Goal: Share content: Share content

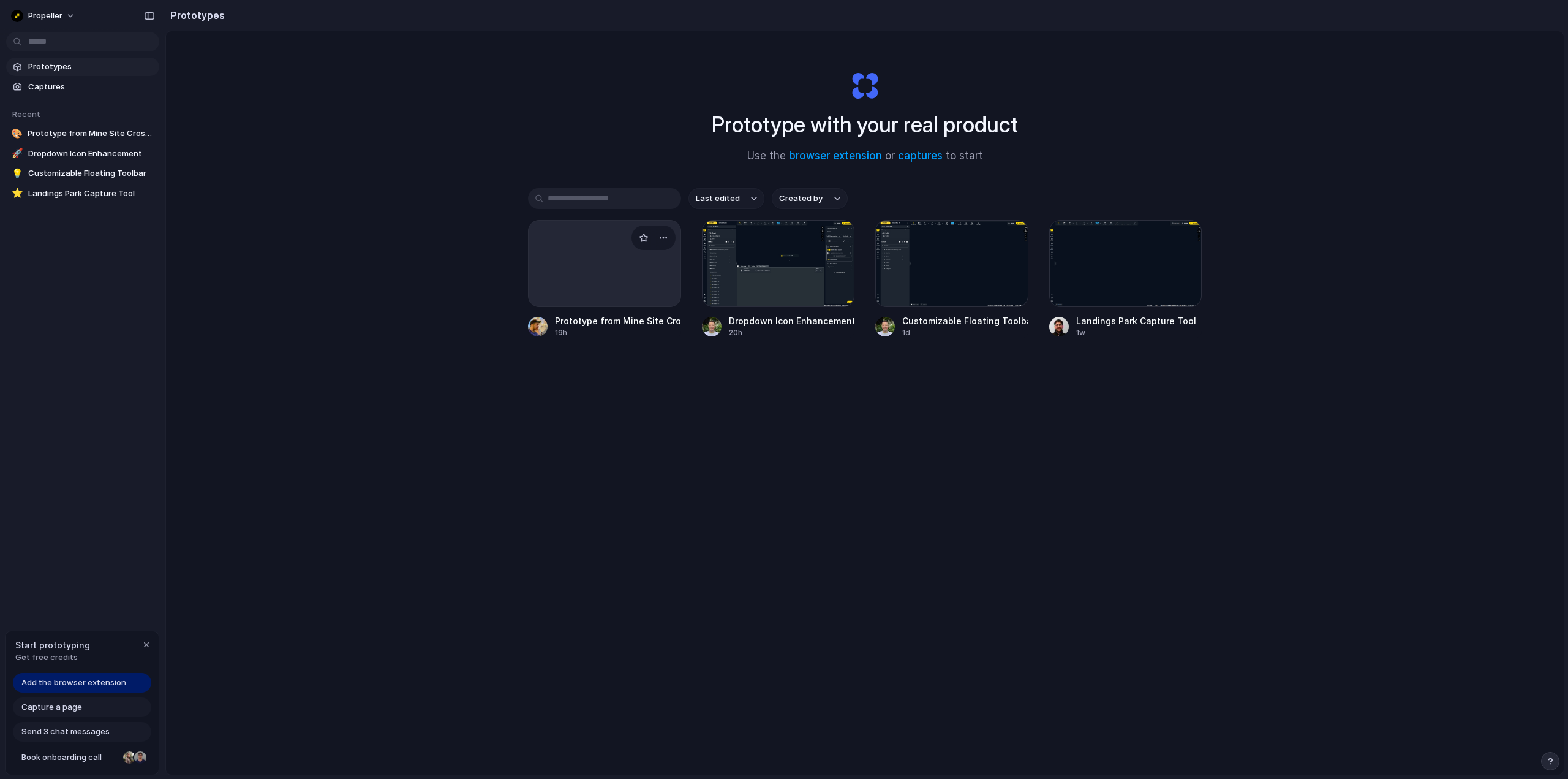
click at [607, 281] on div at bounding box center [604, 263] width 153 height 87
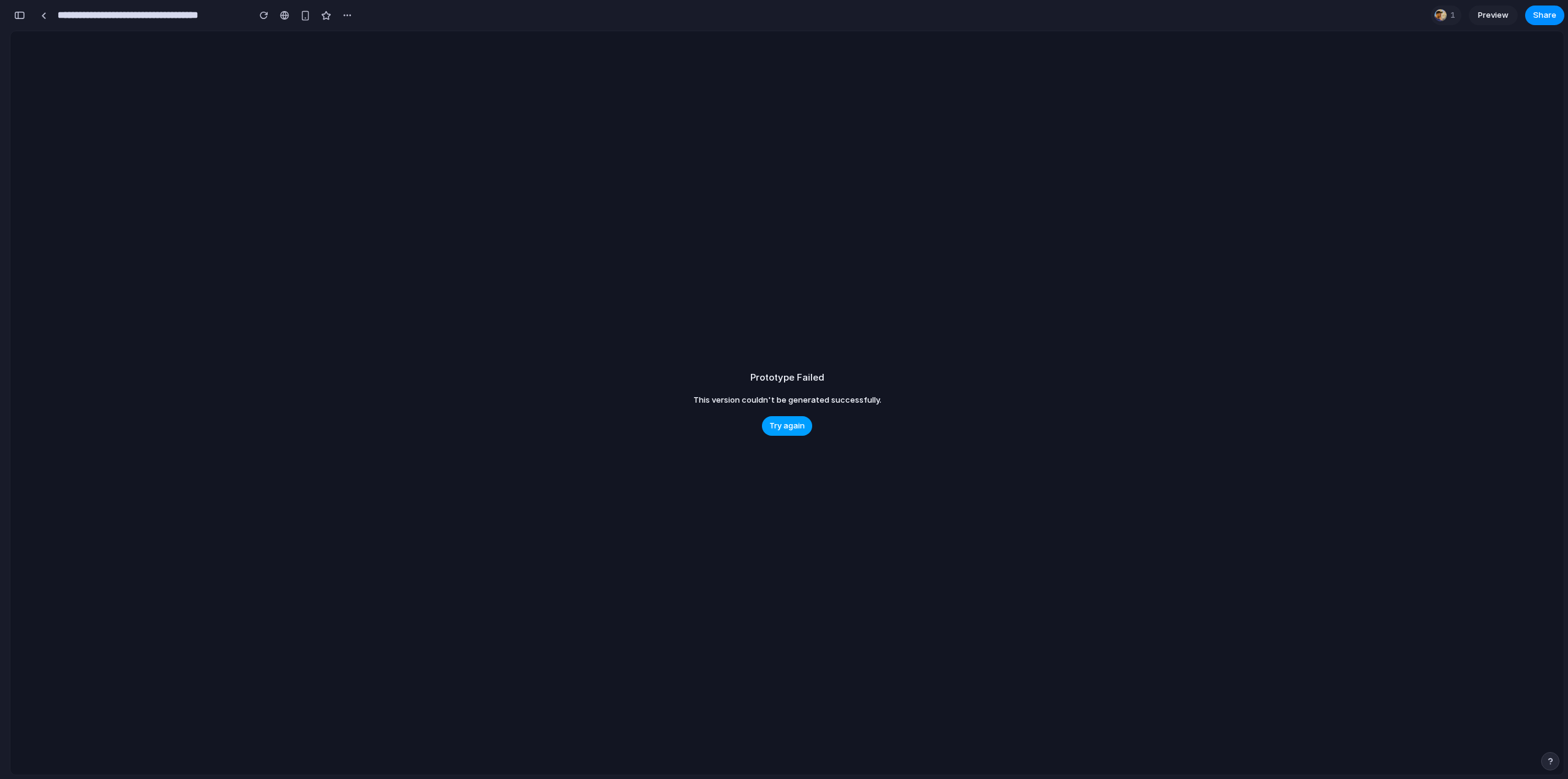
click at [787, 424] on span "Try again" at bounding box center [787, 426] width 35 height 12
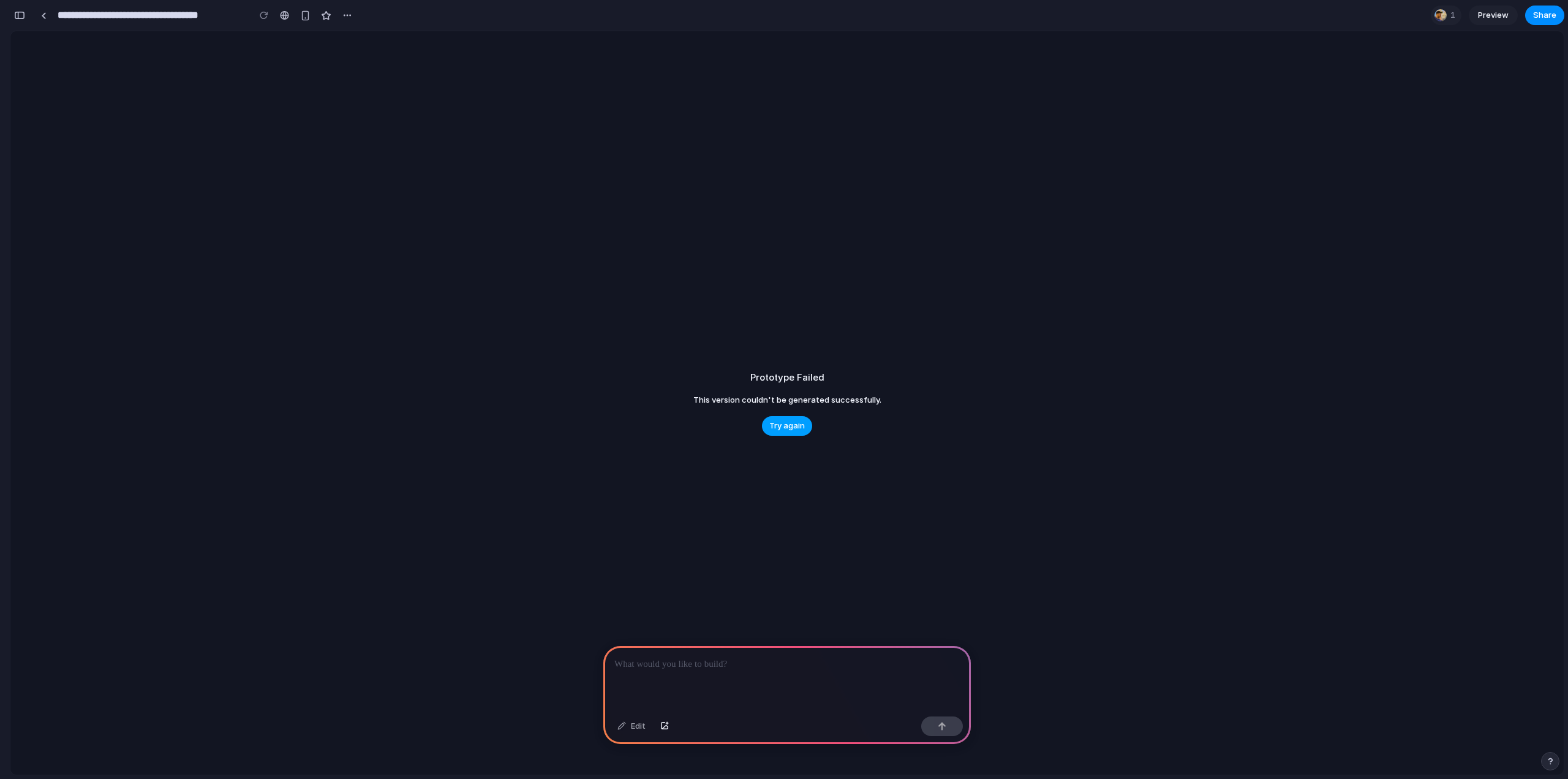
click at [794, 422] on span "Try again" at bounding box center [787, 426] width 35 height 12
click at [42, 16] on div at bounding box center [43, 16] width 5 height 7
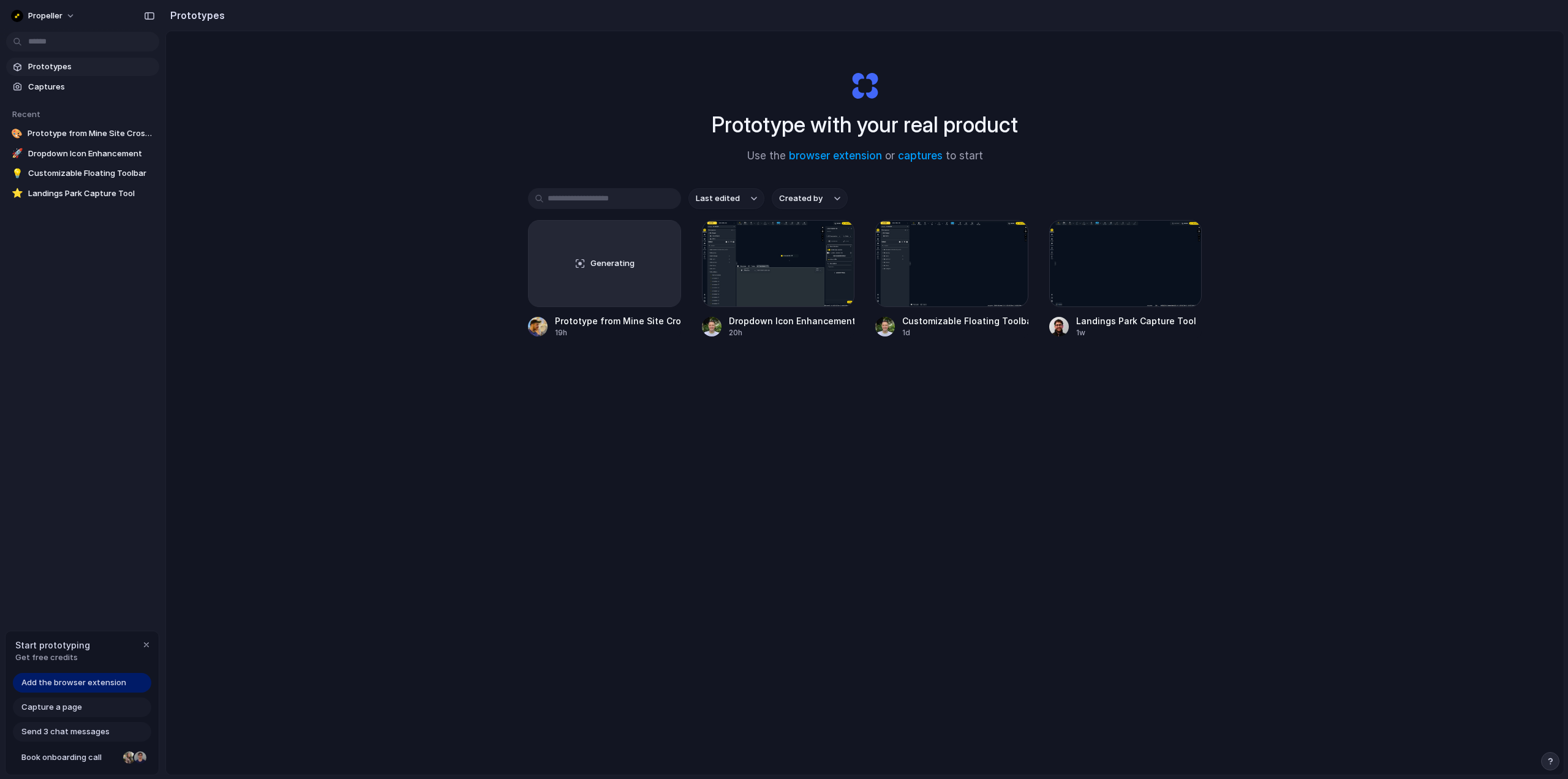
click at [91, 686] on span "Add the browser extension" at bounding box center [74, 682] width 105 height 12
click at [70, 680] on span "Add the browser extension" at bounding box center [74, 682] width 105 height 12
click at [829, 152] on link "browser extension" at bounding box center [836, 156] width 93 height 12
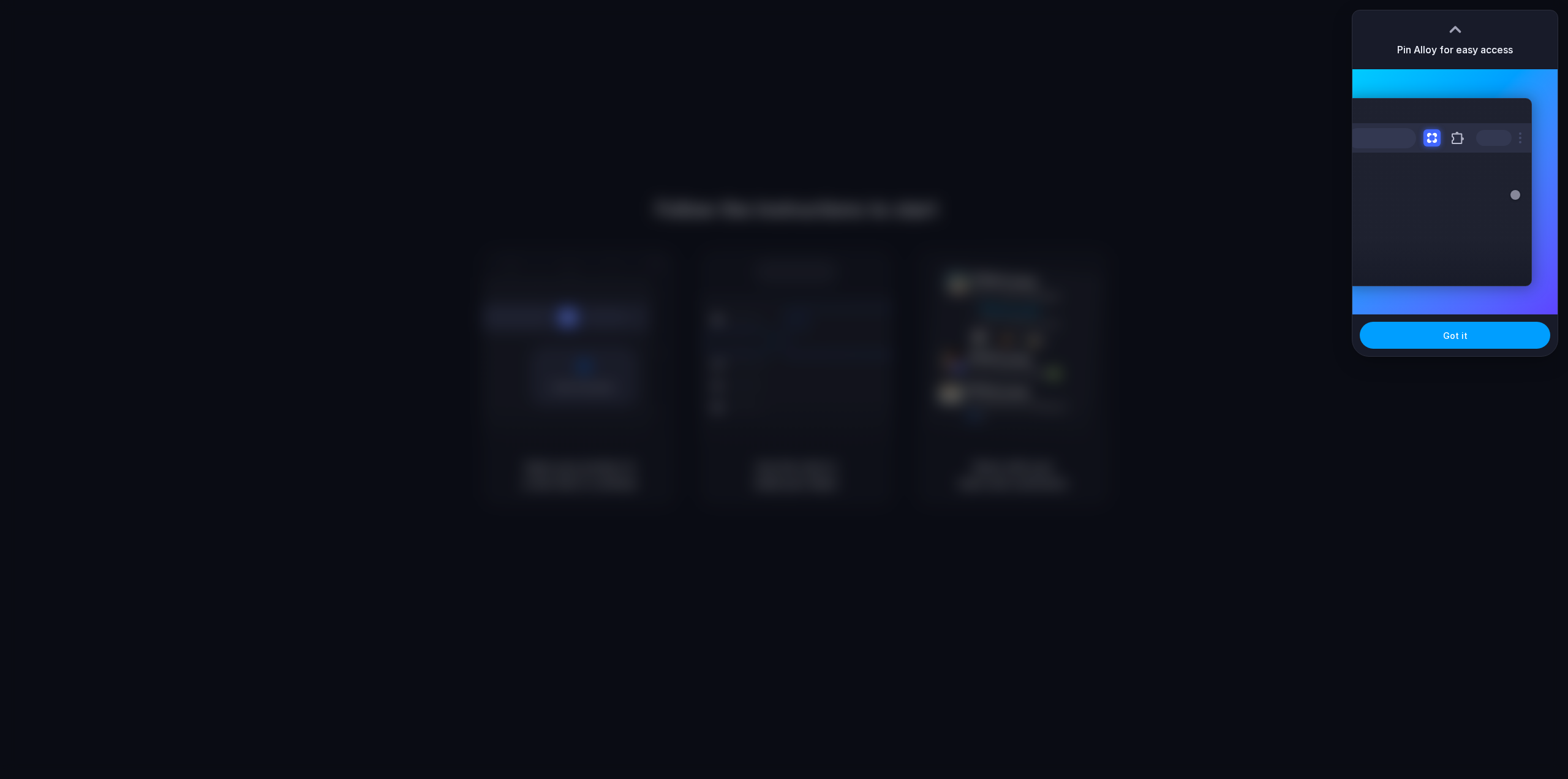
click at [1457, 337] on span "Got it" at bounding box center [1455, 335] width 24 height 13
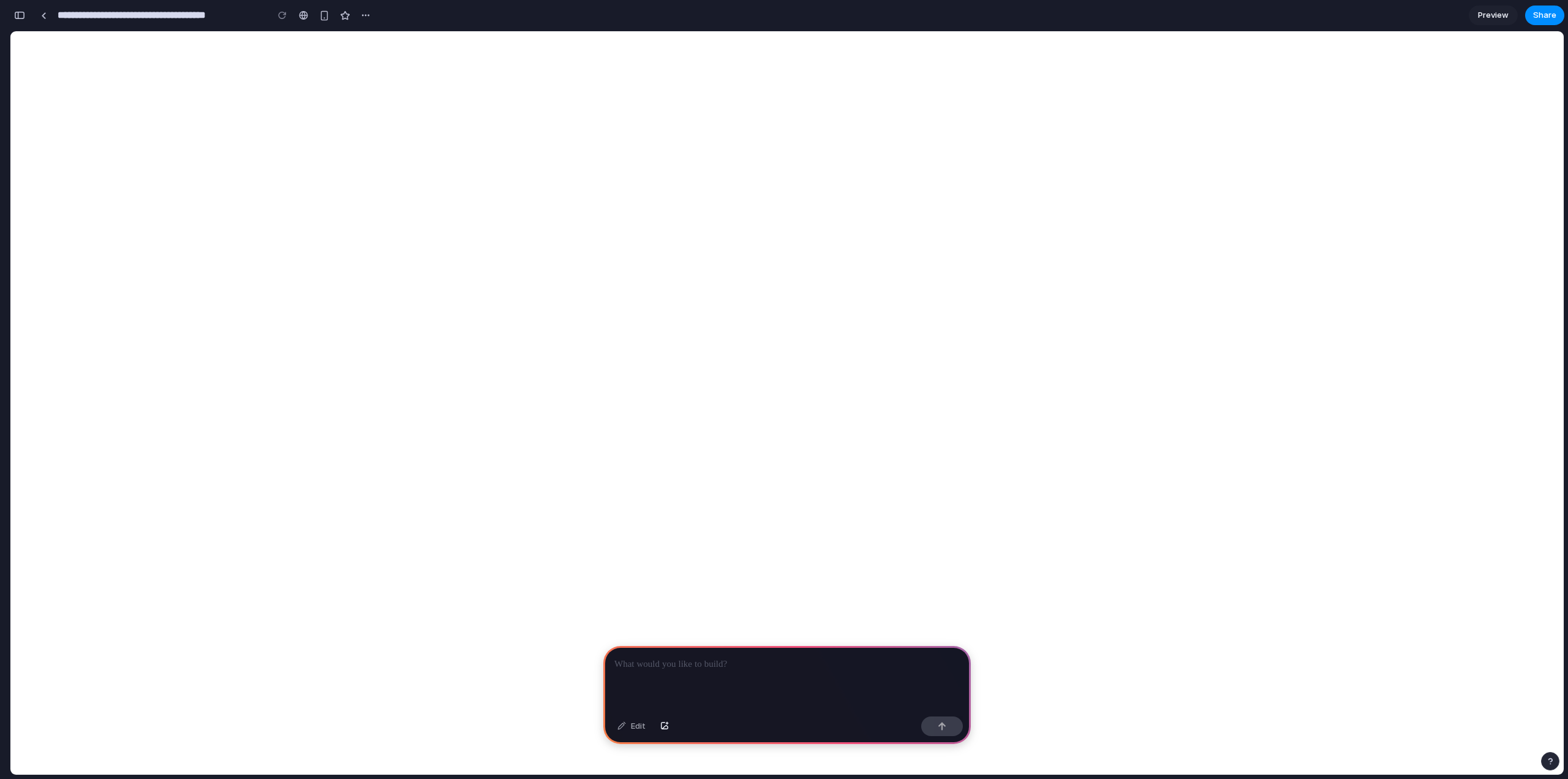
scroll to position [0, 11]
select select "****"
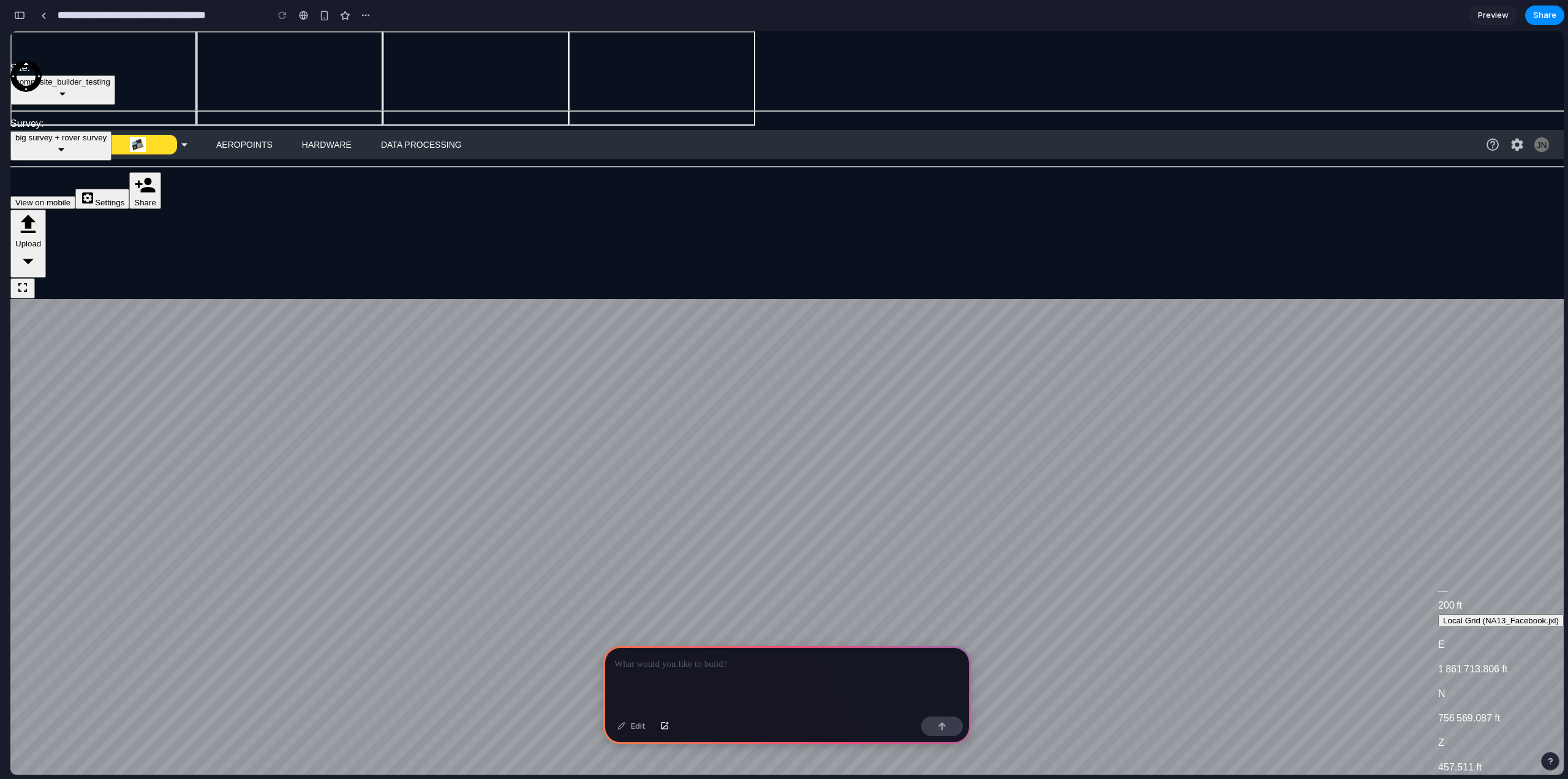
scroll to position [0, 0]
click at [730, 666] on p at bounding box center [787, 664] width 345 height 15
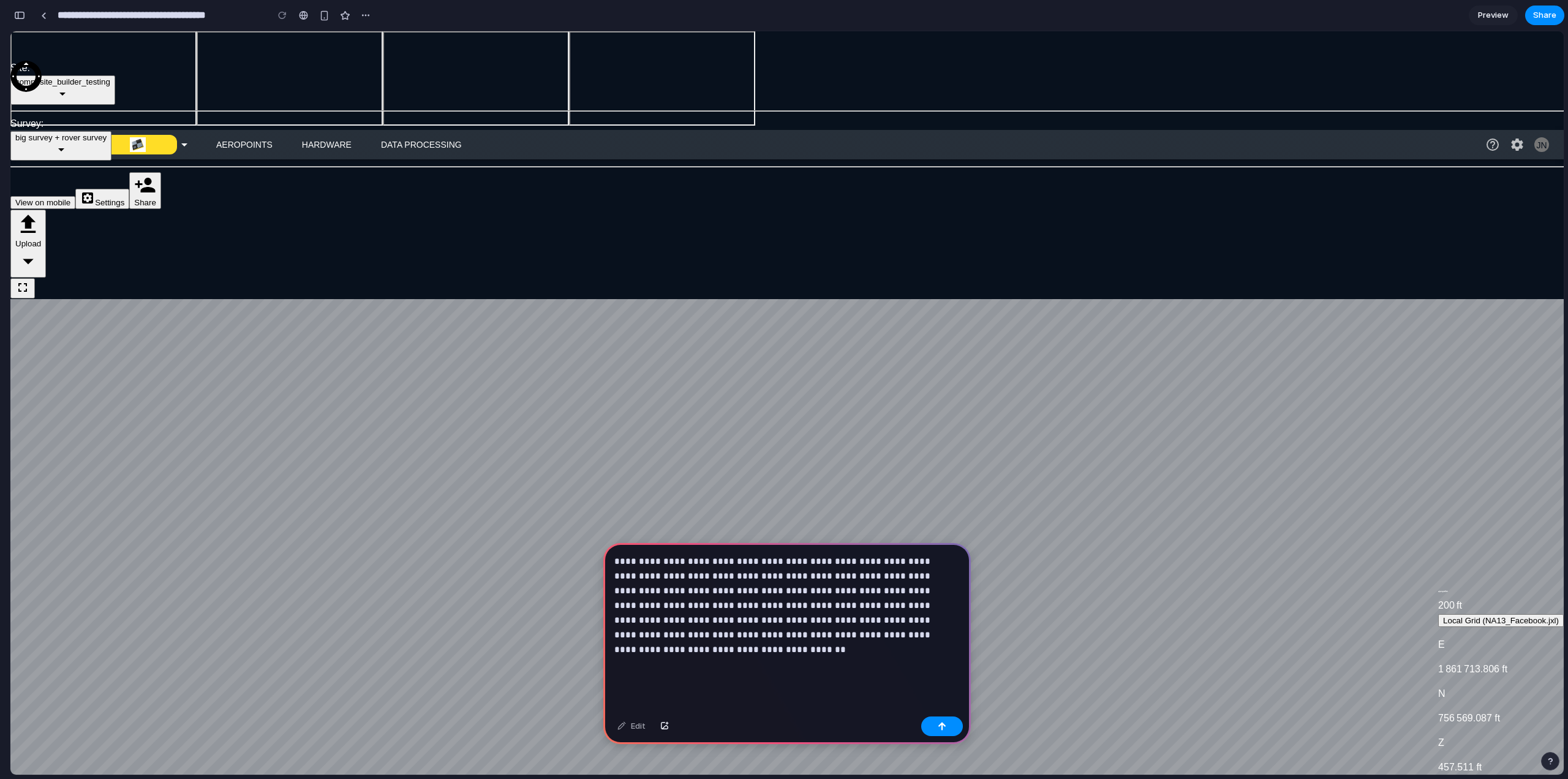
click at [767, 585] on p "**********" at bounding box center [784, 613] width 340 height 118
click at [806, 602] on p "**********" at bounding box center [784, 613] width 340 height 118
click at [762, 600] on p "**********" at bounding box center [784, 613] width 340 height 118
click at [795, 600] on p "**********" at bounding box center [784, 613] width 340 height 118
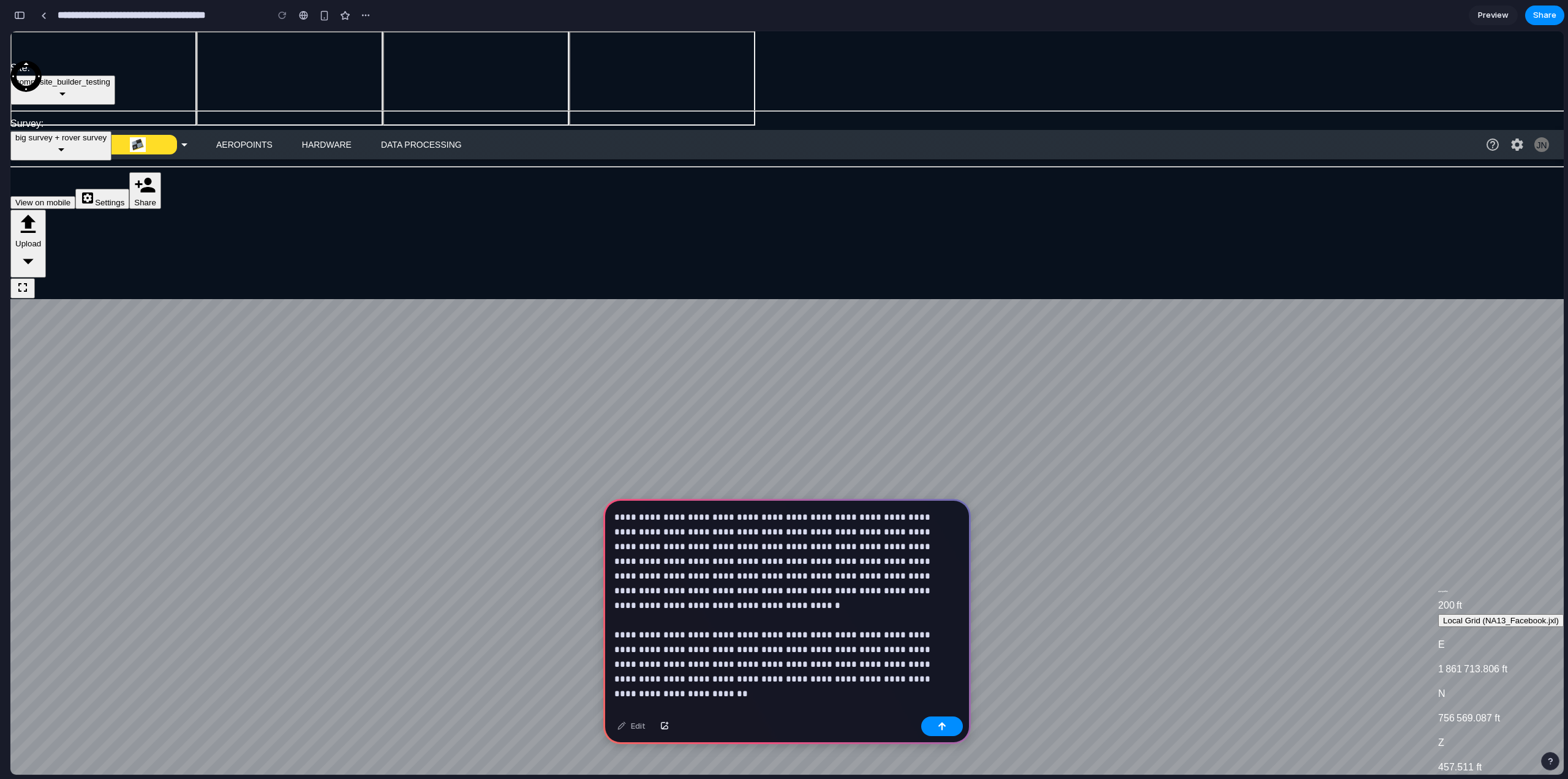
click at [744, 661] on p "**********" at bounding box center [784, 590] width 340 height 162
click at [931, 662] on p "**********" at bounding box center [784, 590] width 340 height 162
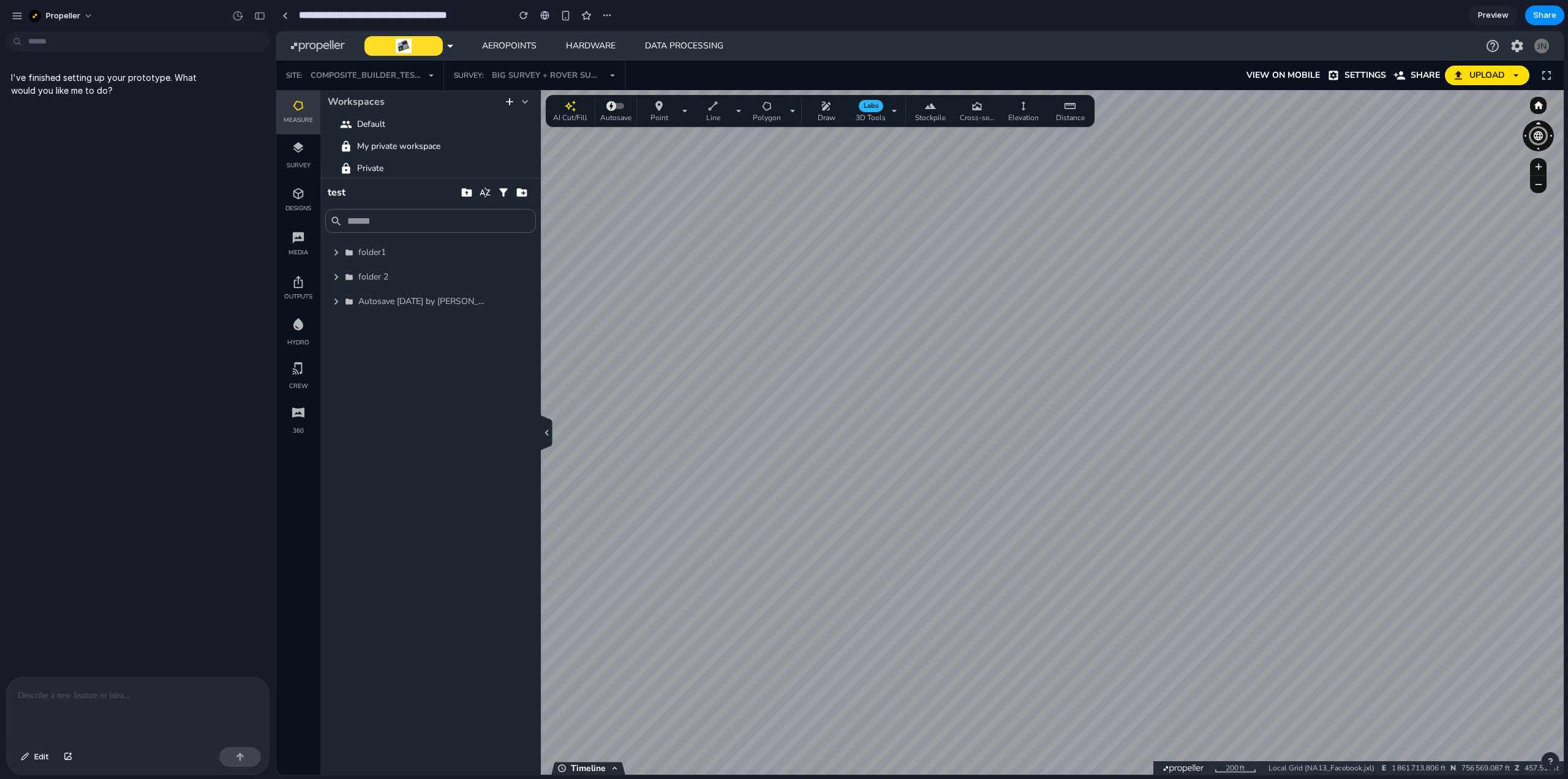
click at [150, 705] on div at bounding box center [138, 709] width 262 height 65
click at [108, 688] on p at bounding box center [138, 695] width 240 height 15
click at [39, 754] on span "Edit" at bounding box center [42, 756] width 15 height 12
click at [34, 760] on button "Edit" at bounding box center [35, 756] width 41 height 20
click at [103, 688] on p at bounding box center [138, 695] width 240 height 15
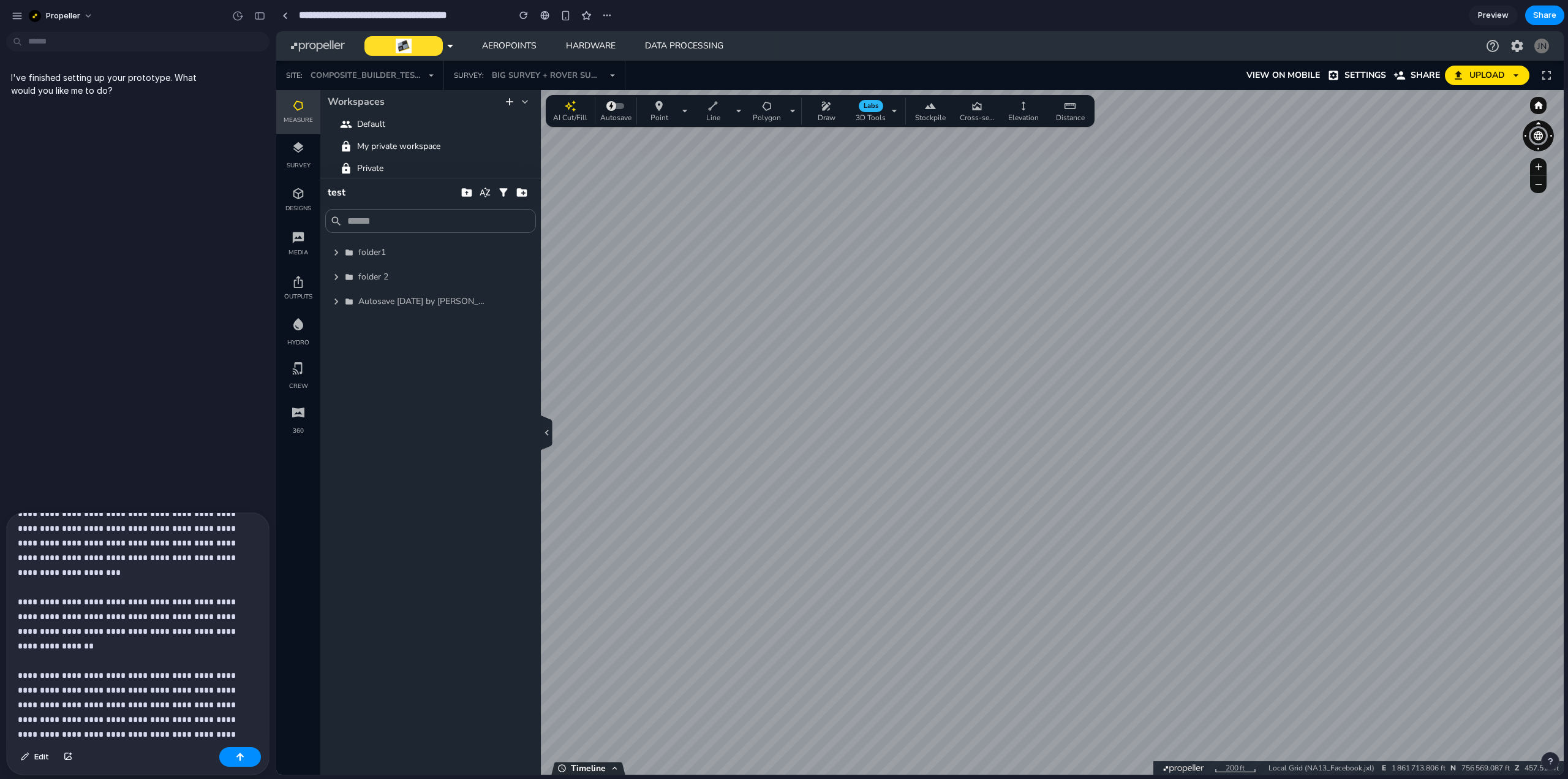
scroll to position [120, 0]
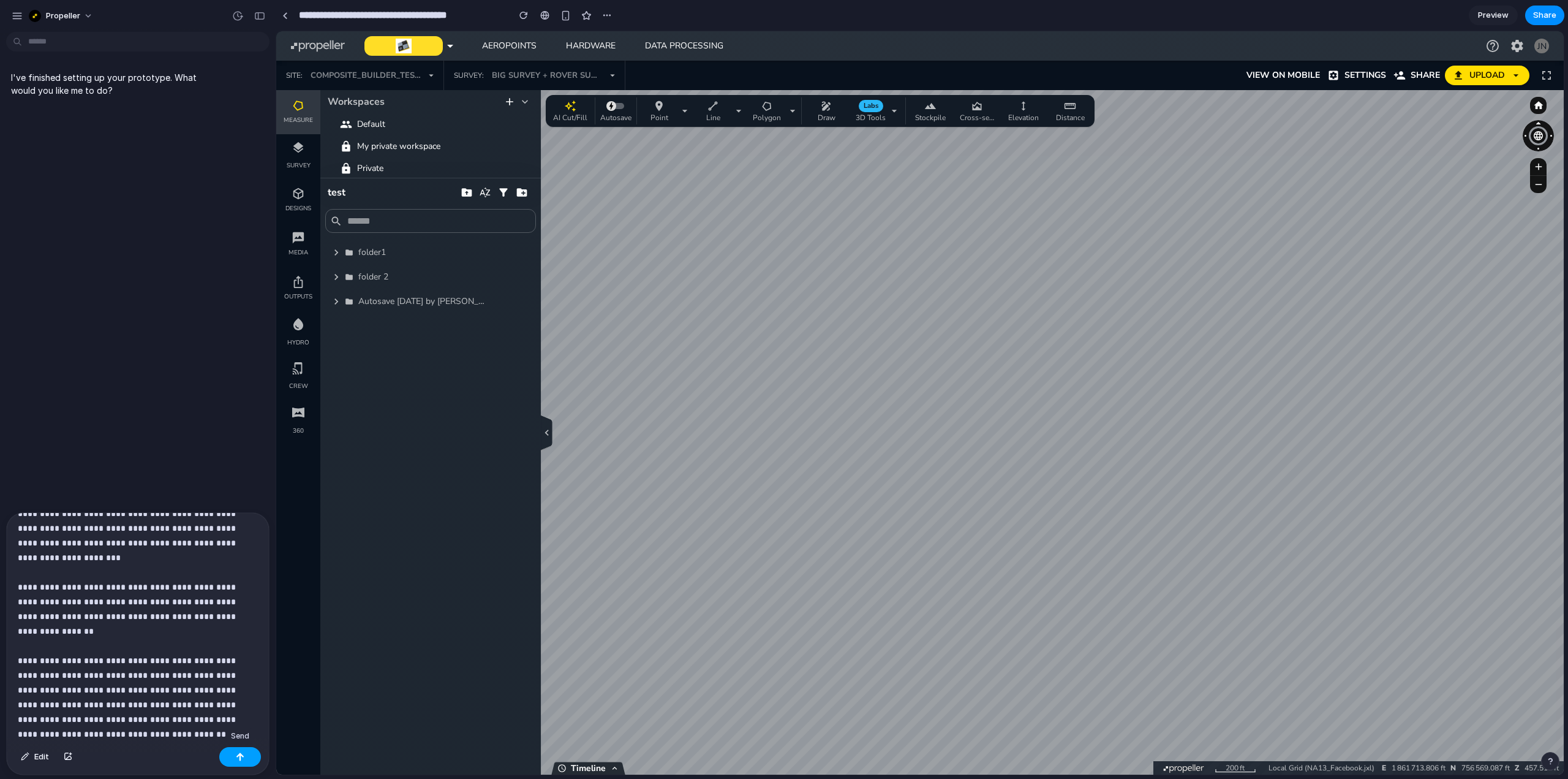
click at [236, 756] on div "button" at bounding box center [240, 756] width 9 height 9
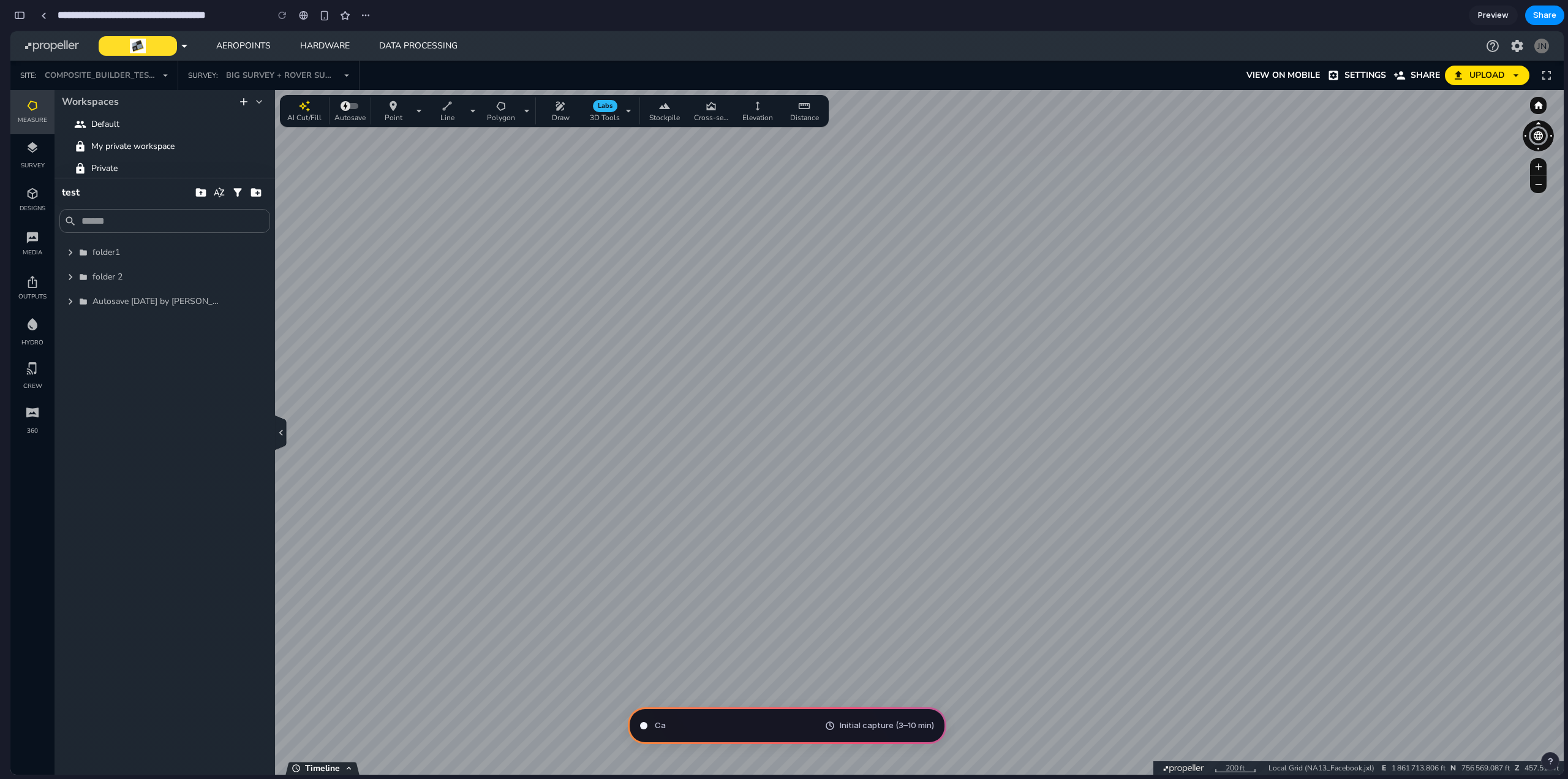
scroll to position [157, 0]
type input "**********"
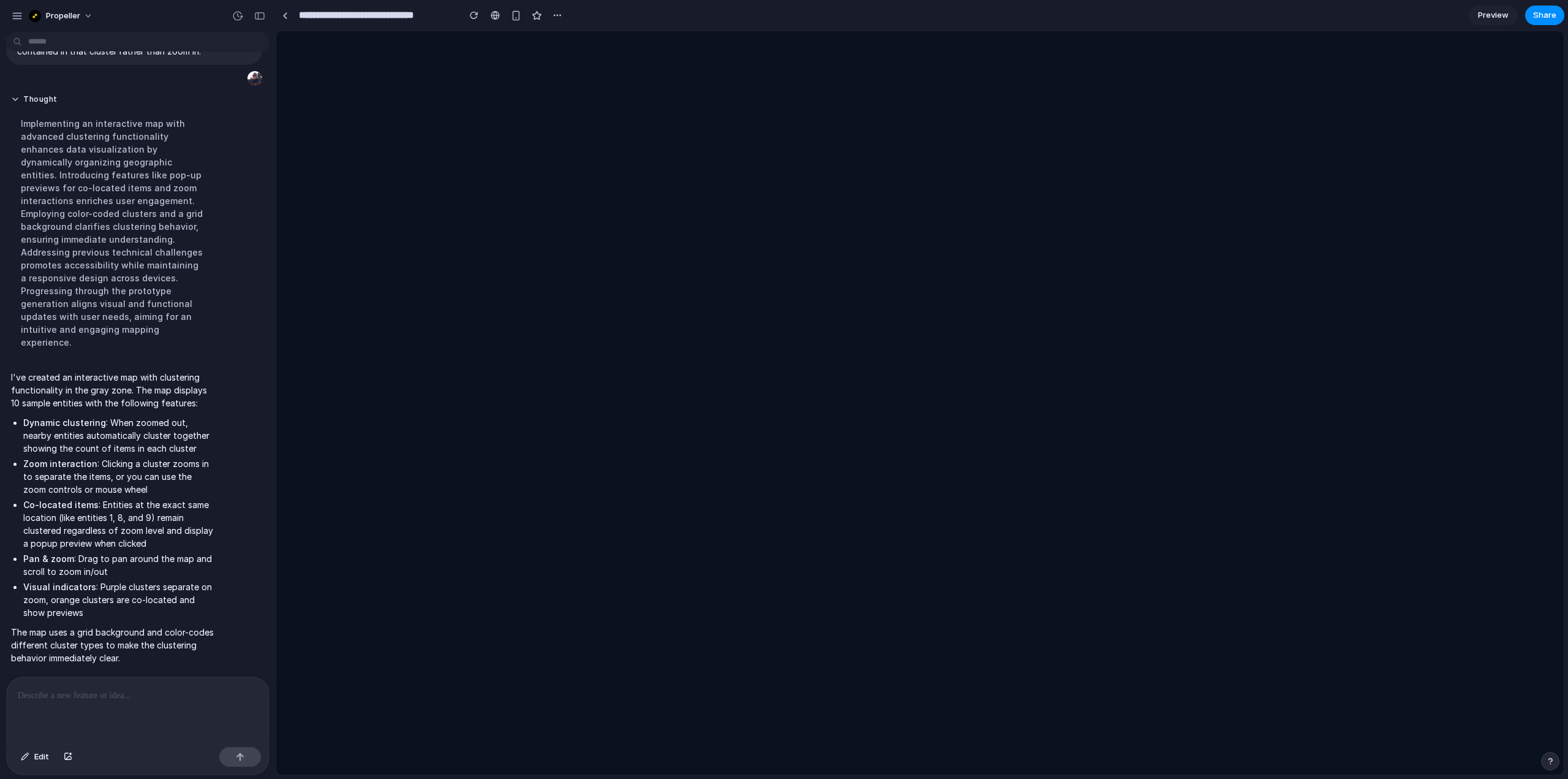
scroll to position [0, 0]
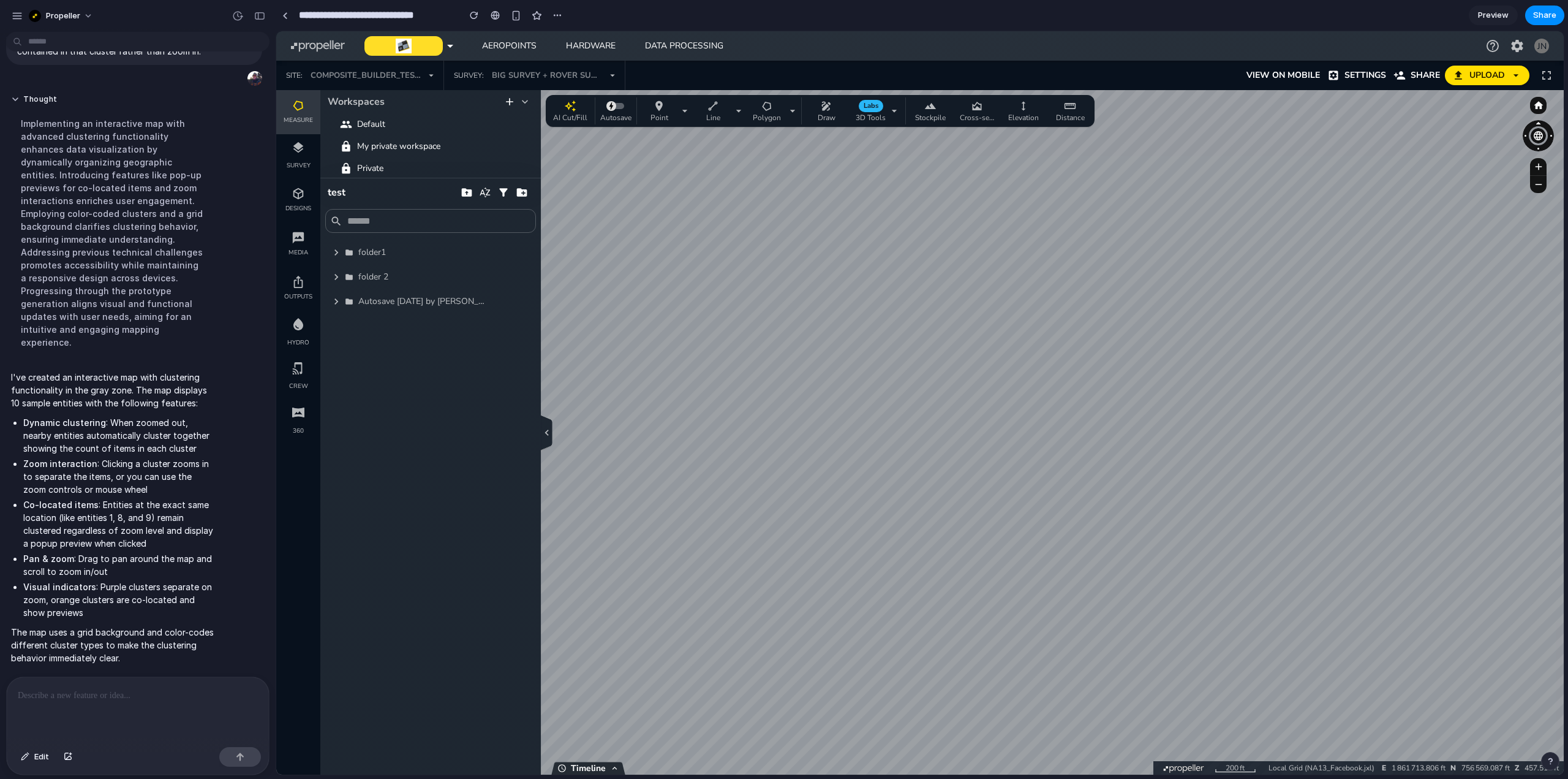
click at [1542, 354] on div at bounding box center [1538, 425] width 41 height 660
click at [1516, 432] on div "Data provided by: × propellerAero CESIUM Data attribution" at bounding box center [920, 432] width 1288 height 685
click at [87, 696] on p at bounding box center [136, 695] width 235 height 15
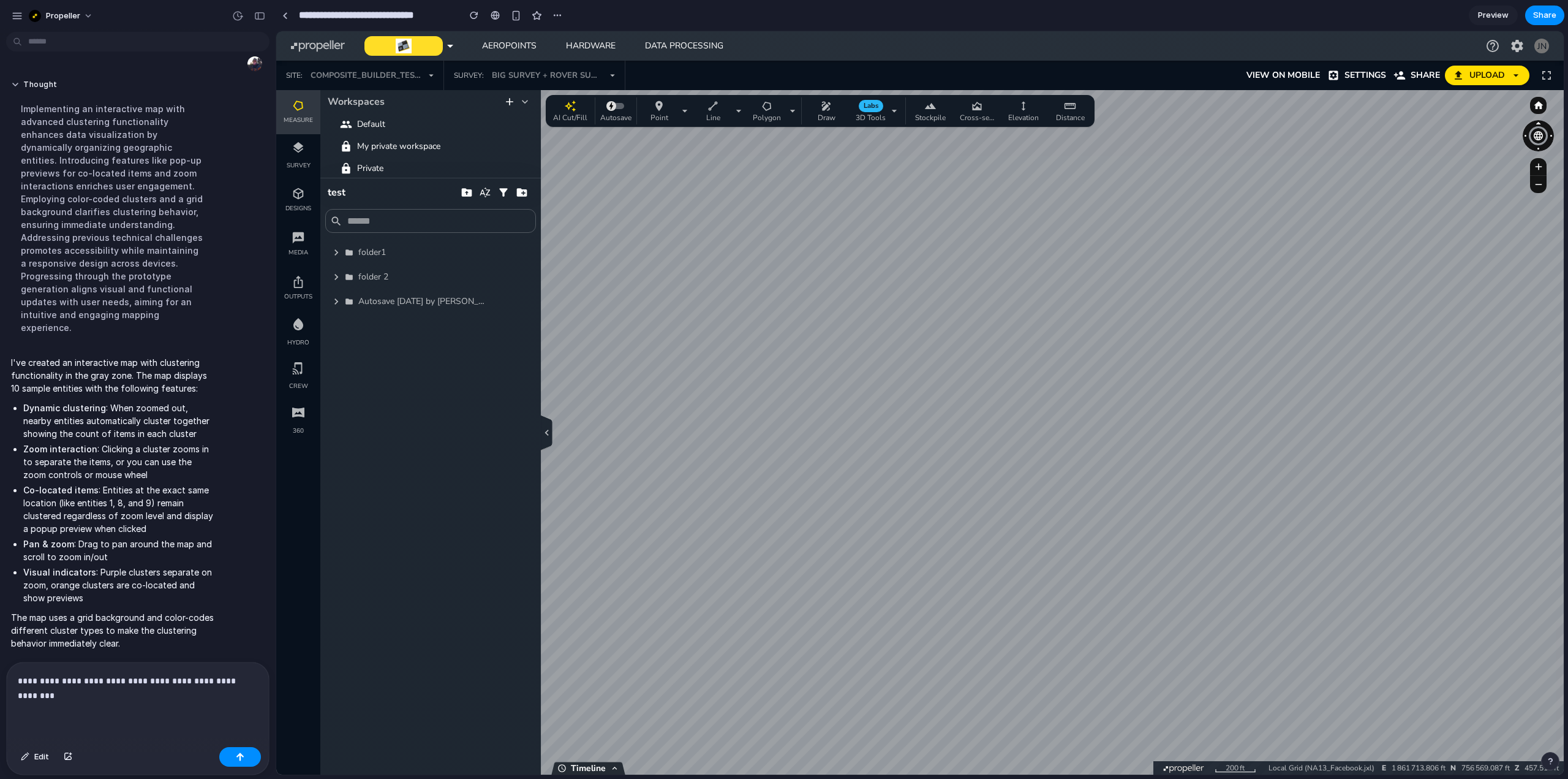
scroll to position [343, 0]
click at [163, 673] on p "**********" at bounding box center [136, 688] width 235 height 29
click at [183, 696] on p "**********" at bounding box center [136, 688] width 235 height 29
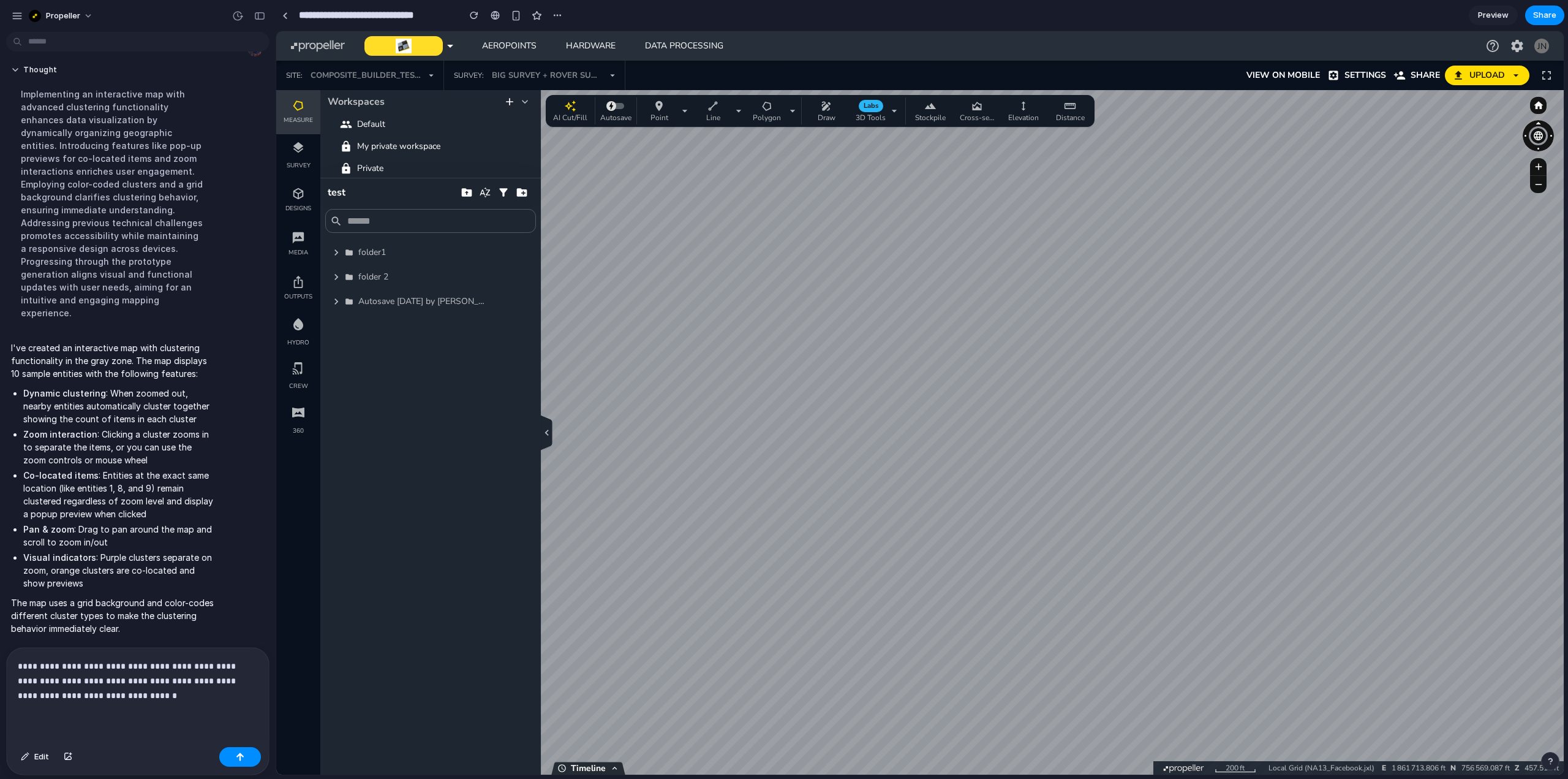
click at [161, 688] on p "**********" at bounding box center [136, 680] width 235 height 44
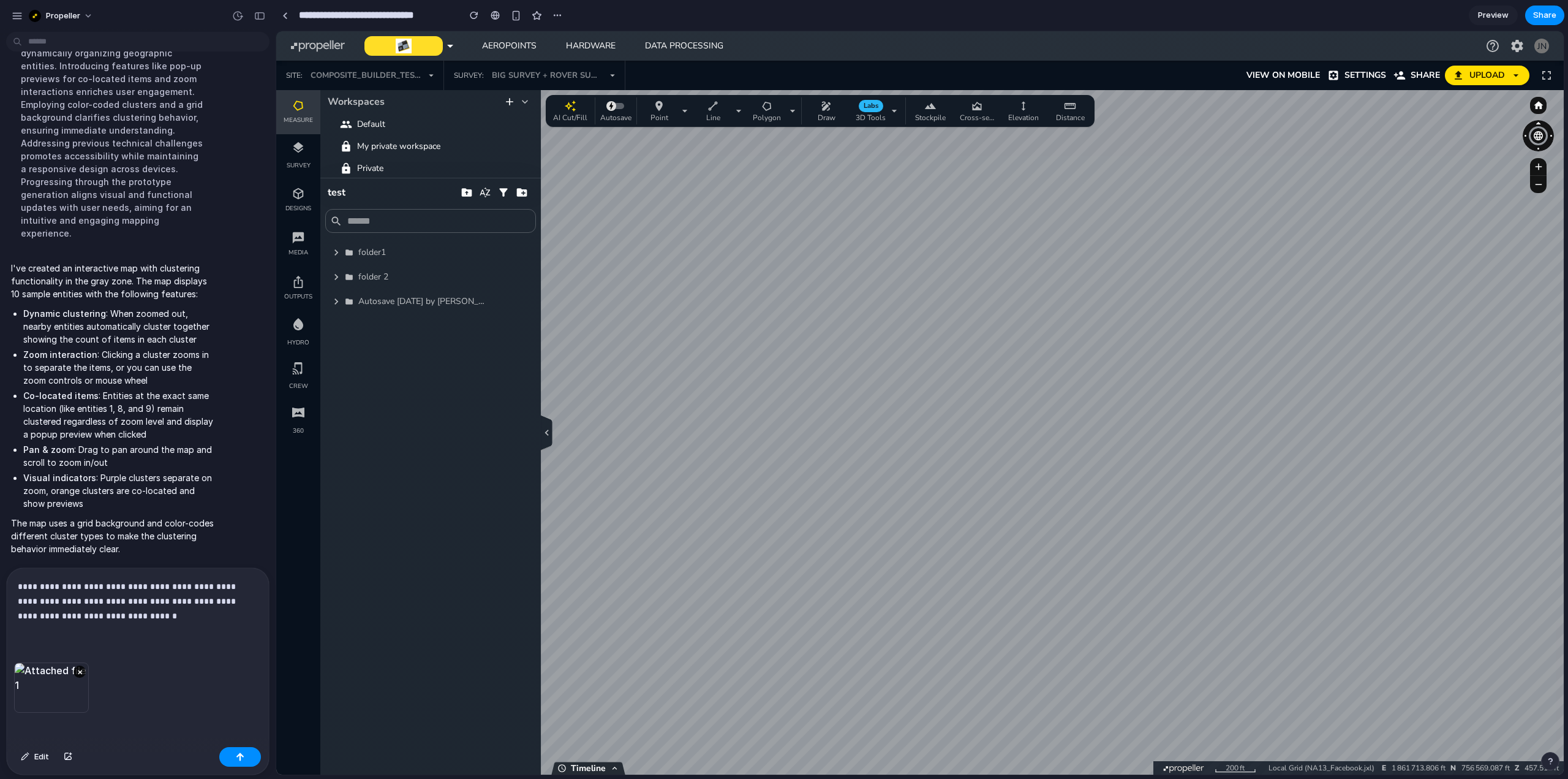
click at [100, 634] on div "**********" at bounding box center [135, 615] width 257 height 94
click at [150, 615] on p "**********" at bounding box center [136, 601] width 235 height 44
click at [247, 756] on button "button" at bounding box center [240, 756] width 42 height 20
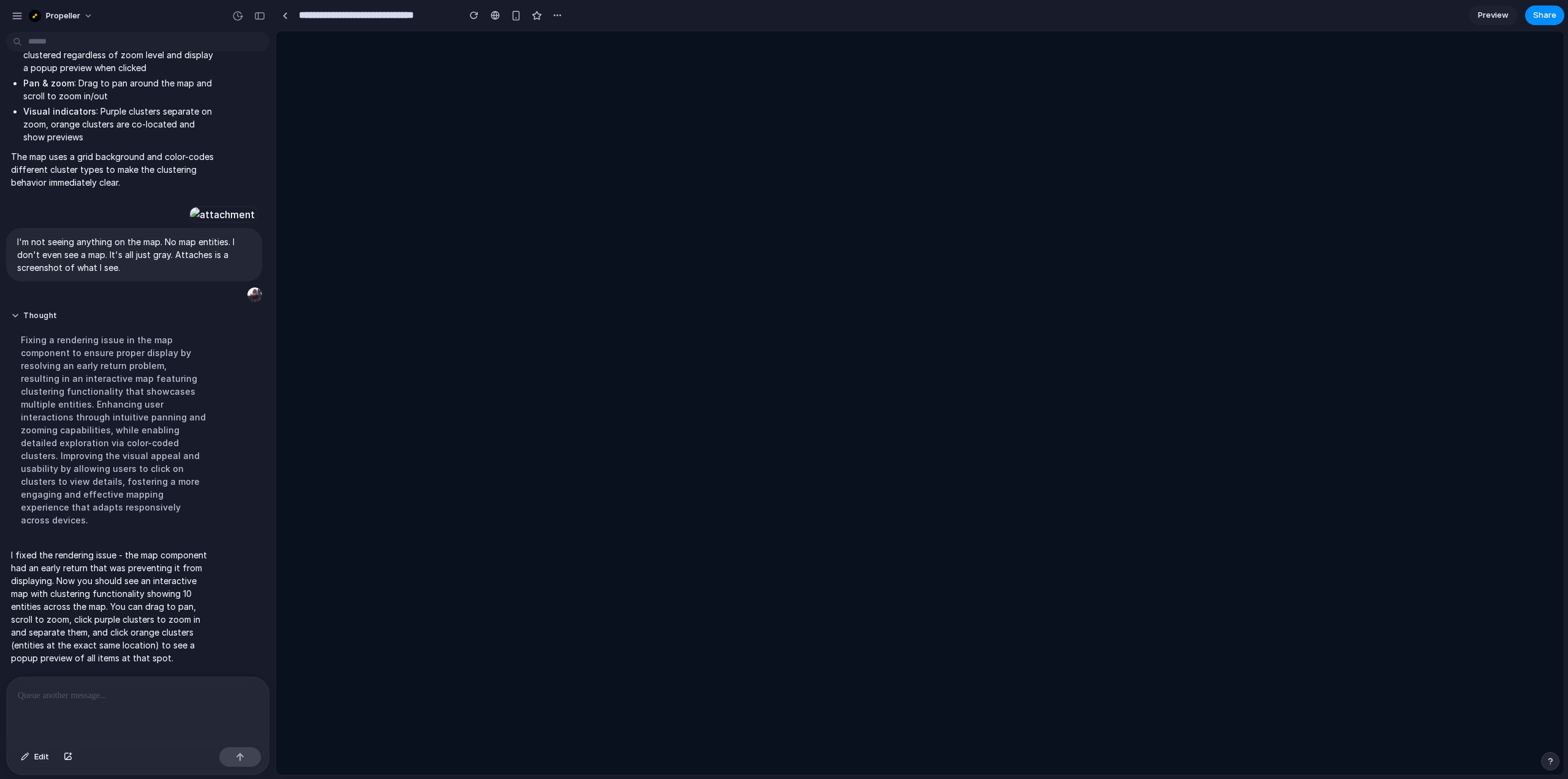
scroll to position [0, 0]
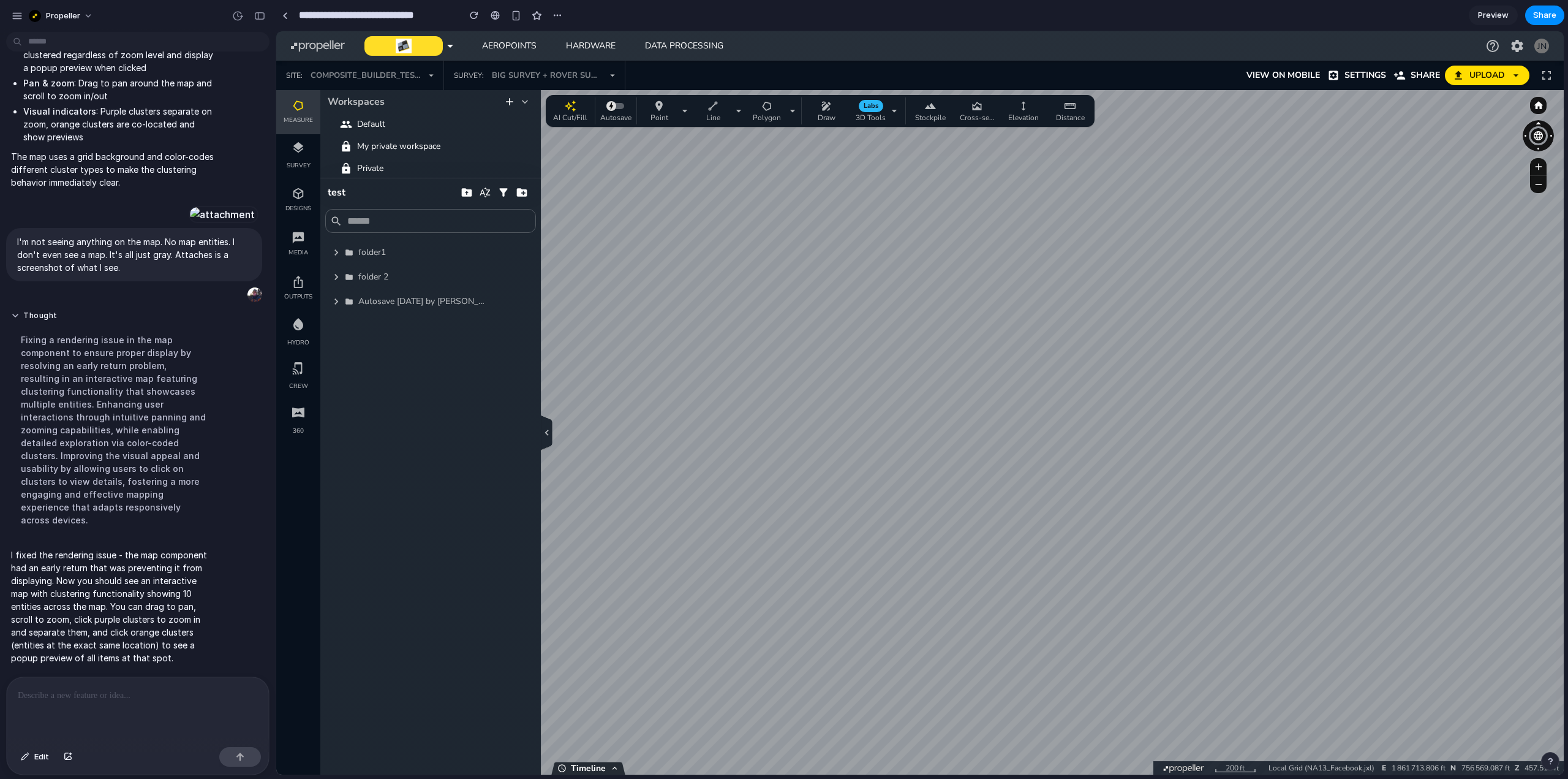
click at [144, 697] on p at bounding box center [136, 695] width 235 height 15
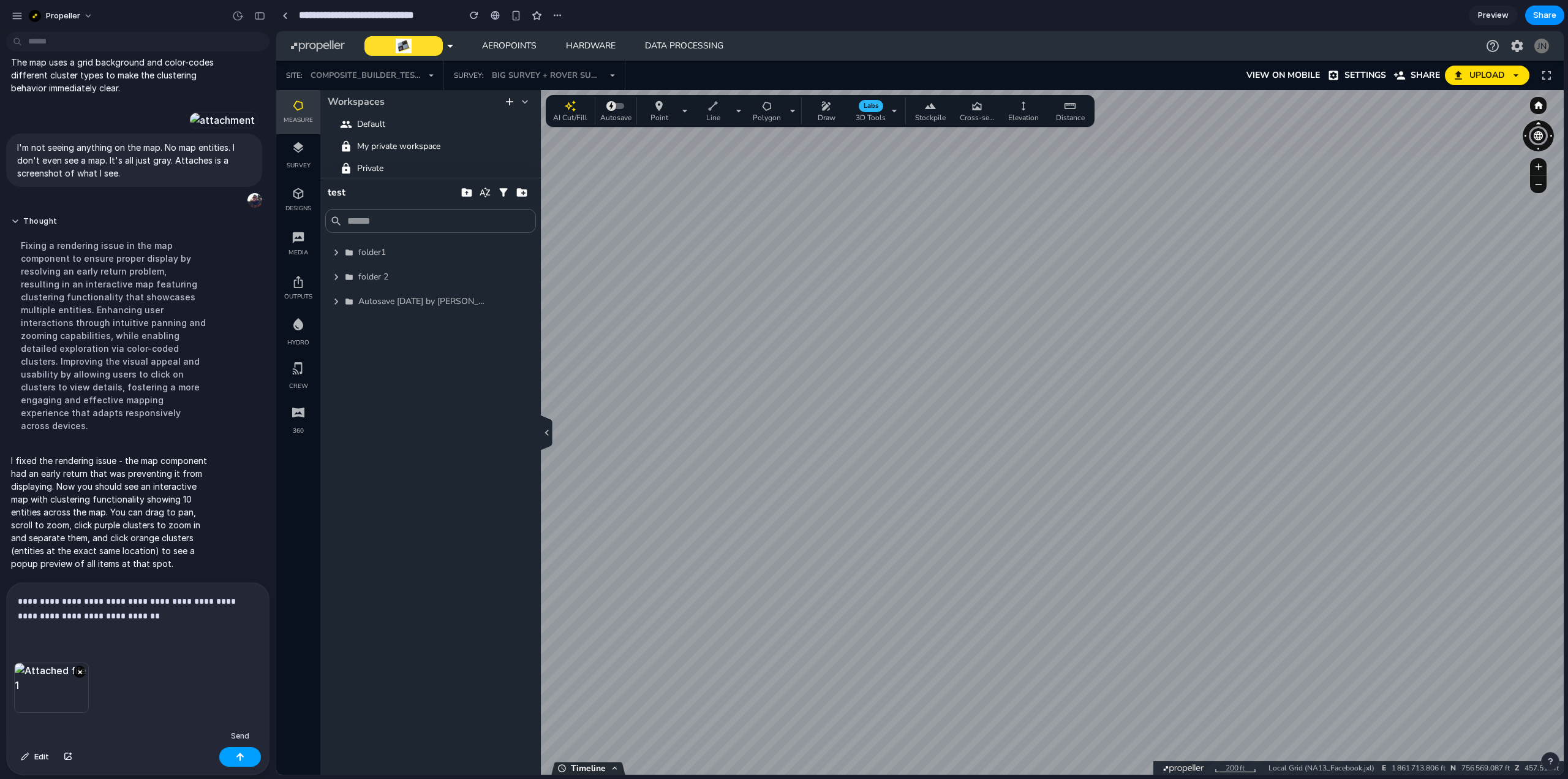
click at [241, 756] on div "button" at bounding box center [240, 756] width 9 height 9
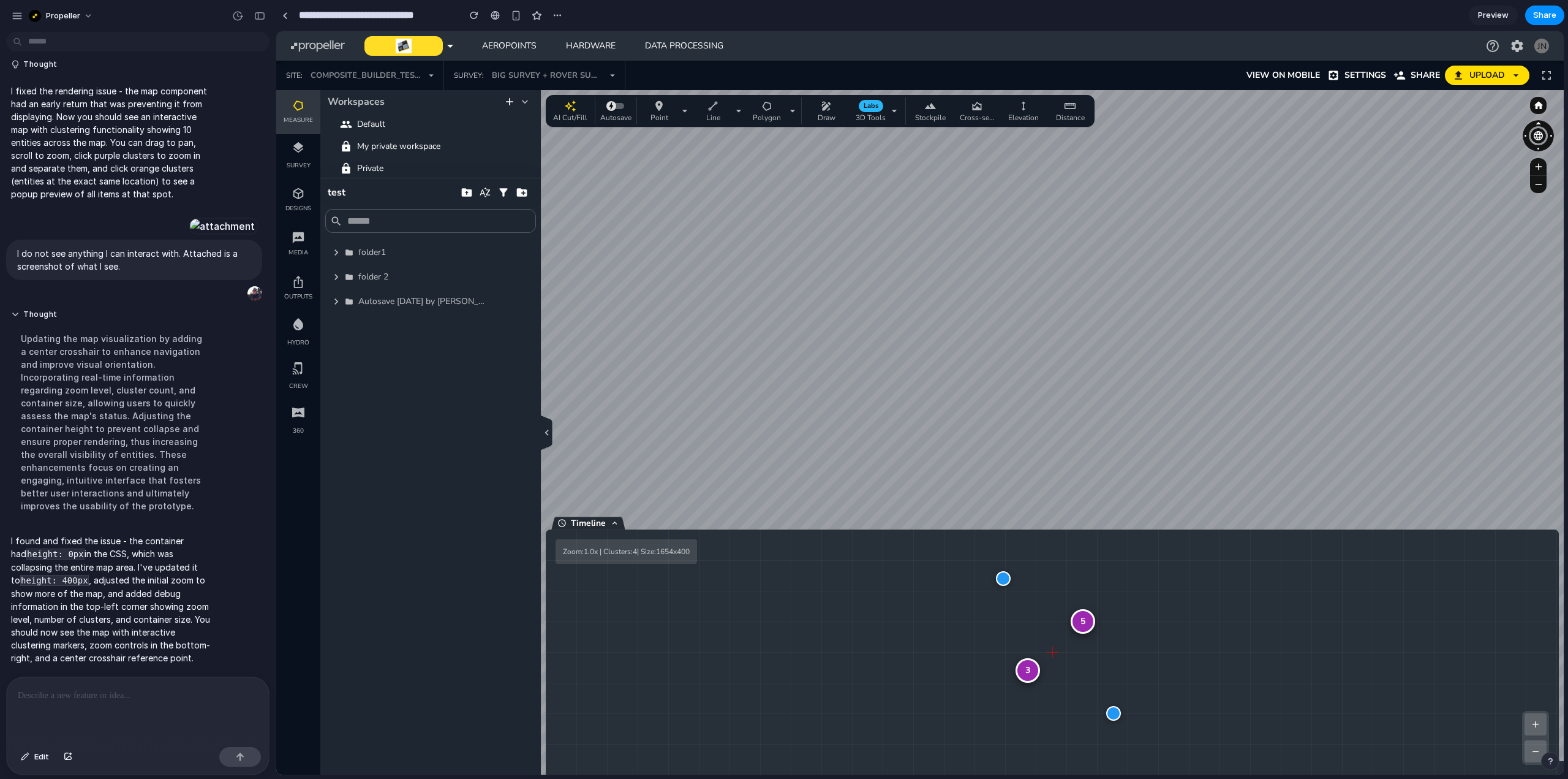
click at [1084, 621] on div "5" at bounding box center [1083, 621] width 24 height 24
click at [1053, 653] on div "4" at bounding box center [1052, 652] width 24 height 24
click at [1055, 657] on div "3" at bounding box center [1052, 652] width 24 height 24
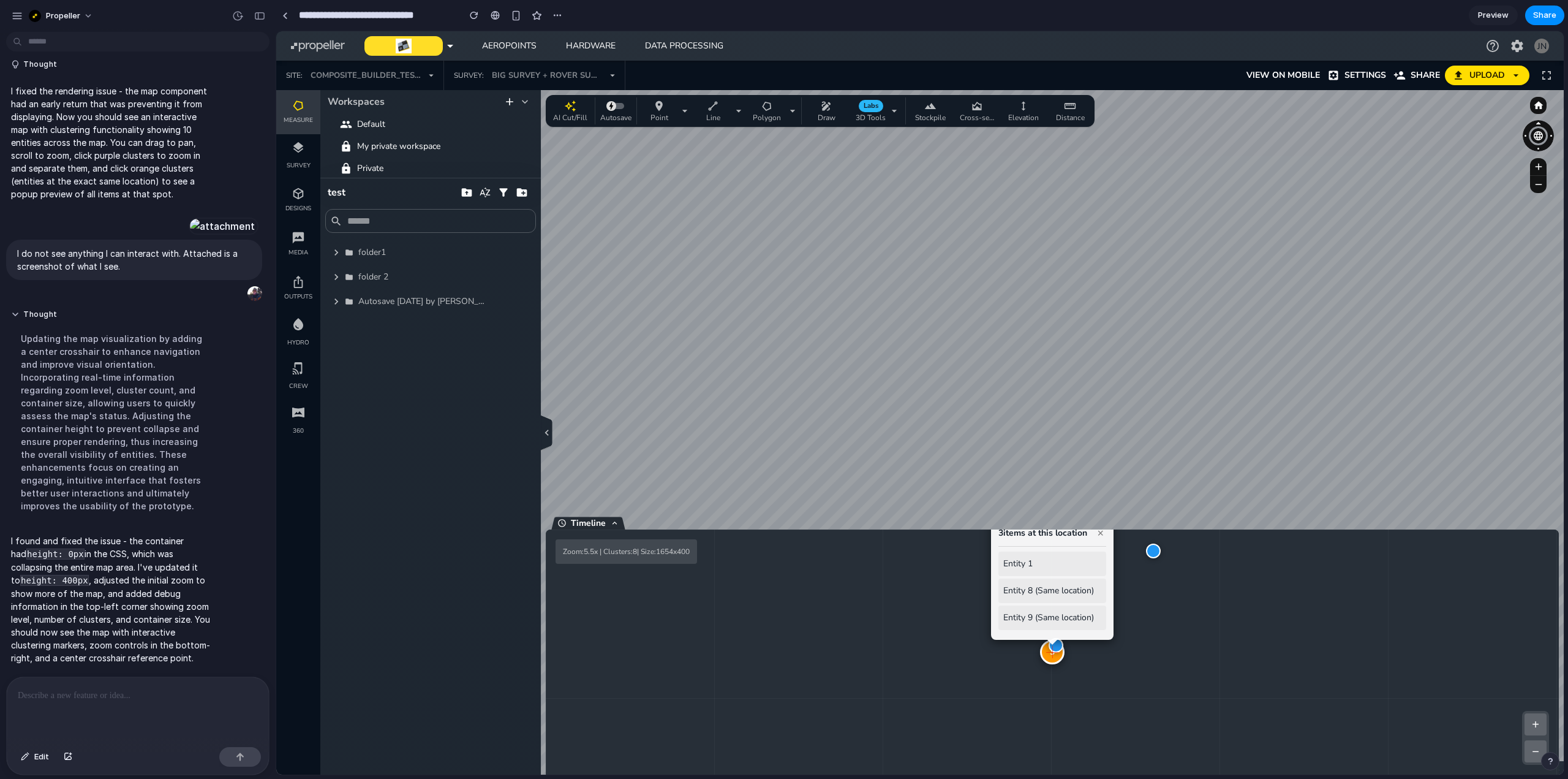
click at [1101, 666] on div "3 3 items at this location × Entity 1 Entity 8 (Same location) Entity 9 (Same l…" at bounding box center [1052, 651] width 1013 height 245
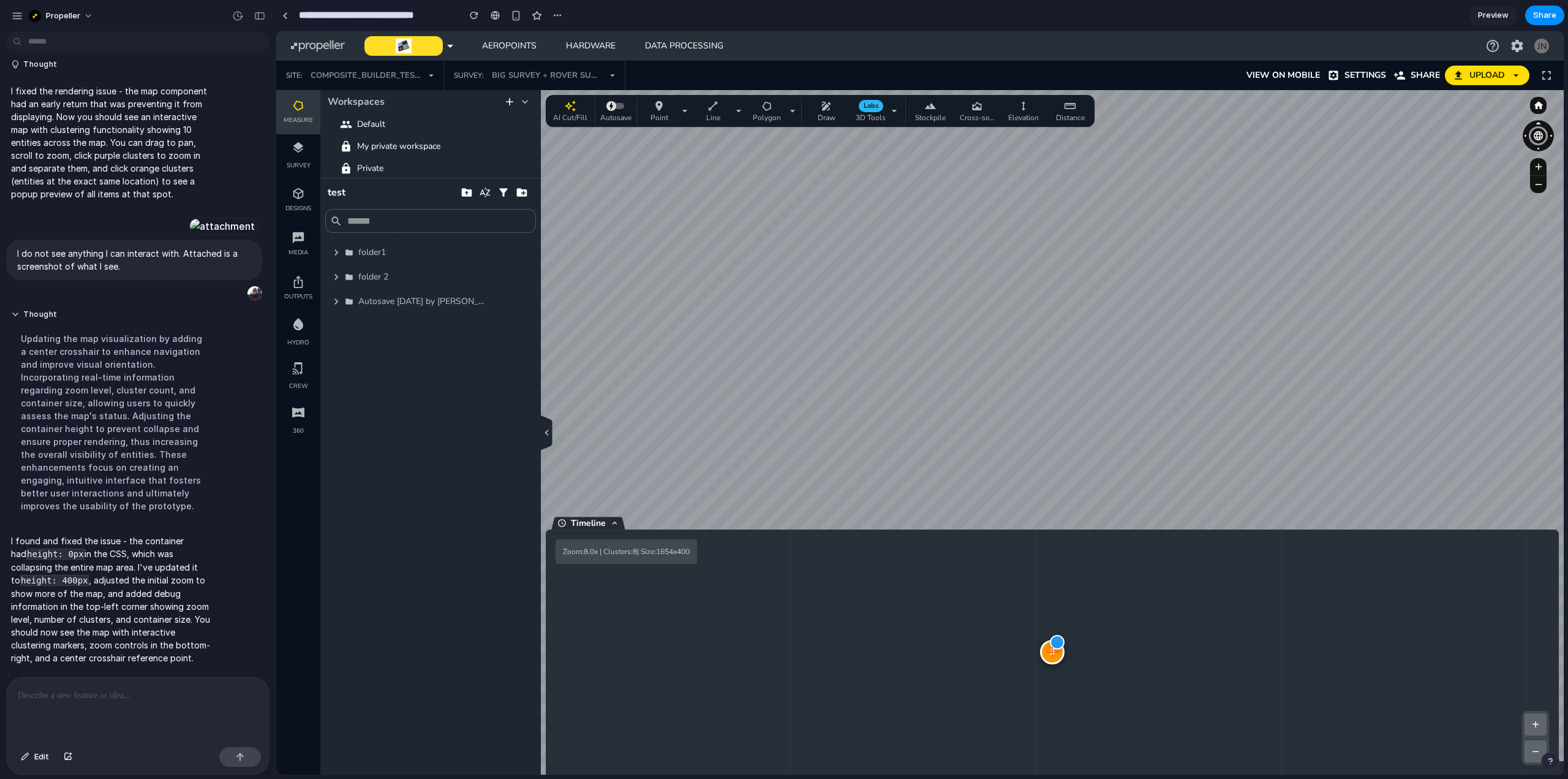
click at [1051, 653] on div "3" at bounding box center [1052, 652] width 24 height 24
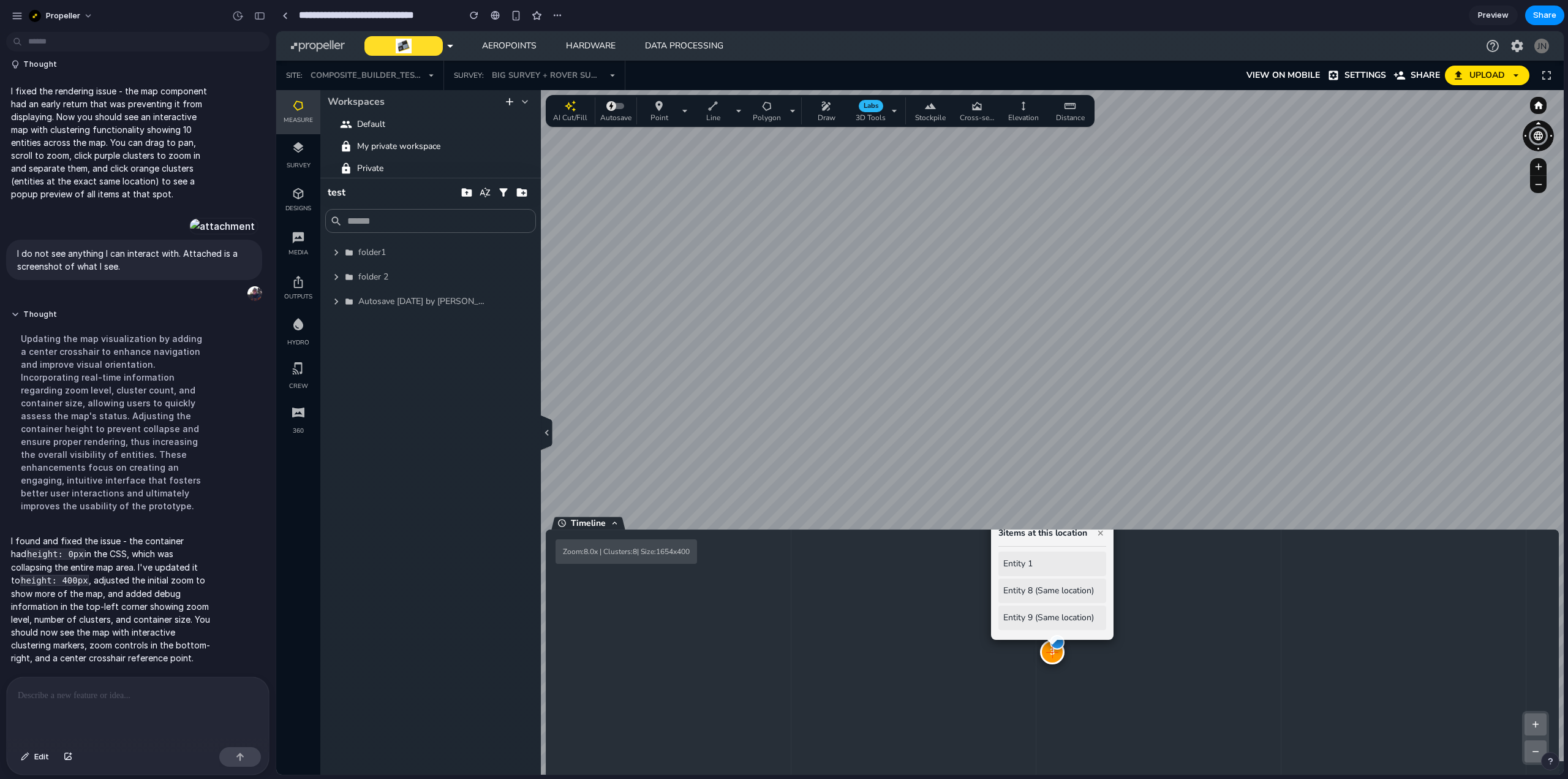
click at [617, 523] on icon at bounding box center [614, 523] width 10 height 10
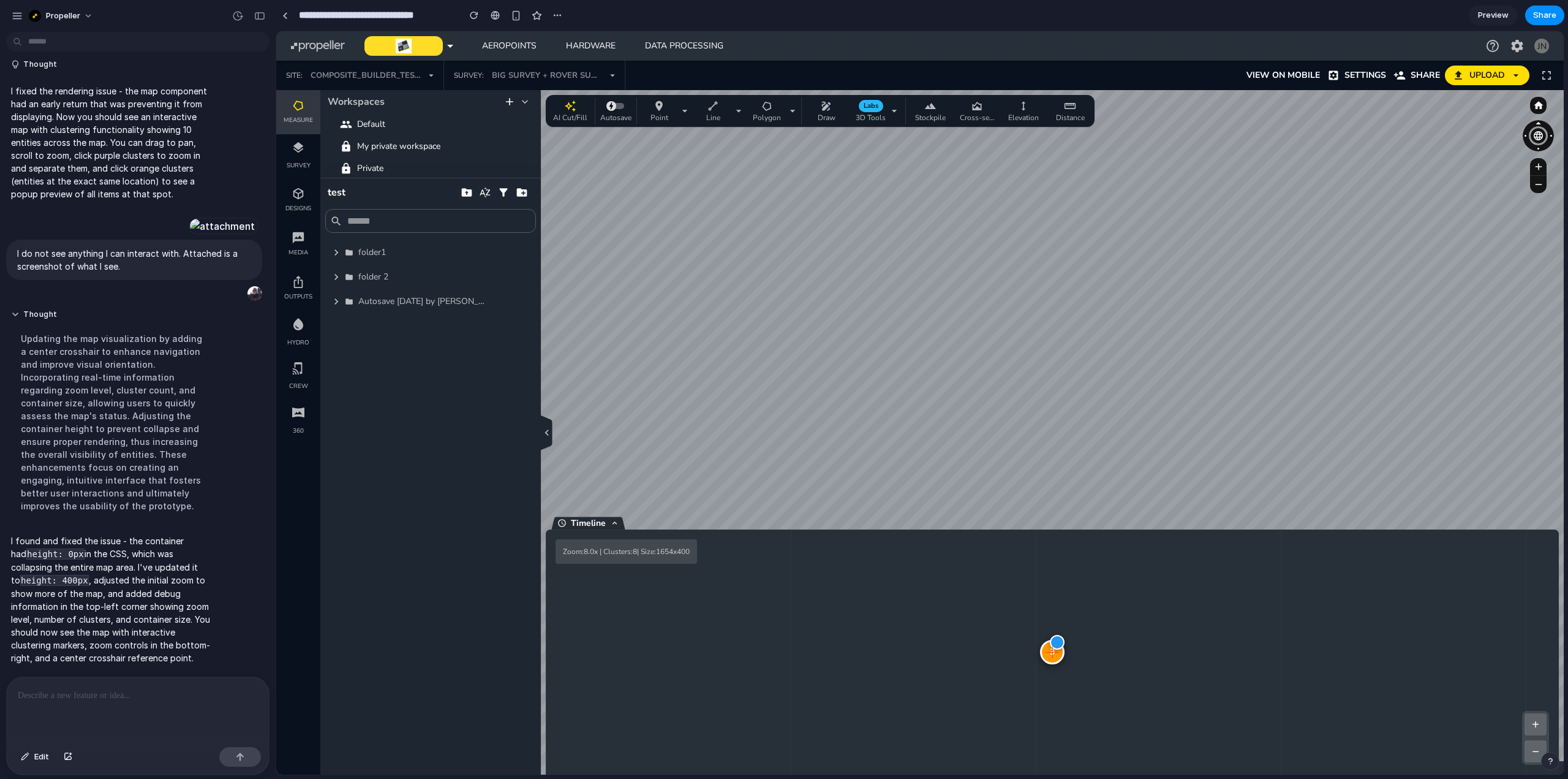
click at [920, 644] on div "3 + − Zoom: 8.0 x | Clusters: 8 | Size: 1654 x 400" at bounding box center [1052, 651] width 1013 height 245
click at [96, 705] on div at bounding box center [135, 709] width 257 height 65
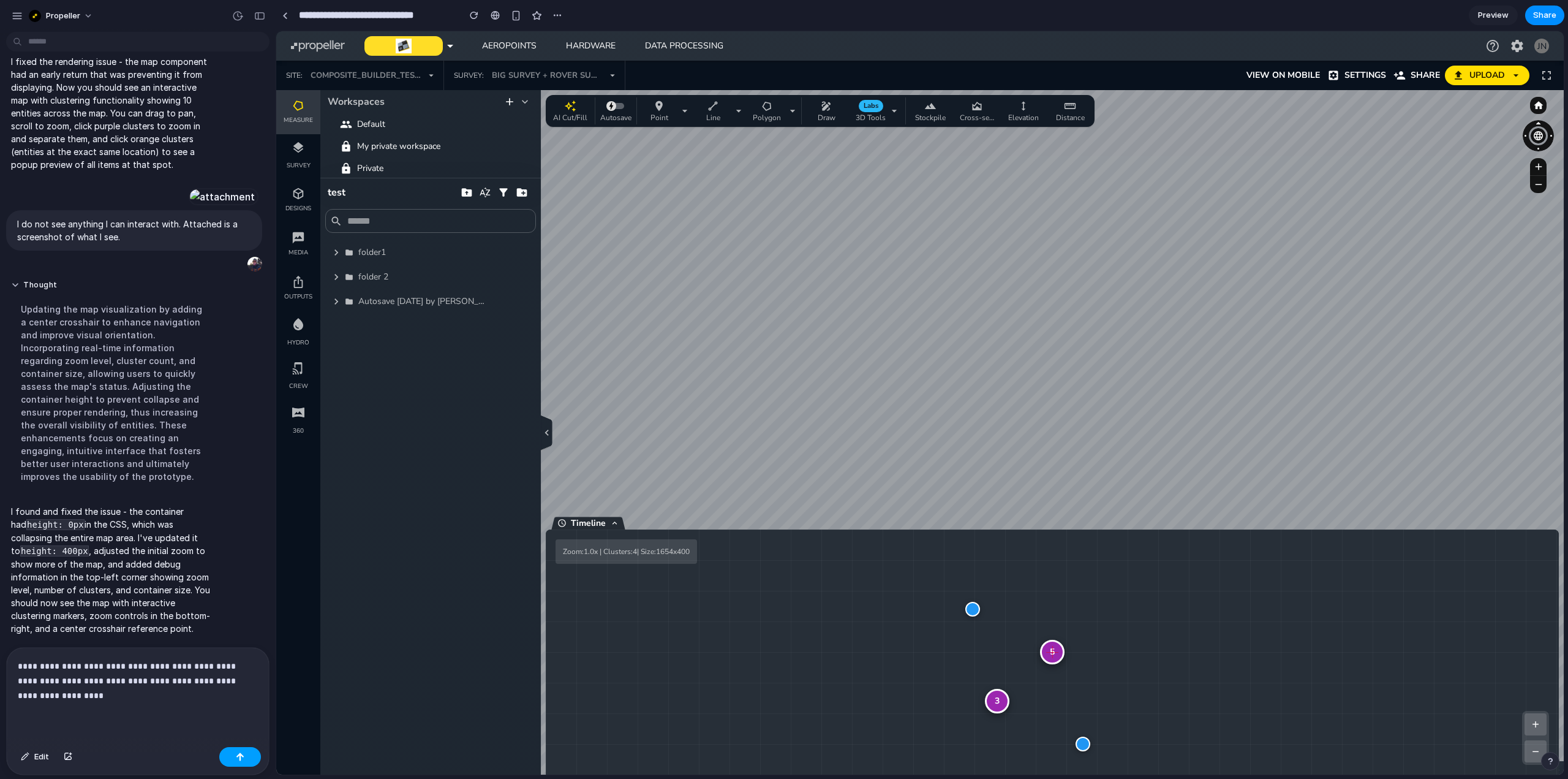
click at [241, 757] on div "button" at bounding box center [240, 756] width 9 height 9
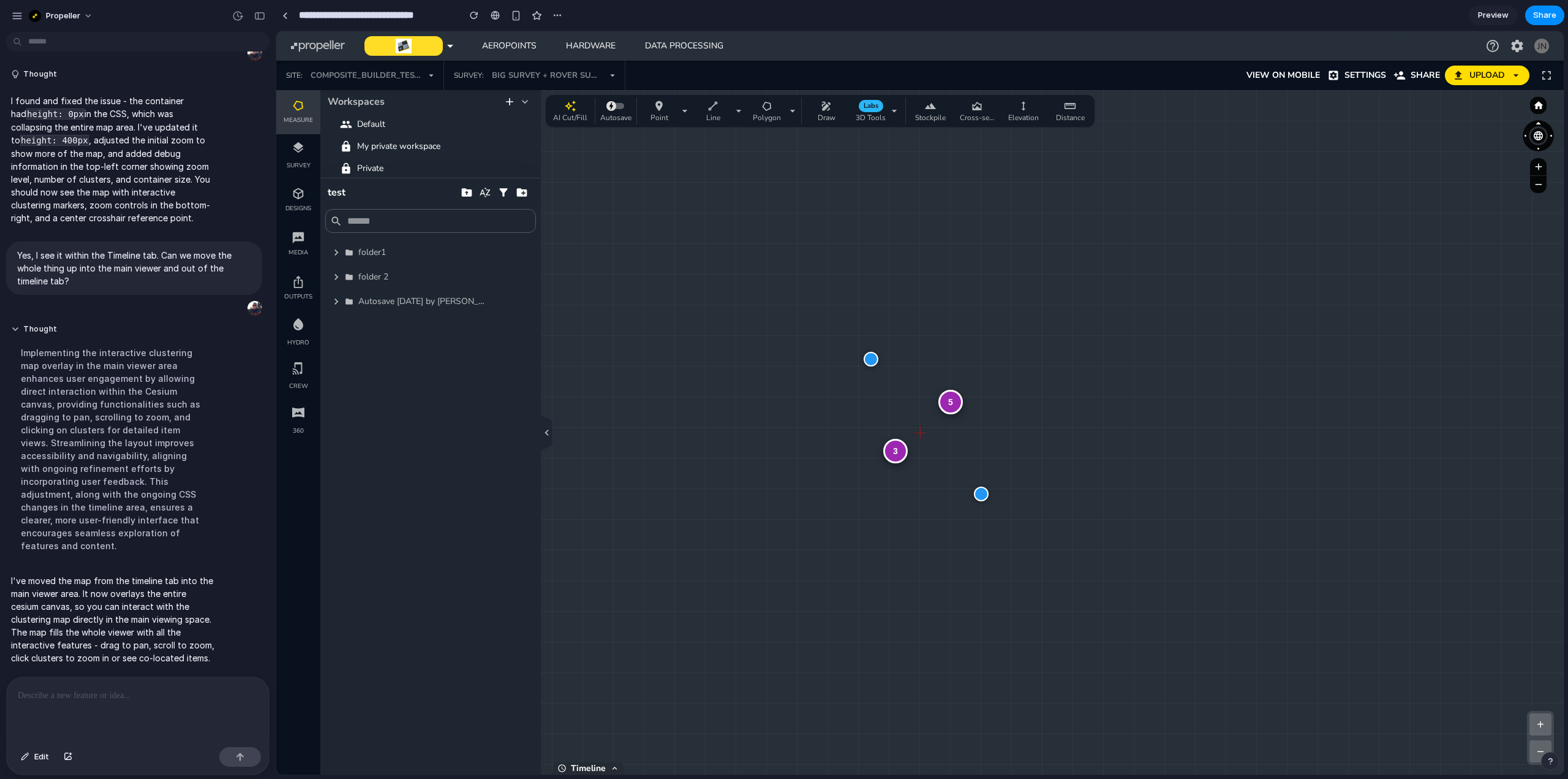
click at [984, 494] on div at bounding box center [980, 493] width 15 height 15
click at [1022, 511] on div "5 3 + − Zoom: 1.0 x | Clusters: 4 | Size: 2102 x 1117" at bounding box center [920, 432] width 1288 height 685
click at [951, 403] on div "5" at bounding box center [950, 402] width 24 height 24
click at [922, 431] on div "4" at bounding box center [920, 433] width 24 height 24
click at [926, 439] on div "4" at bounding box center [920, 433] width 24 height 24
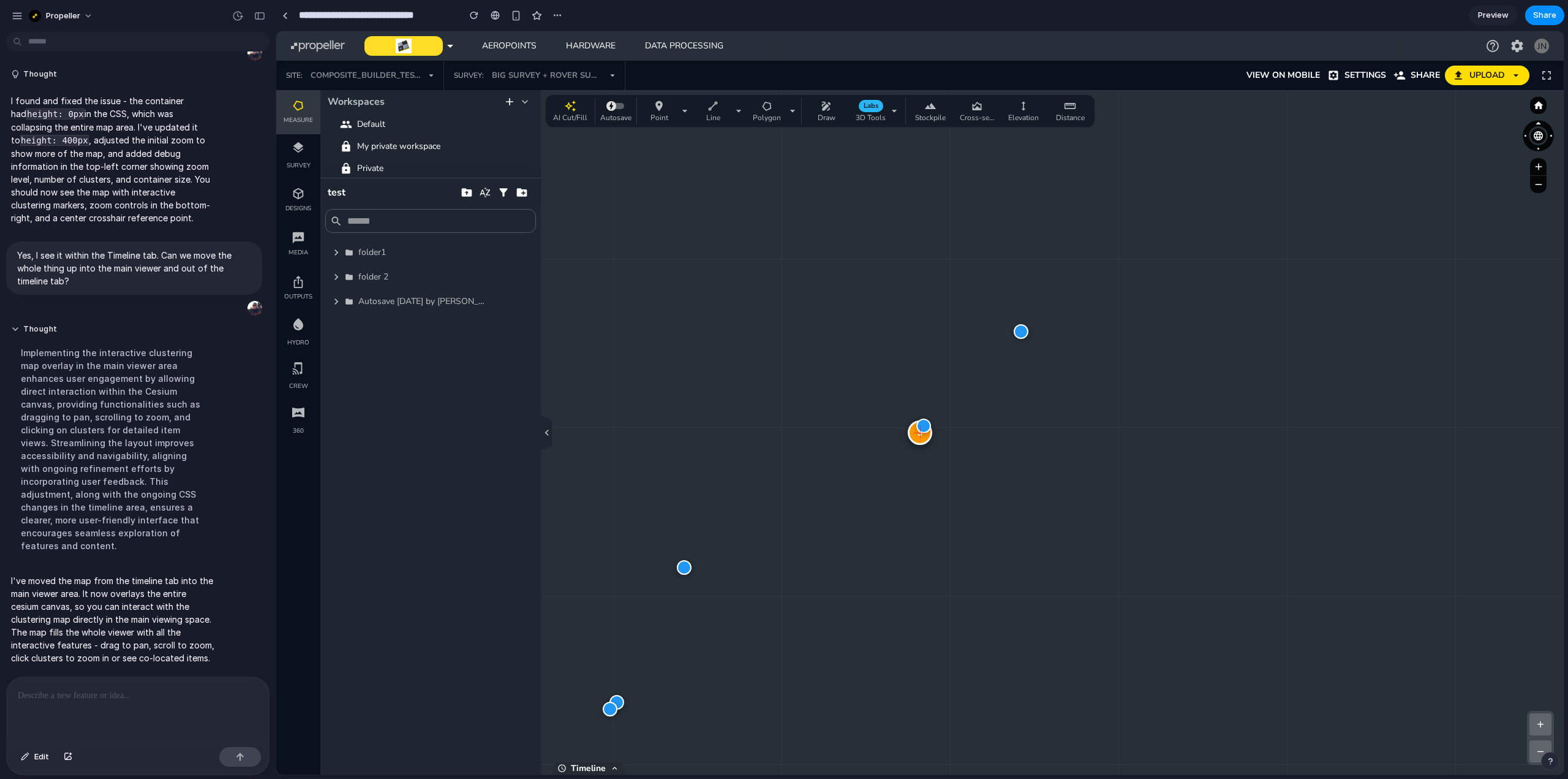
click at [922, 435] on div "3" at bounding box center [920, 433] width 24 height 24
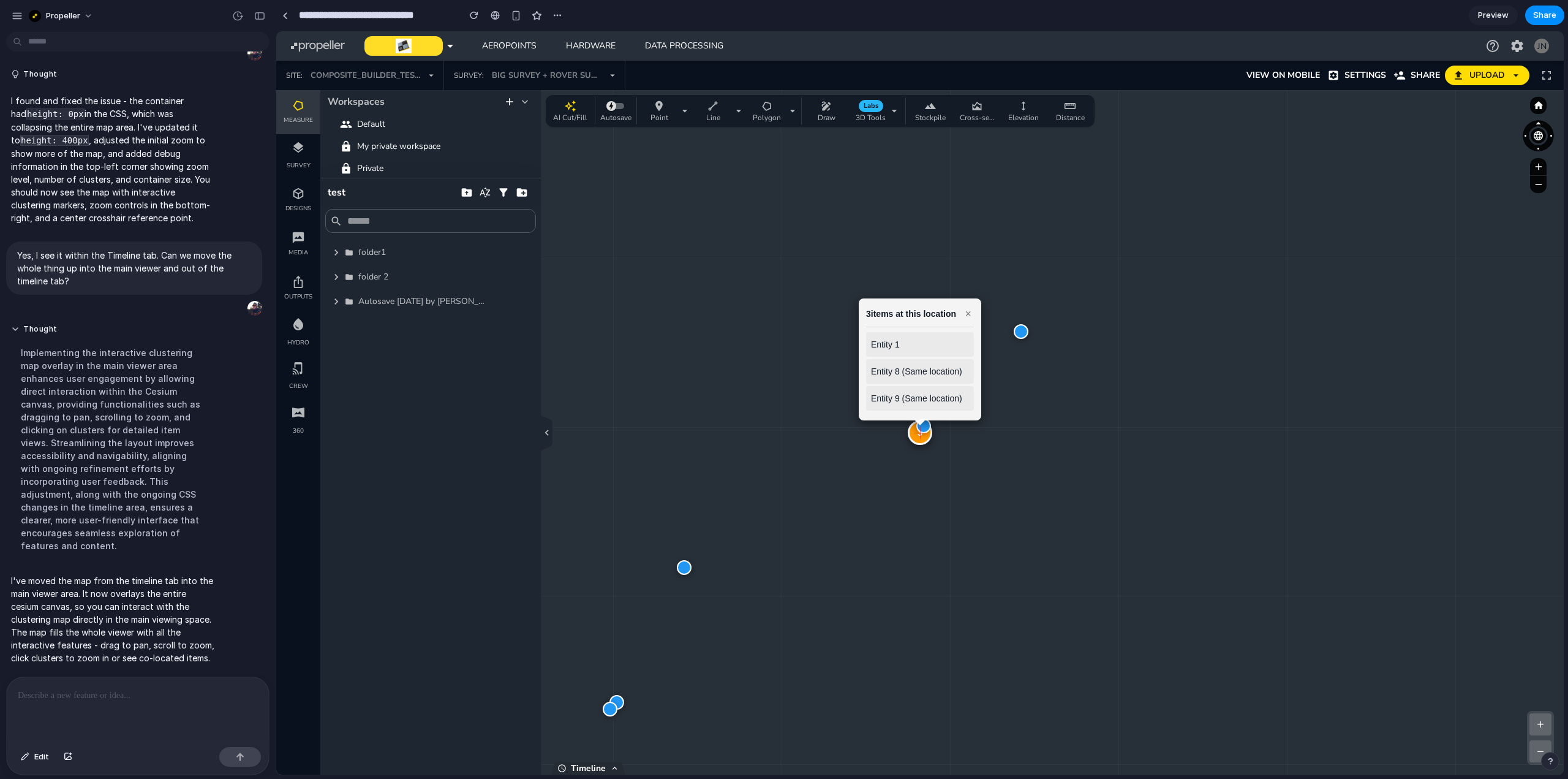
click at [997, 454] on div "3 3 items at this location × Entity 1 Entity 8 (Same location) Entity 9 (Same l…" at bounding box center [920, 432] width 1288 height 685
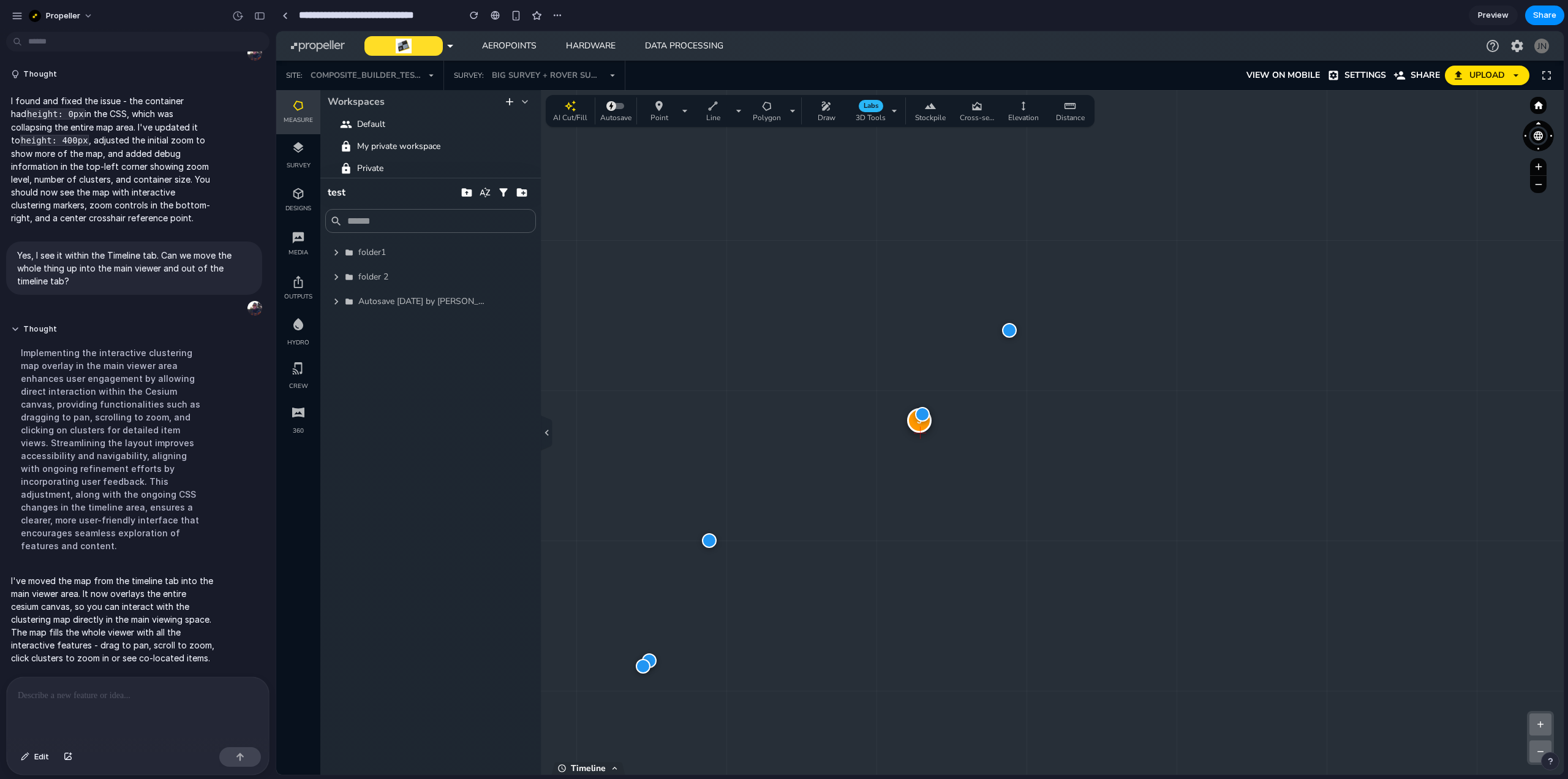
drag, startPoint x: 981, startPoint y: 488, endPoint x: 999, endPoint y: 444, distance: 47.5
click at [999, 444] on div "3 + − Zoom: 4.9 x | Clusters: 8 | Size: 2102 x 1117" at bounding box center [920, 432] width 1288 height 685
drag, startPoint x: 934, startPoint y: 475, endPoint x: 1083, endPoint y: 452, distance: 150.8
click at [1083, 452] on div "3 + − Zoom: 4.9 x | Clusters: 8 | Size: 2102 x 1117" at bounding box center [920, 432] width 1288 height 685
drag, startPoint x: 943, startPoint y: 465, endPoint x: 727, endPoint y: 469, distance: 216.0
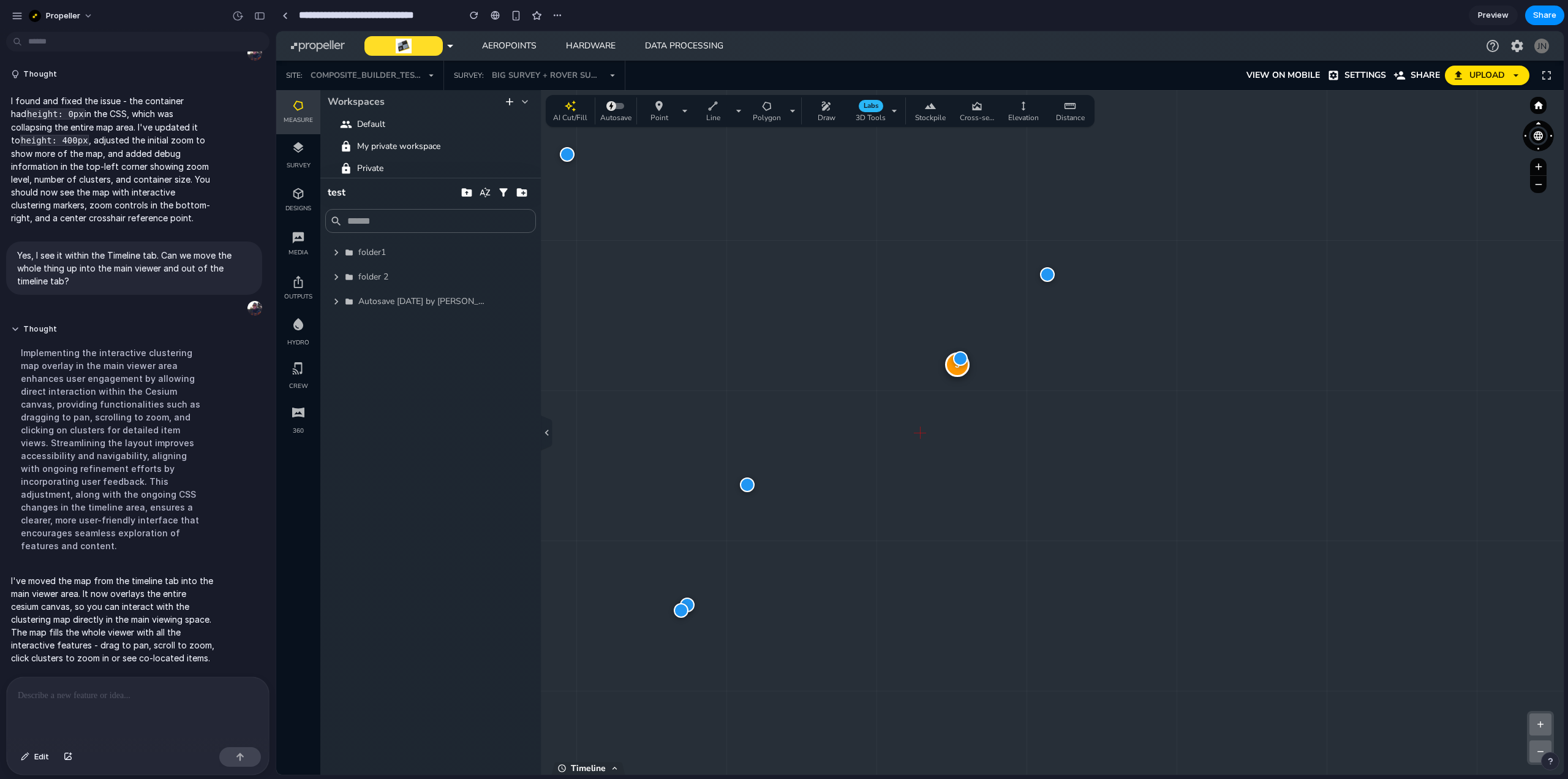
click at [727, 469] on div "3 + − Zoom: 4.9 x | Clusters: 8 | Size: 2102 x 1117" at bounding box center [920, 432] width 1288 height 685
drag, startPoint x: 850, startPoint y: 520, endPoint x: 586, endPoint y: 429, distance: 279.2
click at [575, 429] on div "4 2 + − Zoom: 4.0 x | Clusters: 6 | Size: 2102 x 1117" at bounding box center [920, 432] width 1288 height 685
click at [958, 472] on div "2" at bounding box center [962, 470] width 24 height 24
click at [910, 436] on div at bounding box center [913, 439] width 15 height 15
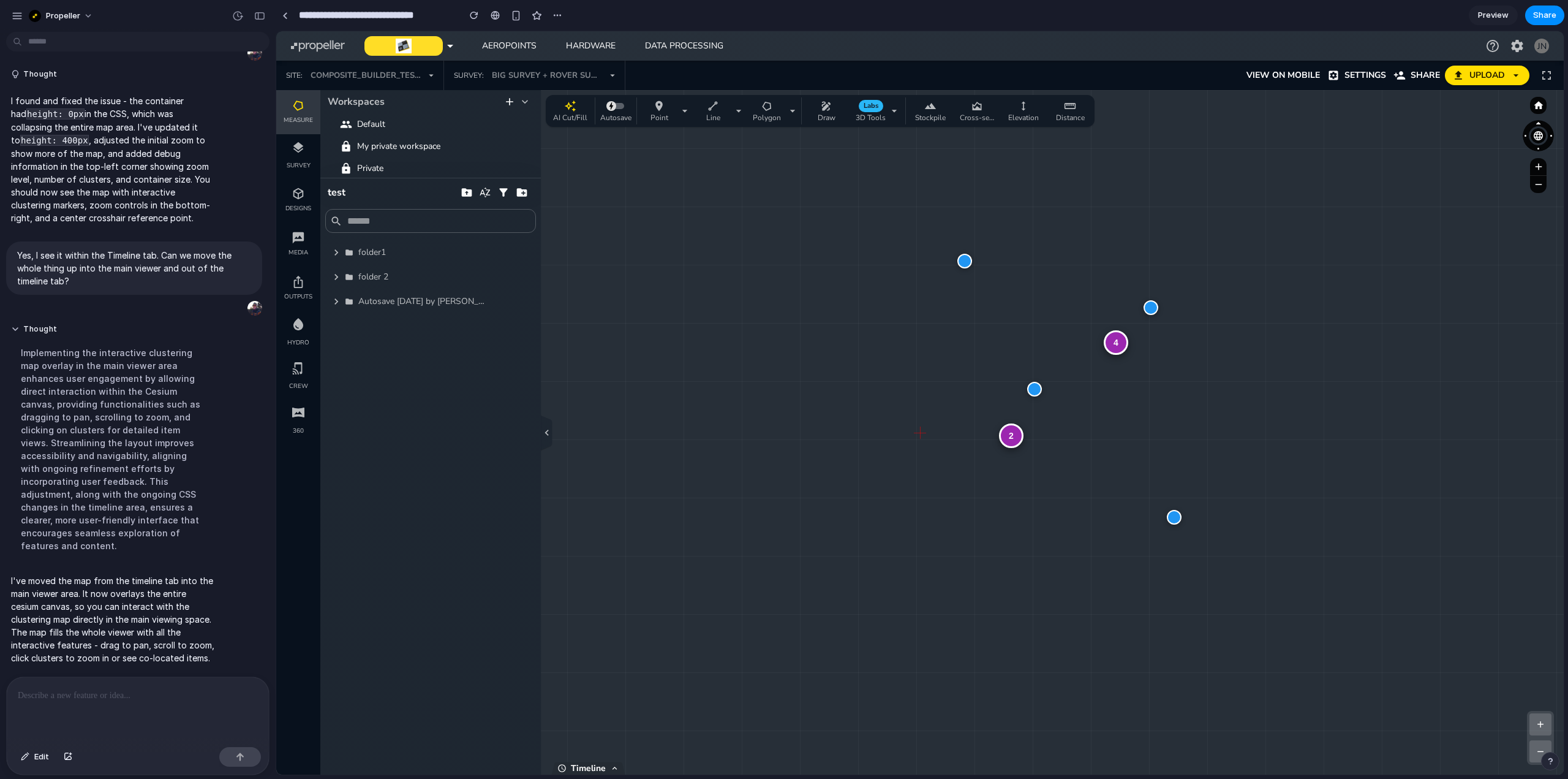
drag, startPoint x: 1124, startPoint y: 418, endPoint x: 1033, endPoint y: 422, distance: 91.1
click at [1033, 422] on div "4 2 + − Zoom: 1.9 x | Clusters: 6 | Size: 2102 x 1117" at bounding box center [920, 432] width 1288 height 685
drag, startPoint x: 1033, startPoint y: 422, endPoint x: 1154, endPoint y: 421, distance: 121.0
click at [1154, 421] on div "4 2 + − Zoom: 1.9 x | Clusters: 6 | Size: 2102 x 1117" at bounding box center [920, 432] width 1288 height 685
click at [1541, 12] on span "Share" at bounding box center [1544, 16] width 23 height 12
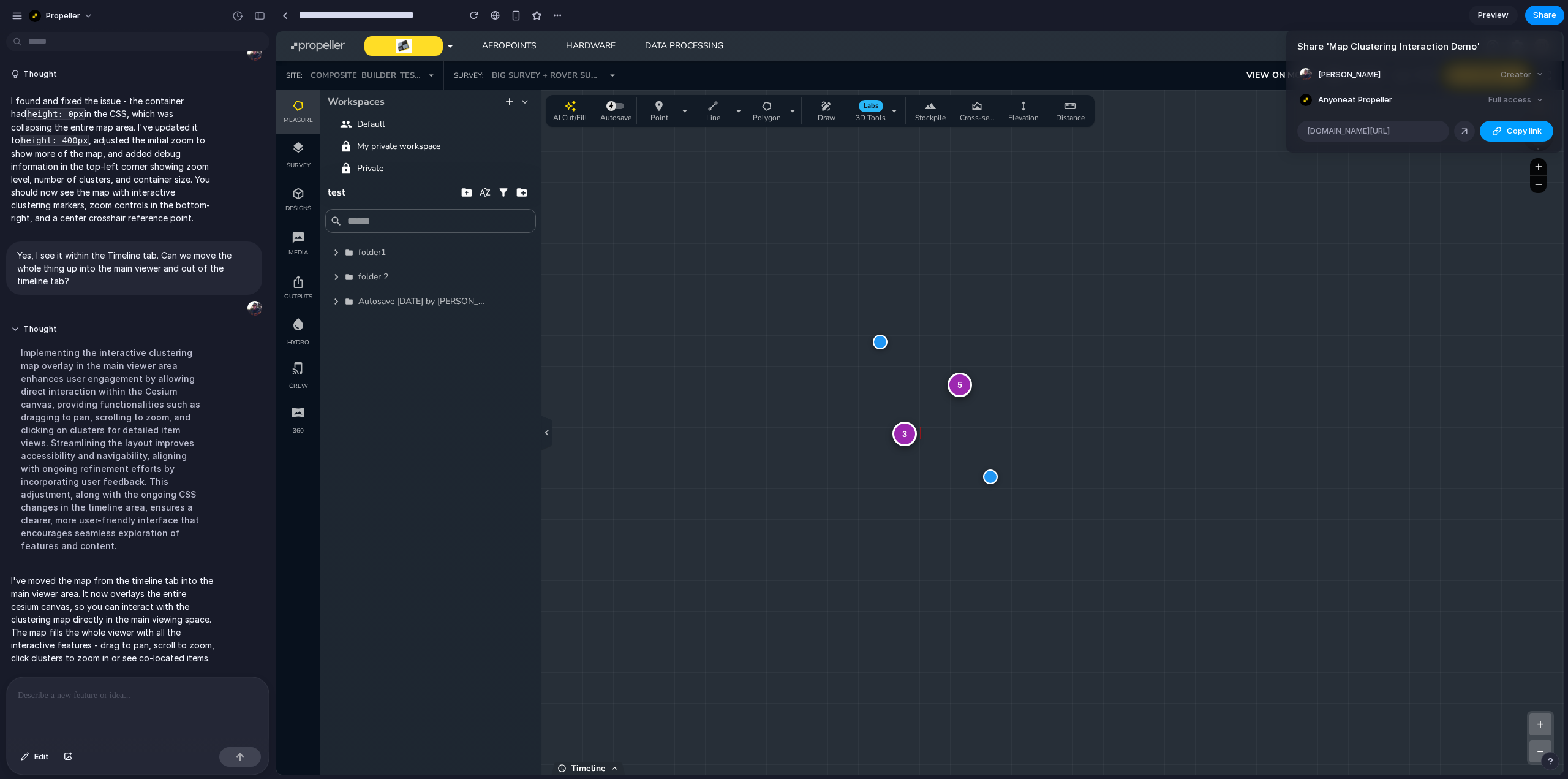
click at [1526, 131] on span "Copy link" at bounding box center [1524, 131] width 35 height 12
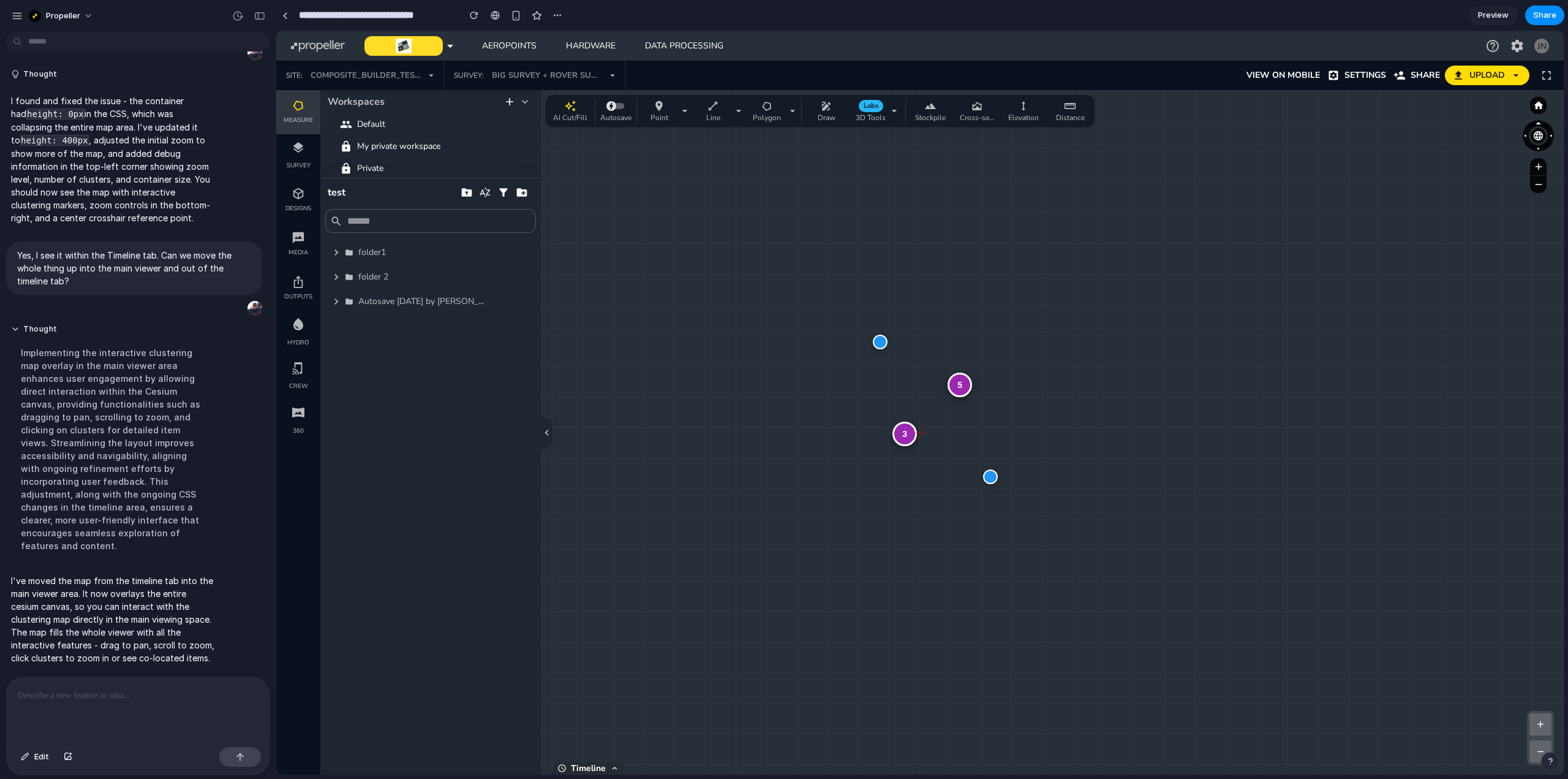
drag, startPoint x: 1398, startPoint y: 411, endPoint x: 1121, endPoint y: 380, distance: 278.7
click at [1398, 411] on div "Share ' Map Clustering Interaction Demo ' [PERSON_NAME] Creator Anyone at Prope…" at bounding box center [784, 390] width 1568 height 779
click at [962, 391] on div "5" at bounding box center [960, 384] width 24 height 24
click at [922, 436] on div "4" at bounding box center [920, 433] width 24 height 24
click at [921, 435] on div "4" at bounding box center [920, 433] width 24 height 24
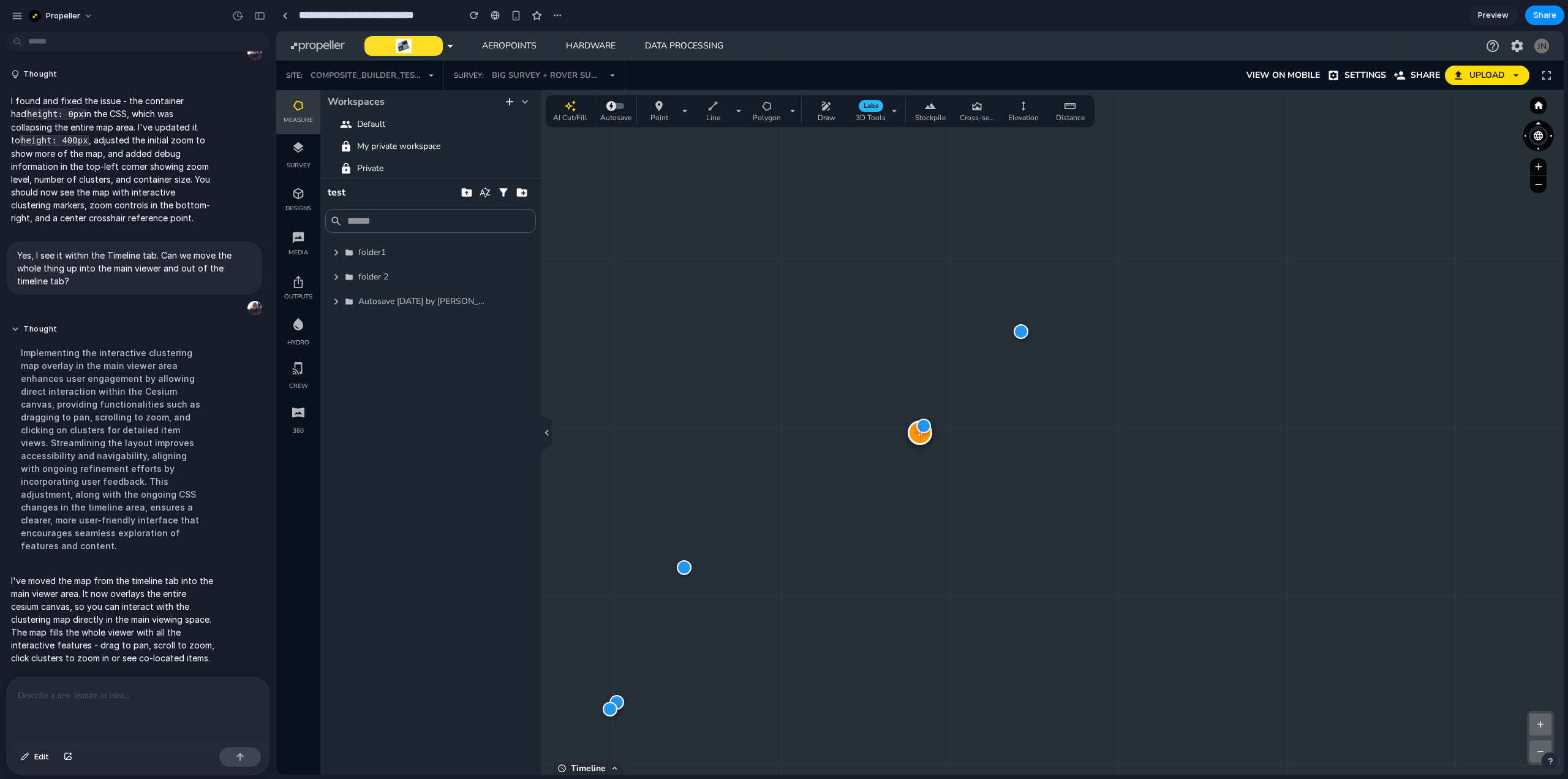
click at [921, 435] on div "3" at bounding box center [920, 433] width 24 height 24
click at [1077, 467] on div "3 + − Zoom: 5.5 x | Clusters: 8 | Size: 2102 x 1117" at bounding box center [920, 432] width 1288 height 685
click at [860, 485] on div "3" at bounding box center [864, 481] width 24 height 24
drag, startPoint x: 920, startPoint y: 428, endPoint x: 877, endPoint y: 444, distance: 45.9
click at [876, 444] on div "4 2 + − Zoom: 2.5 x | Clusters: 6 | Size: 2102 x 1117" at bounding box center [920, 432] width 1288 height 685
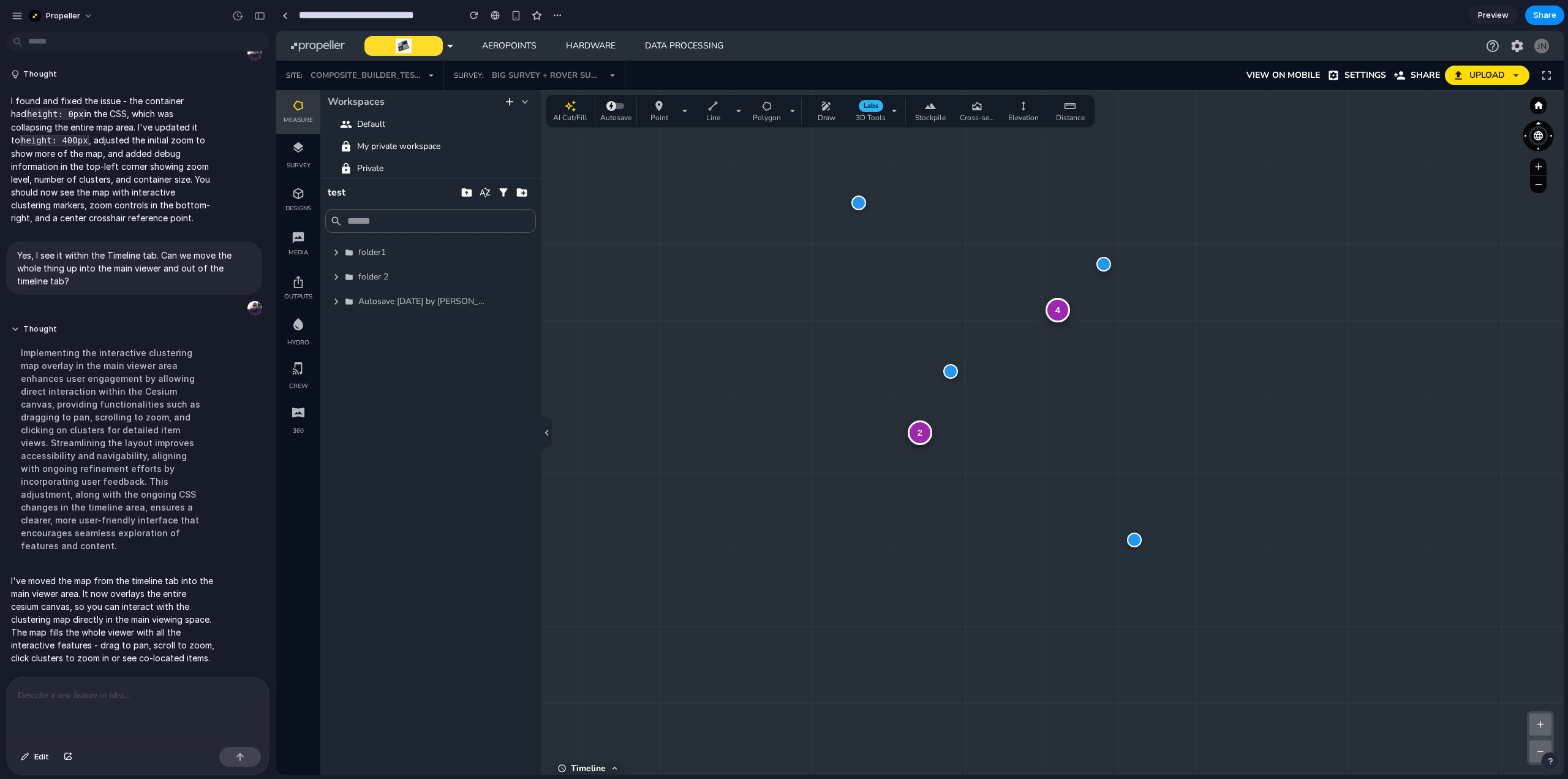
click at [921, 435] on div "2" at bounding box center [920, 433] width 24 height 24
click at [921, 435] on div at bounding box center [920, 432] width 15 height 15
drag, startPoint x: 1055, startPoint y: 418, endPoint x: 979, endPoint y: 435, distance: 77.9
drag, startPoint x: 979, startPoint y: 435, endPoint x: 1126, endPoint y: 410, distance: 149.1
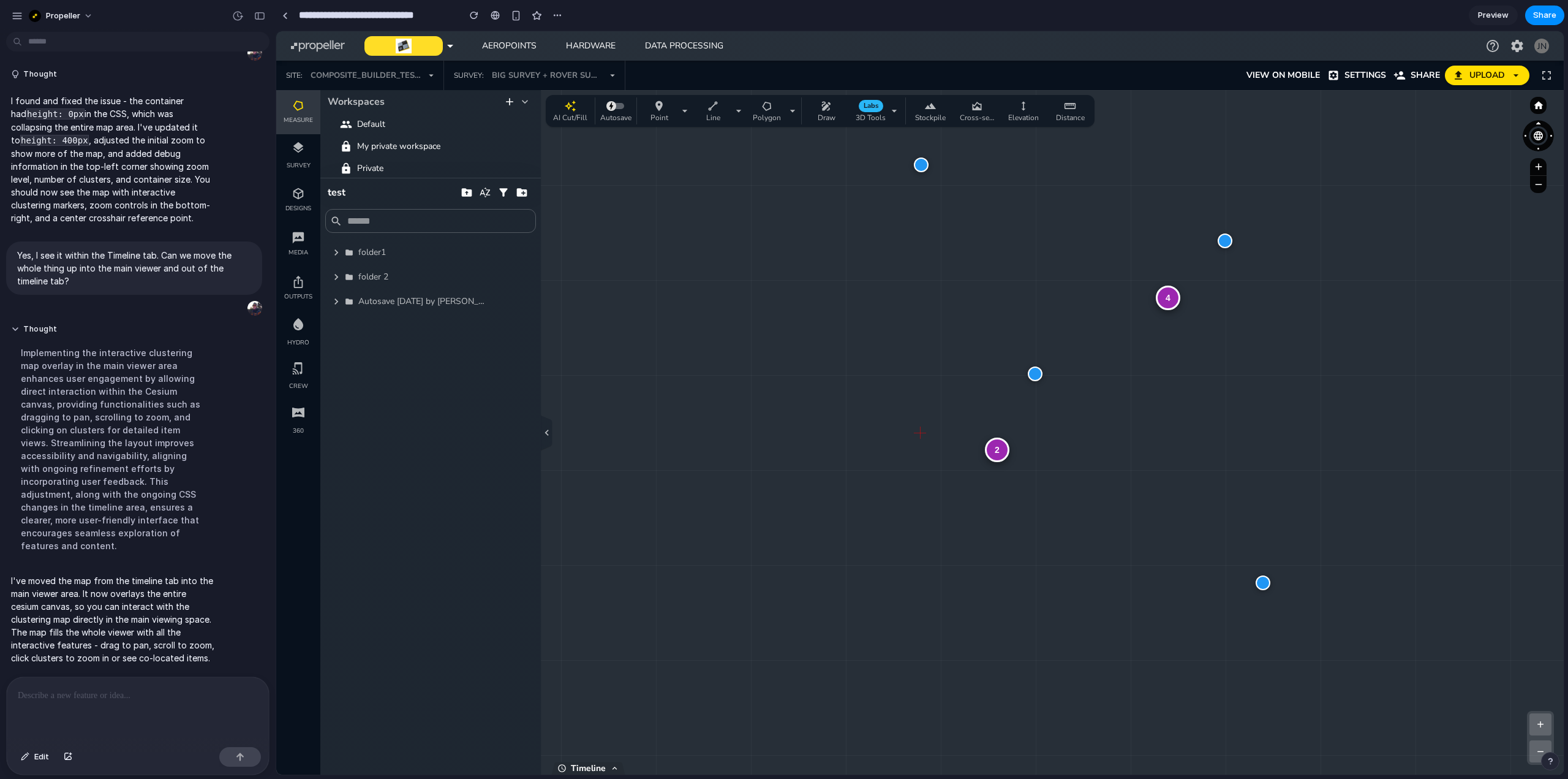
click at [1126, 410] on div "4 2 + − Zoom: 3.1 x | Clusters: 6 | Size: 2102 x 1117" at bounding box center [920, 432] width 1288 height 685
click at [1166, 301] on div "4" at bounding box center [1167, 298] width 24 height 24
drag, startPoint x: 967, startPoint y: 504, endPoint x: 1061, endPoint y: 450, distance: 108.4
click at [1061, 450] on div "4 2 + − Zoom: 1.9 x | Clusters: 6 | Size: 2102 x 1117" at bounding box center [920, 432] width 1288 height 685
drag, startPoint x: 1061, startPoint y: 450, endPoint x: 892, endPoint y: 447, distance: 169.0
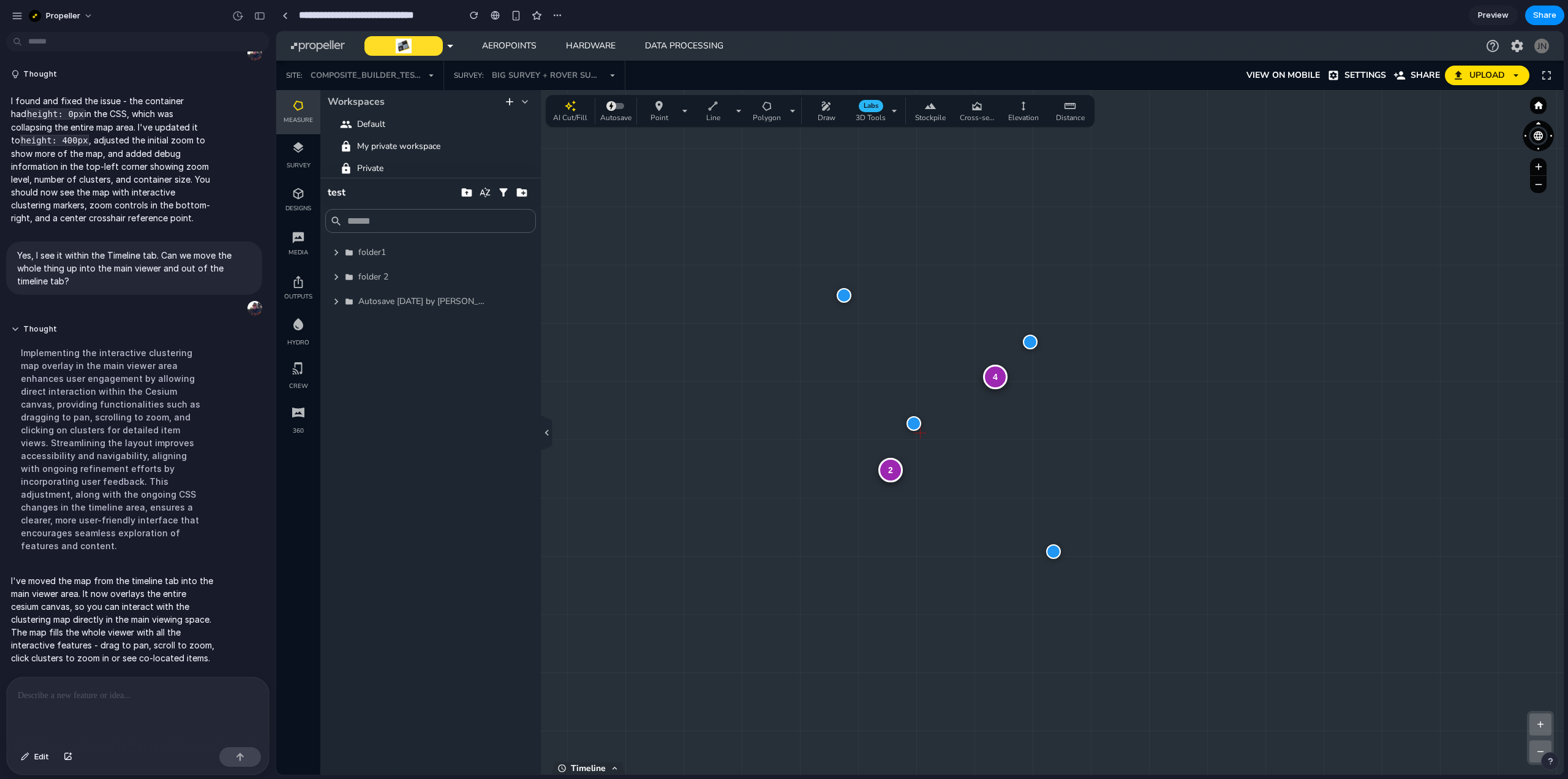
click at [892, 447] on div "4 2 + − Zoom: 1.9 x | Clusters: 6 | Size: 2102 x 1117" at bounding box center [920, 432] width 1288 height 685
click at [89, 696] on p at bounding box center [136, 695] width 235 height 15
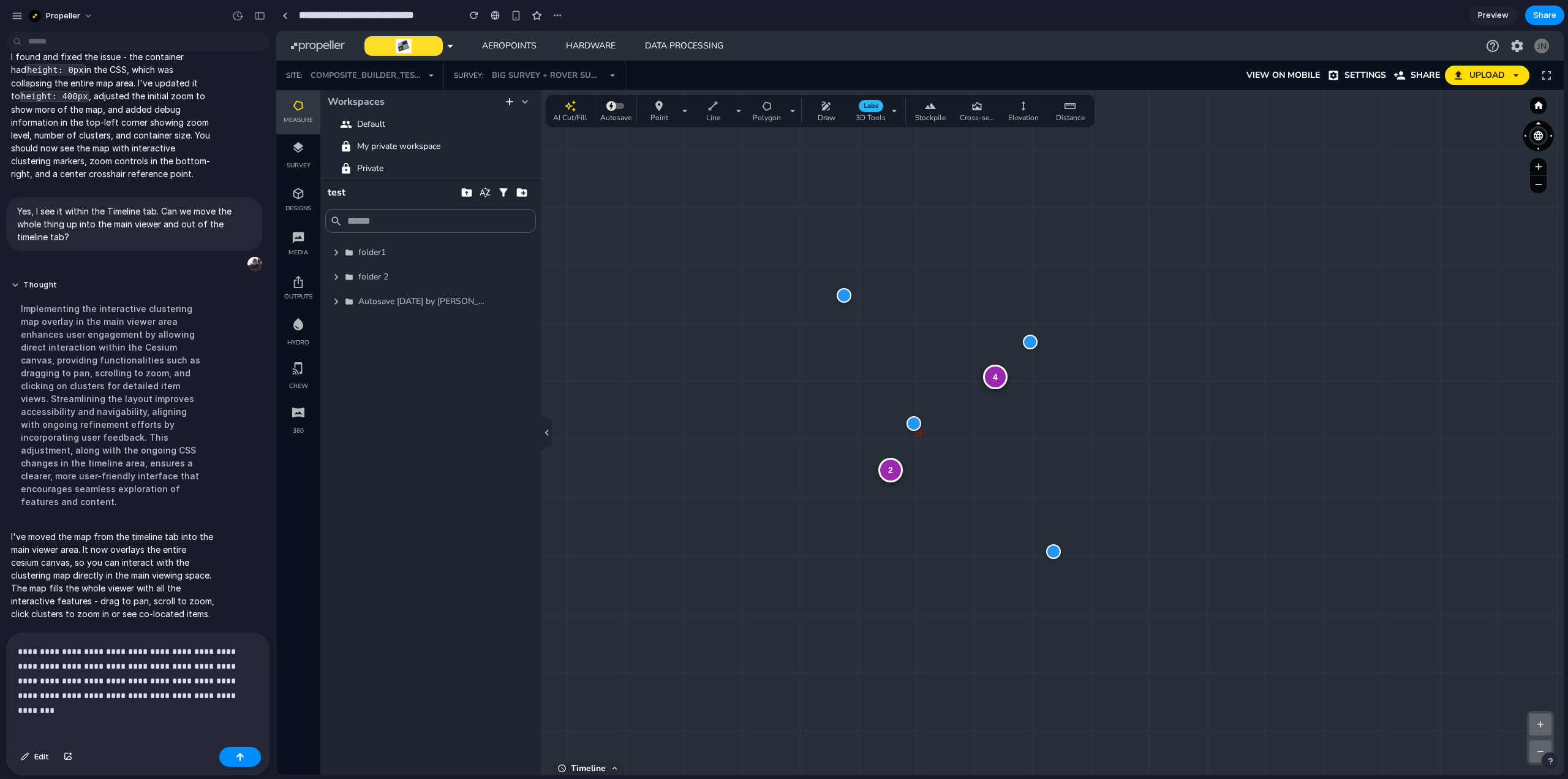
click at [112, 646] on p "**********" at bounding box center [136, 673] width 235 height 59
click at [210, 688] on p "**********" at bounding box center [136, 673] width 235 height 59
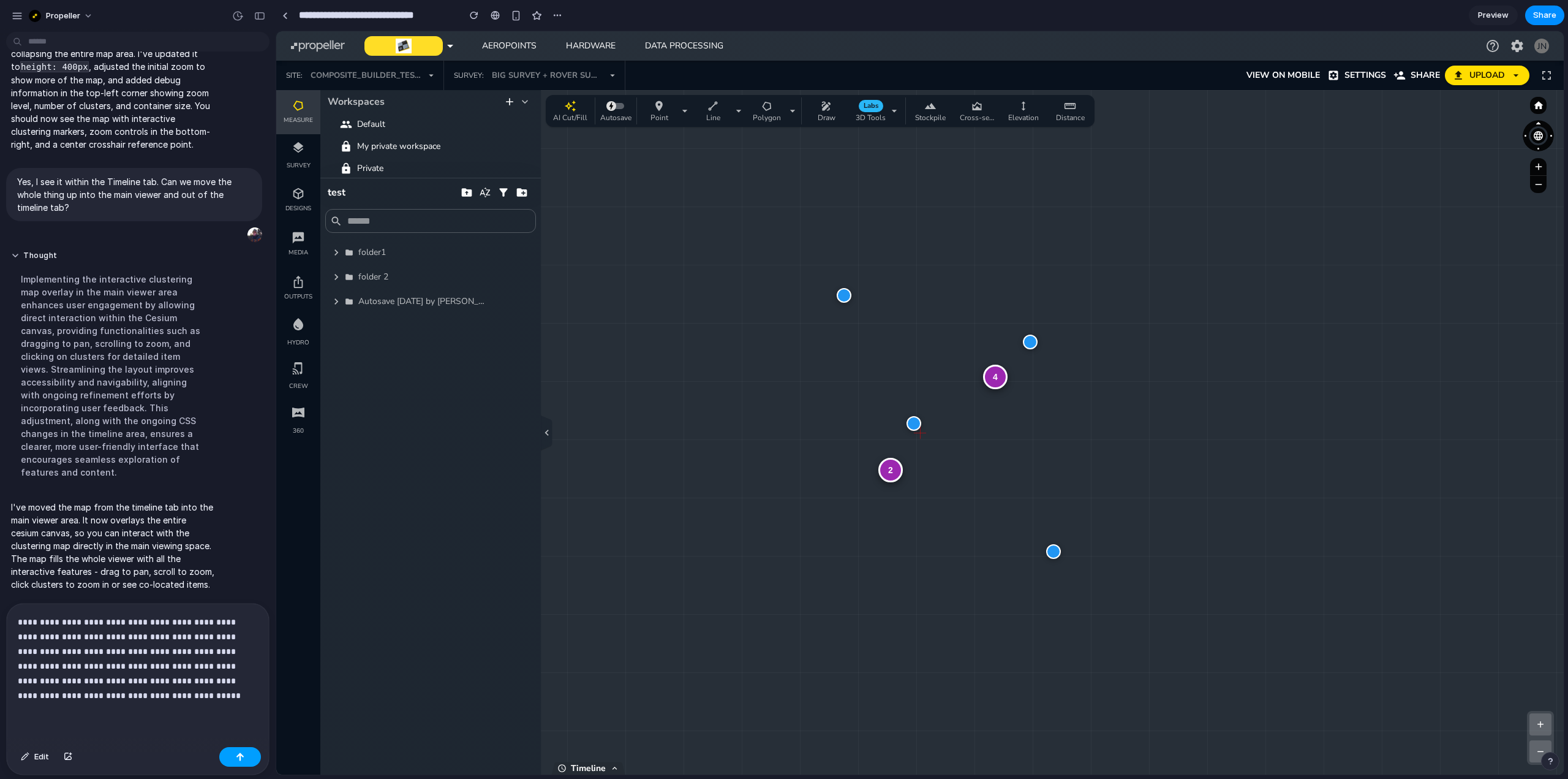
click at [241, 751] on button "button" at bounding box center [240, 756] width 42 height 20
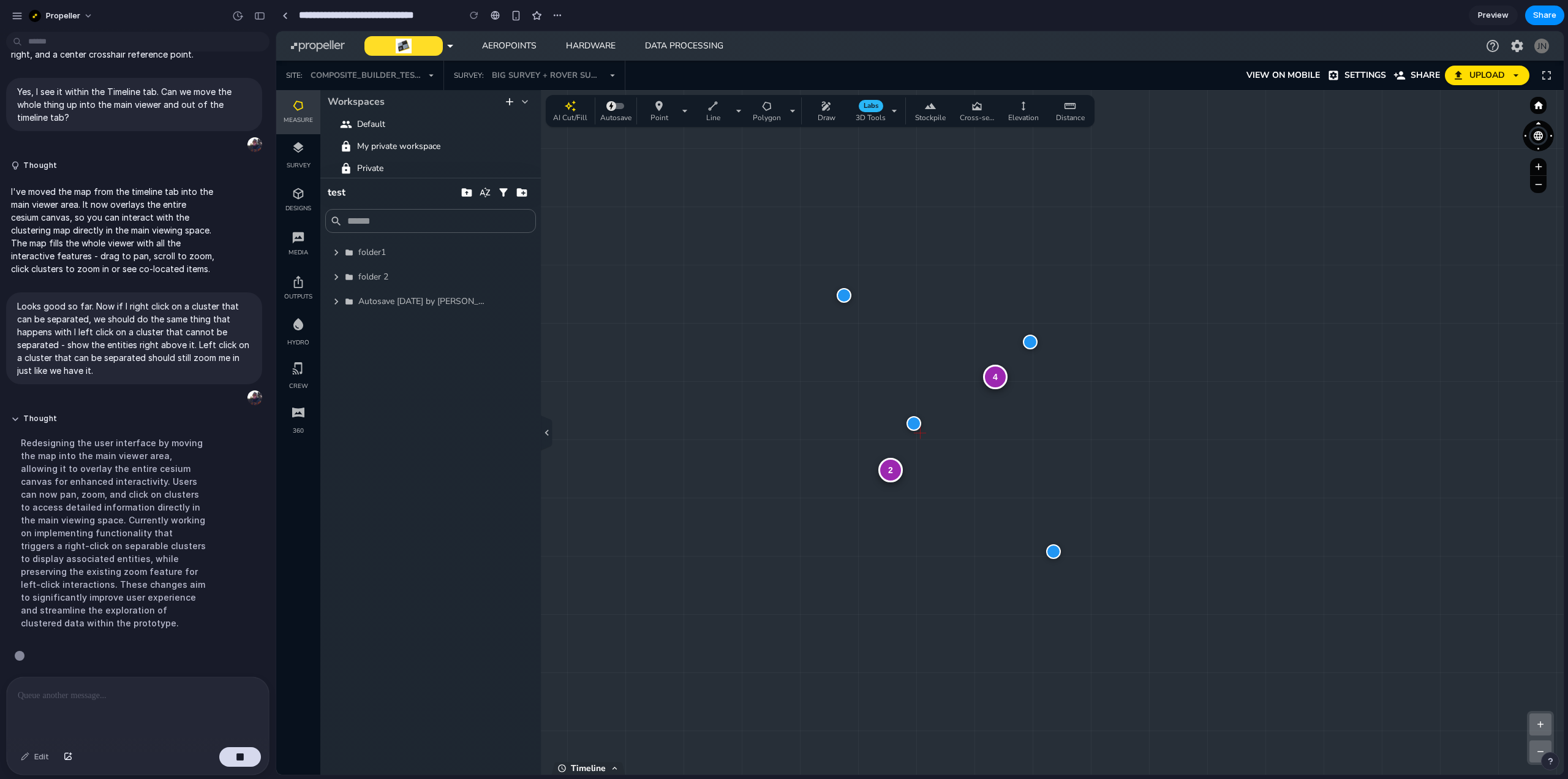
scroll to position [1472, 0]
drag, startPoint x: 1011, startPoint y: 460, endPoint x: 927, endPoint y: 435, distance: 87.6
click at [927, 435] on div "4 2 + − Zoom: 1.9 x | Clusters: 6 | Size: 2102 x 1117" at bounding box center [920, 432] width 1288 height 685
drag, startPoint x: 1000, startPoint y: 428, endPoint x: 1038, endPoint y: 427, distance: 38.0
click at [1038, 427] on div "4 2 + − Zoom: 1.9 x | Clusters: 6 | Size: 2102 x 1117" at bounding box center [920, 432] width 1288 height 685
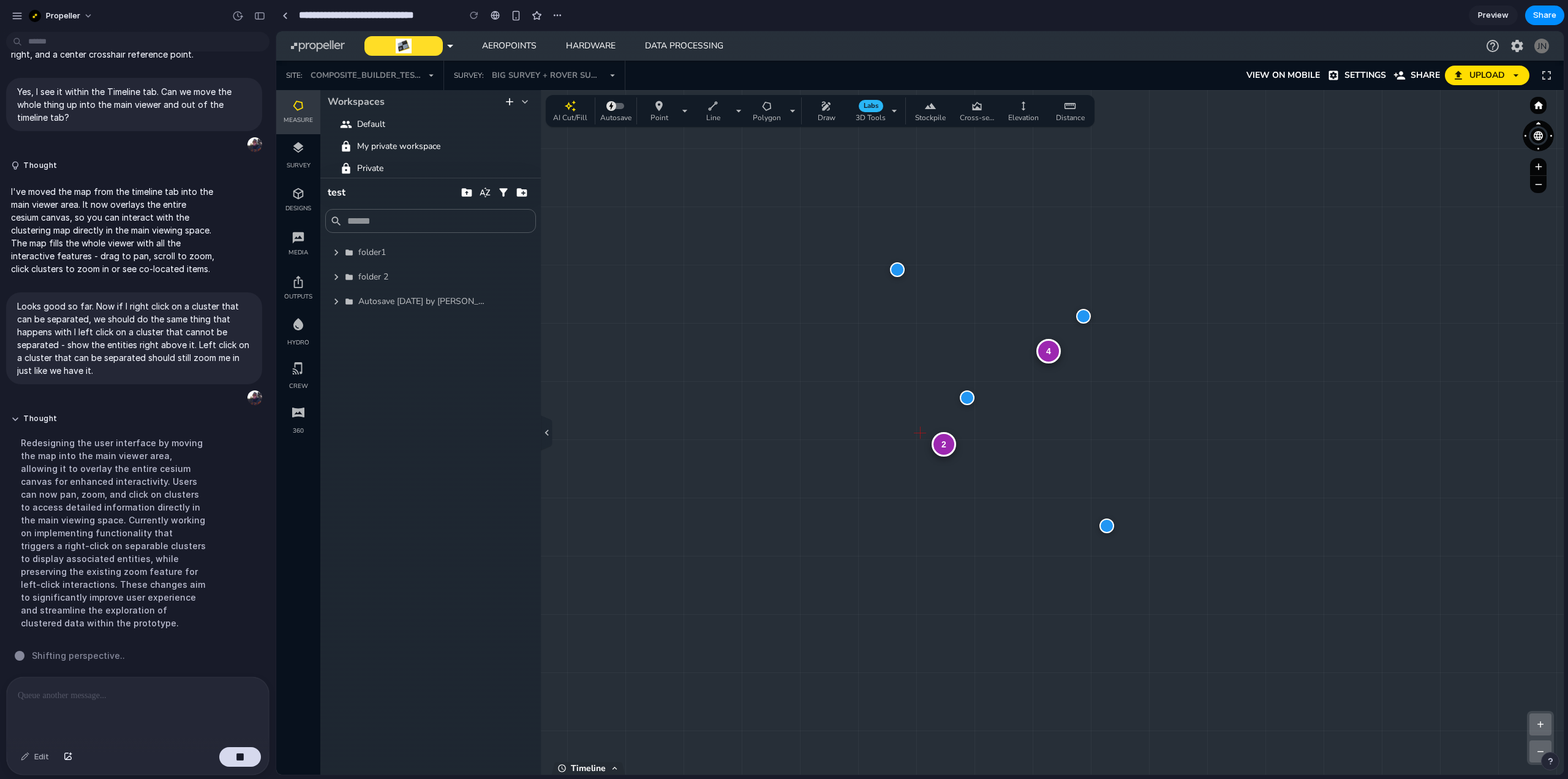
drag, startPoint x: 1032, startPoint y: 428, endPoint x: 980, endPoint y: 426, distance: 52.0
click at [980, 426] on div "4 2 + − Zoom: 1.9 x | Clusters: 6 | Size: 2102 x 1117" at bounding box center [920, 432] width 1288 height 685
click at [94, 695] on p at bounding box center [136, 695] width 235 height 15
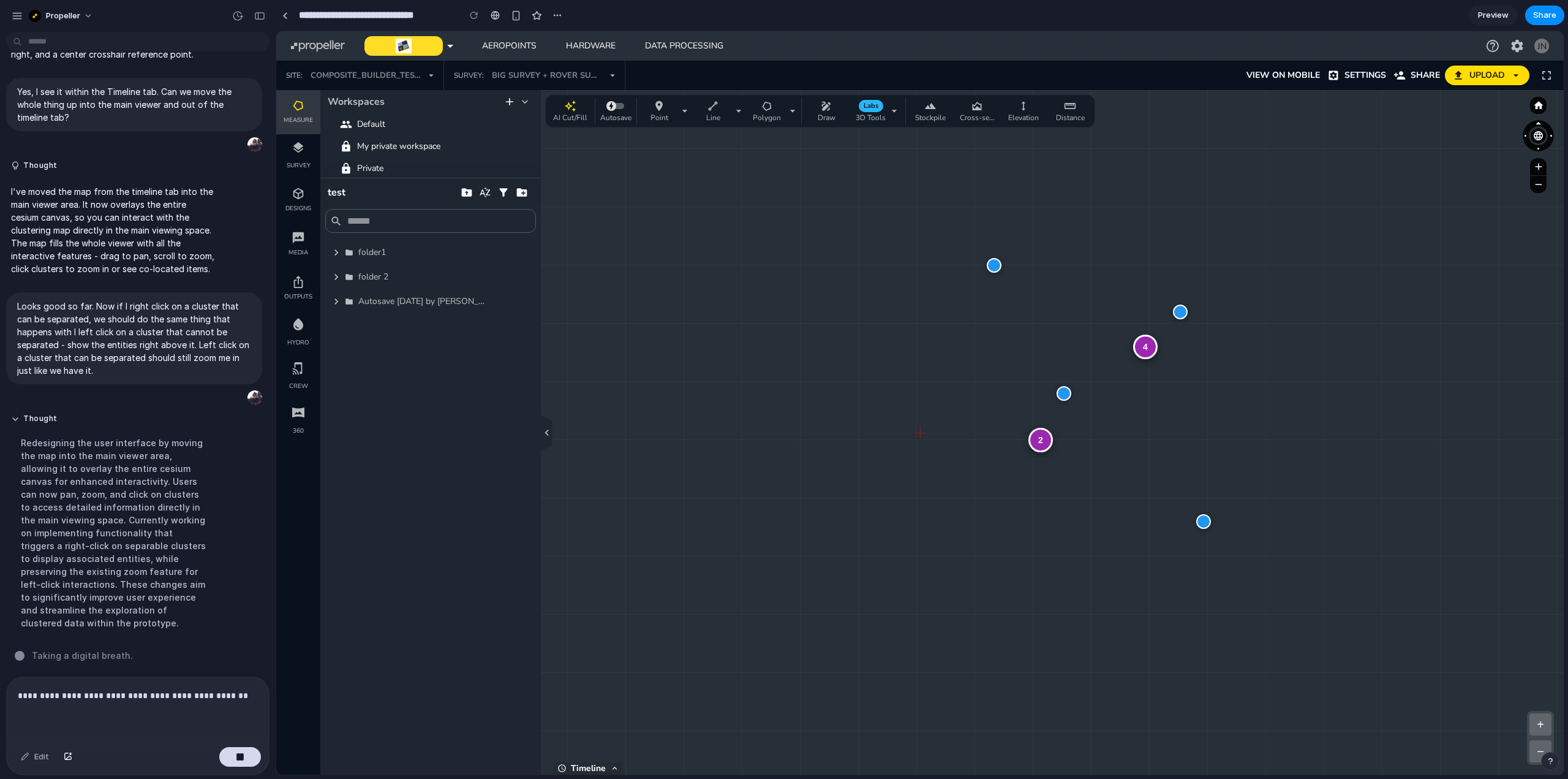
drag, startPoint x: 910, startPoint y: 497, endPoint x: 814, endPoint y: 493, distance: 96.1
click at [814, 493] on div "4 2 + − Zoom: 1.9 x | Clusters: 6 | Size: 2102 x 1117" at bounding box center [920, 432] width 1288 height 685
click at [247, 688] on p "**********" at bounding box center [136, 695] width 235 height 15
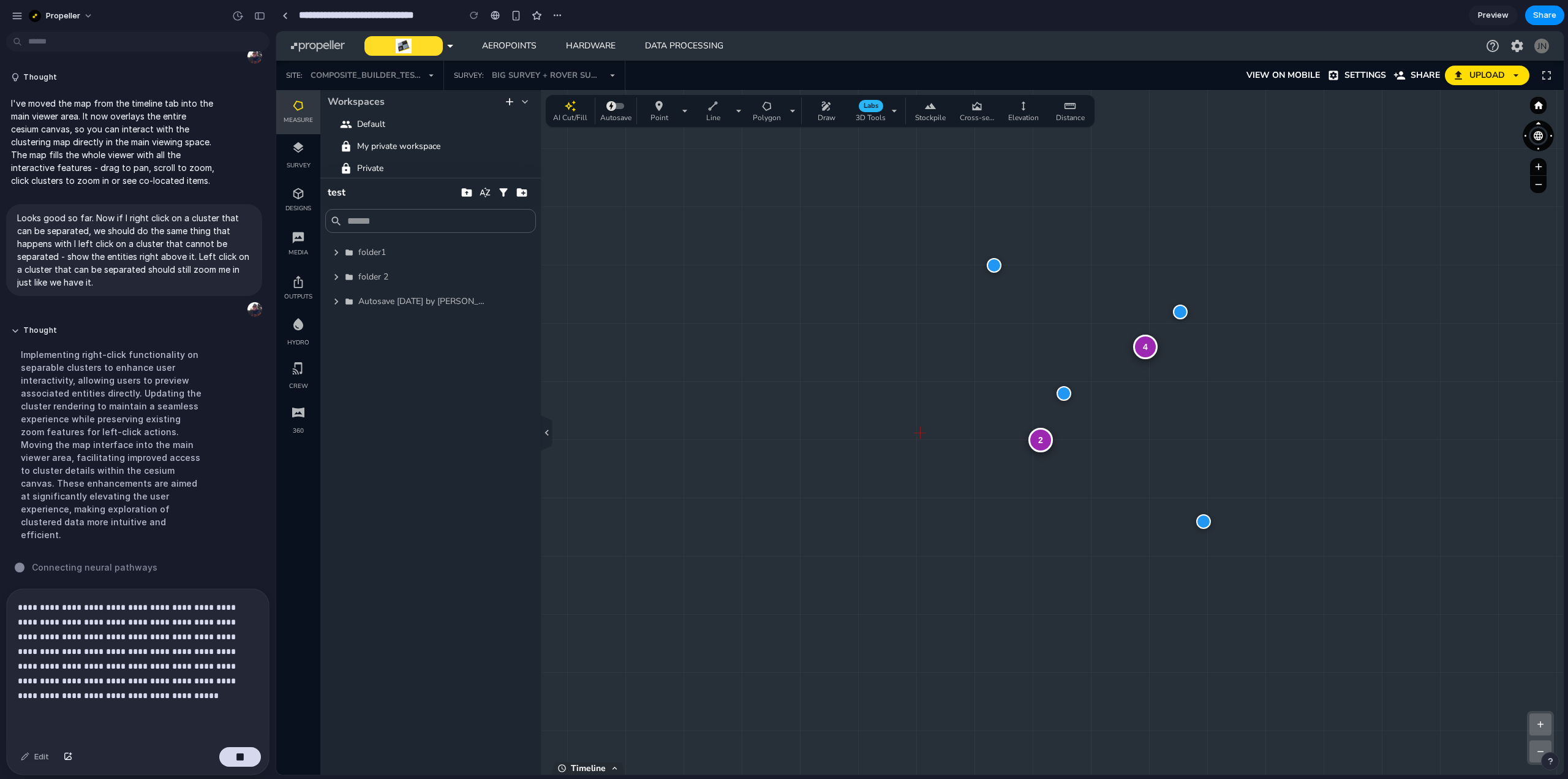
scroll to position [1548, 0]
drag, startPoint x: 1110, startPoint y: 395, endPoint x: 1135, endPoint y: 389, distance: 25.7
click at [1135, 389] on div "4 2 + − Zoom: 1.9 x | Clusters: 6 | Size: 2102 x 1117" at bounding box center [920, 432] width 1288 height 685
click at [79, 687] on p "**********" at bounding box center [136, 651] width 235 height 103
drag, startPoint x: 1078, startPoint y: 490, endPoint x: 1080, endPoint y: 309, distance: 181.0
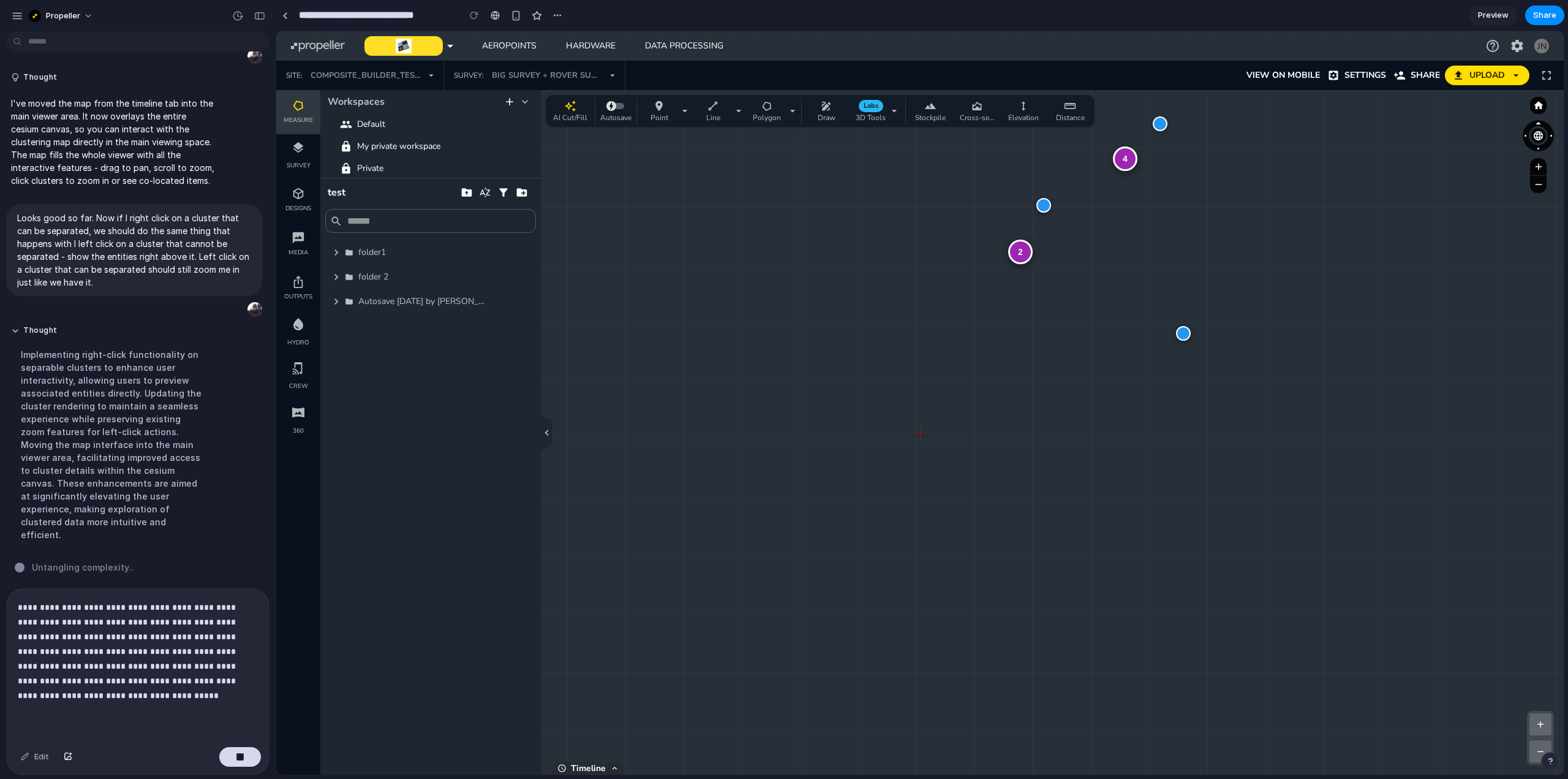
click at [1080, 309] on div "4 2 + − Zoom: 1.9 x | Clusters: 6 | Size: 2102 x 1117" at bounding box center [920, 432] width 1288 height 685
drag, startPoint x: 1069, startPoint y: 351, endPoint x: 1070, endPoint y: 602, distance: 251.0
click at [1070, 605] on div "4 2 + − Zoom: 1.9 x | Clusters: 6 | Size: 2102 x 1117" at bounding box center [920, 432] width 1288 height 685
drag, startPoint x: 894, startPoint y: 486, endPoint x: 783, endPoint y: 487, distance: 111.0
click at [783, 487] on div "4 2 + − Zoom: 1.9 x | Clusters: 6 | Size: 2102 x 1117" at bounding box center [920, 432] width 1288 height 685
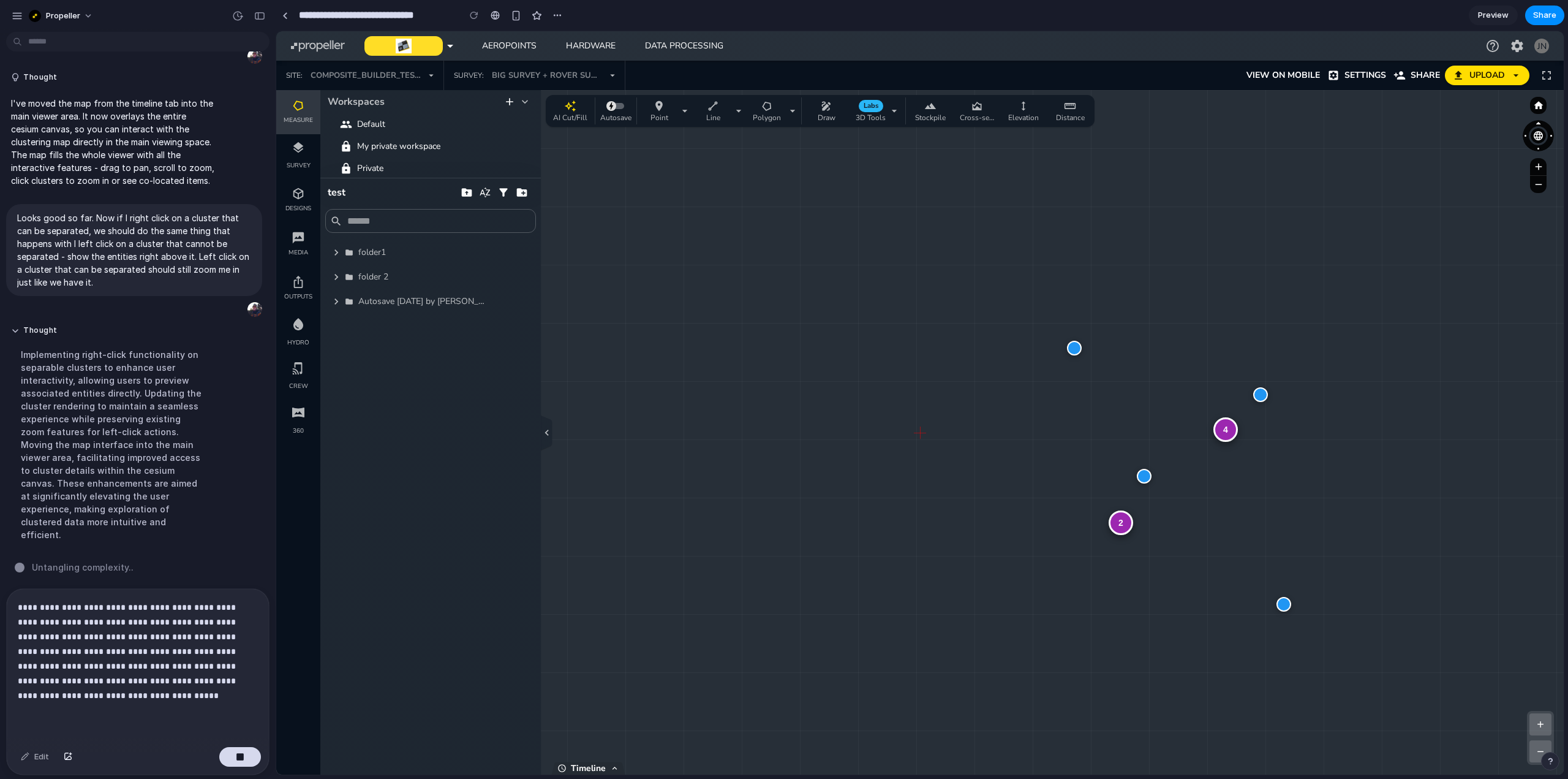
drag, startPoint x: 1089, startPoint y: 514, endPoint x: 1095, endPoint y: 531, distance: 18.0
click at [1095, 531] on div "4 2 + − Zoom: 1.9 x | Clusters: 6 | Size: 2102 x 1117" at bounding box center [920, 432] width 1288 height 685
drag, startPoint x: 1085, startPoint y: 474, endPoint x: 1180, endPoint y: 452, distance: 97.5
click at [1180, 452] on div "4 2 + − Zoom: 1.9 x | Clusters: 6 | Size: 2102 x 1117" at bounding box center [920, 432] width 1288 height 685
drag, startPoint x: 1187, startPoint y: 465, endPoint x: 1207, endPoint y: 431, distance: 39.4
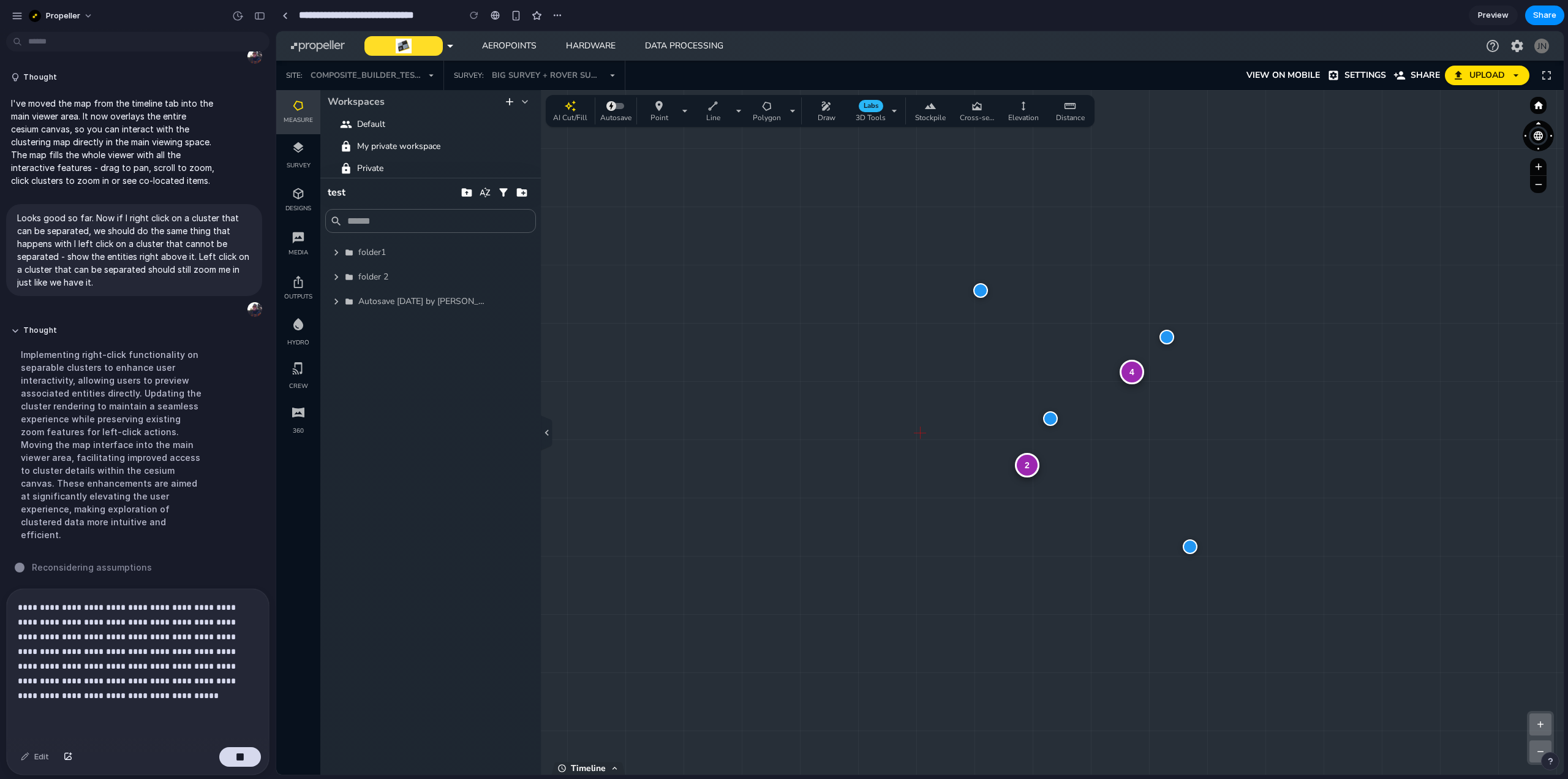
click at [1207, 431] on div "4 2 + − Zoom: 1.9 x | Clusters: 6 | Size: 2102 x 1117" at bounding box center [920, 432] width 1288 height 685
drag, startPoint x: 228, startPoint y: 628, endPoint x: 240, endPoint y: 628, distance: 12.0
click at [228, 628] on p "**********" at bounding box center [136, 651] width 235 height 103
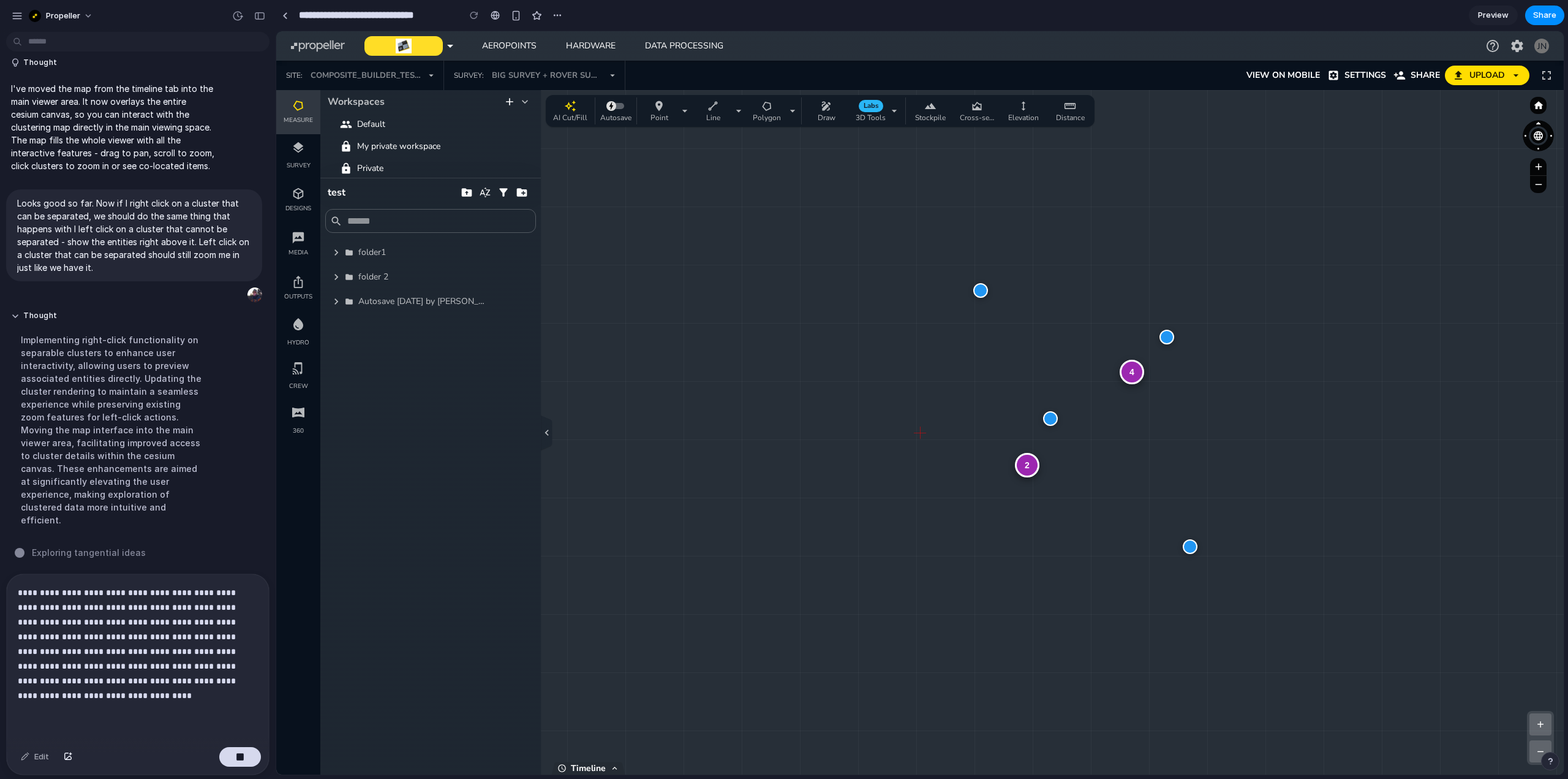
scroll to position [1562, 0]
drag, startPoint x: 1113, startPoint y: 460, endPoint x: 1218, endPoint y: 439, distance: 107.1
click at [1218, 439] on div "4 2 + − Zoom: 1.9 x | Clusters: 6 | Size: 2102 x 1117" at bounding box center [920, 432] width 1288 height 685
drag, startPoint x: 1109, startPoint y: 480, endPoint x: 1120, endPoint y: 338, distance: 142.4
click at [1120, 338] on div "4 2 + − Zoom: 1.9 x | Clusters: 6 | Size: 2102 x 1117" at bounding box center [920, 432] width 1288 height 685
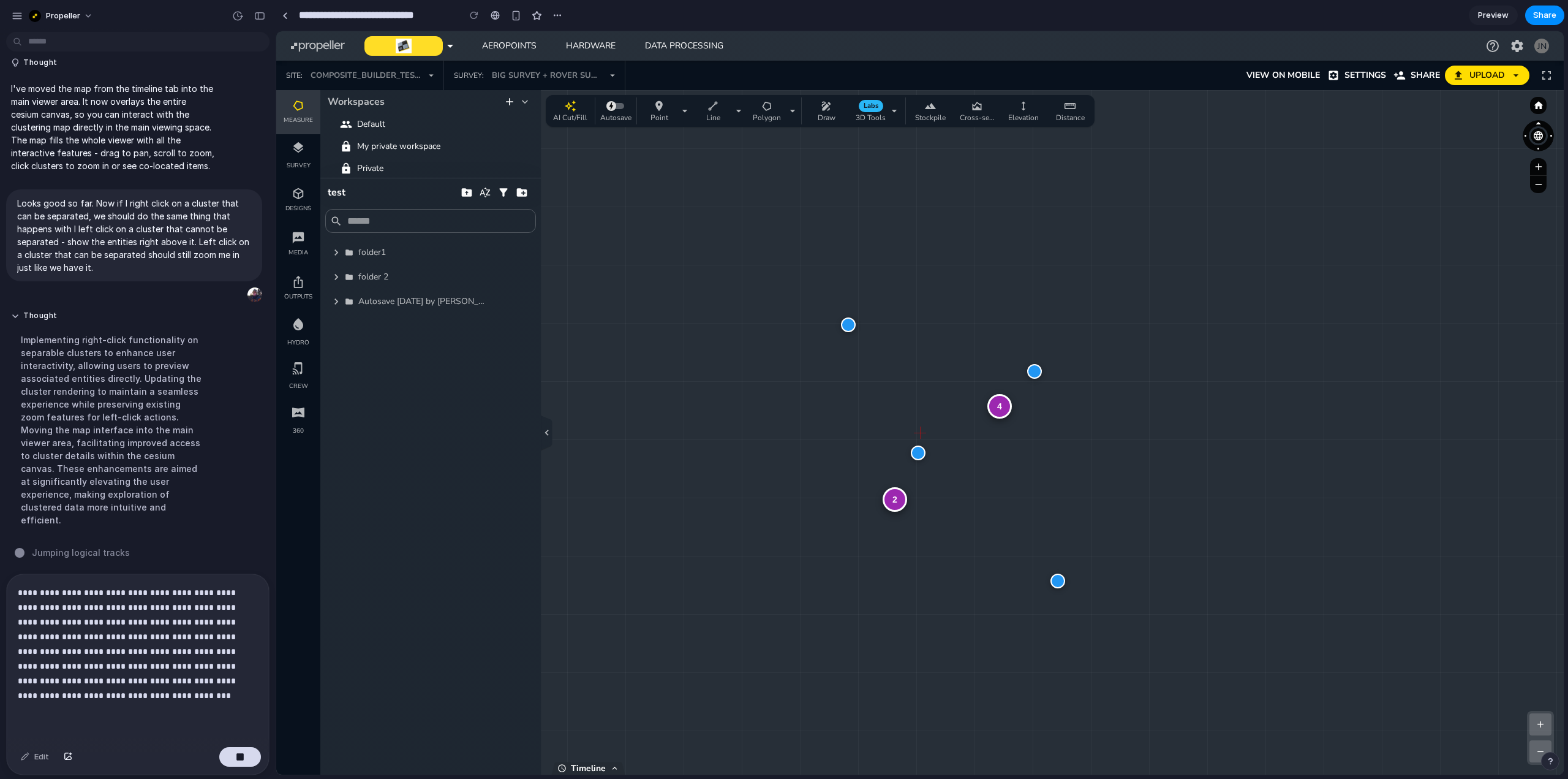
drag, startPoint x: 1002, startPoint y: 386, endPoint x: 1012, endPoint y: 608, distance: 222.2
click at [1012, 608] on div "4 2 + − Zoom: 1.9 x | Clusters: 6 | Size: 2102 x 1117" at bounding box center [920, 432] width 1288 height 685
click at [245, 632] on p "**********" at bounding box center [136, 644] width 235 height 118
drag, startPoint x: 116, startPoint y: 660, endPoint x: 96, endPoint y: 661, distance: 20.0
click at [96, 661] on p "**********" at bounding box center [136, 644] width 235 height 118
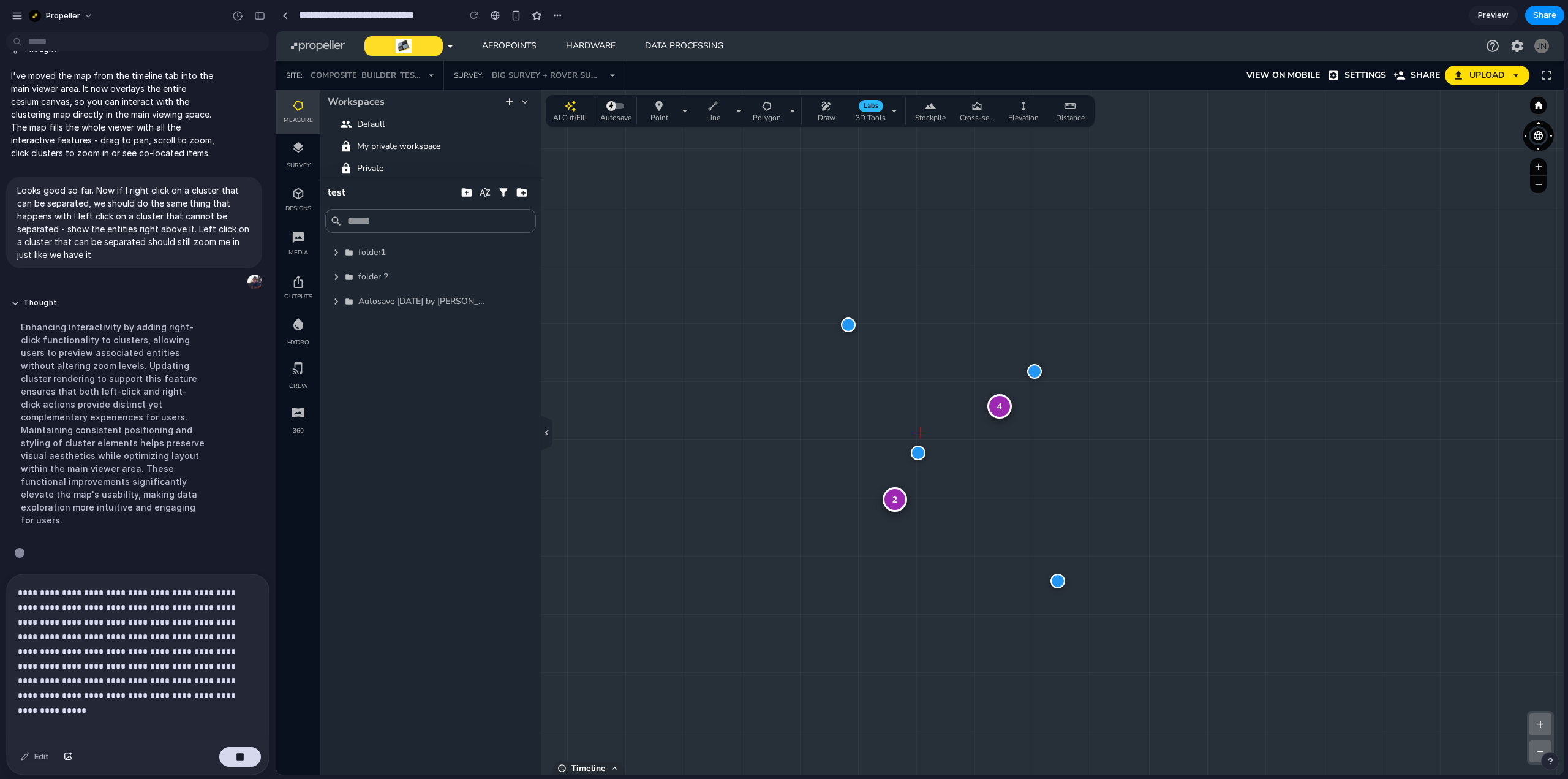
scroll to position [1575, 0]
click at [170, 673] on p "**********" at bounding box center [136, 644] width 235 height 118
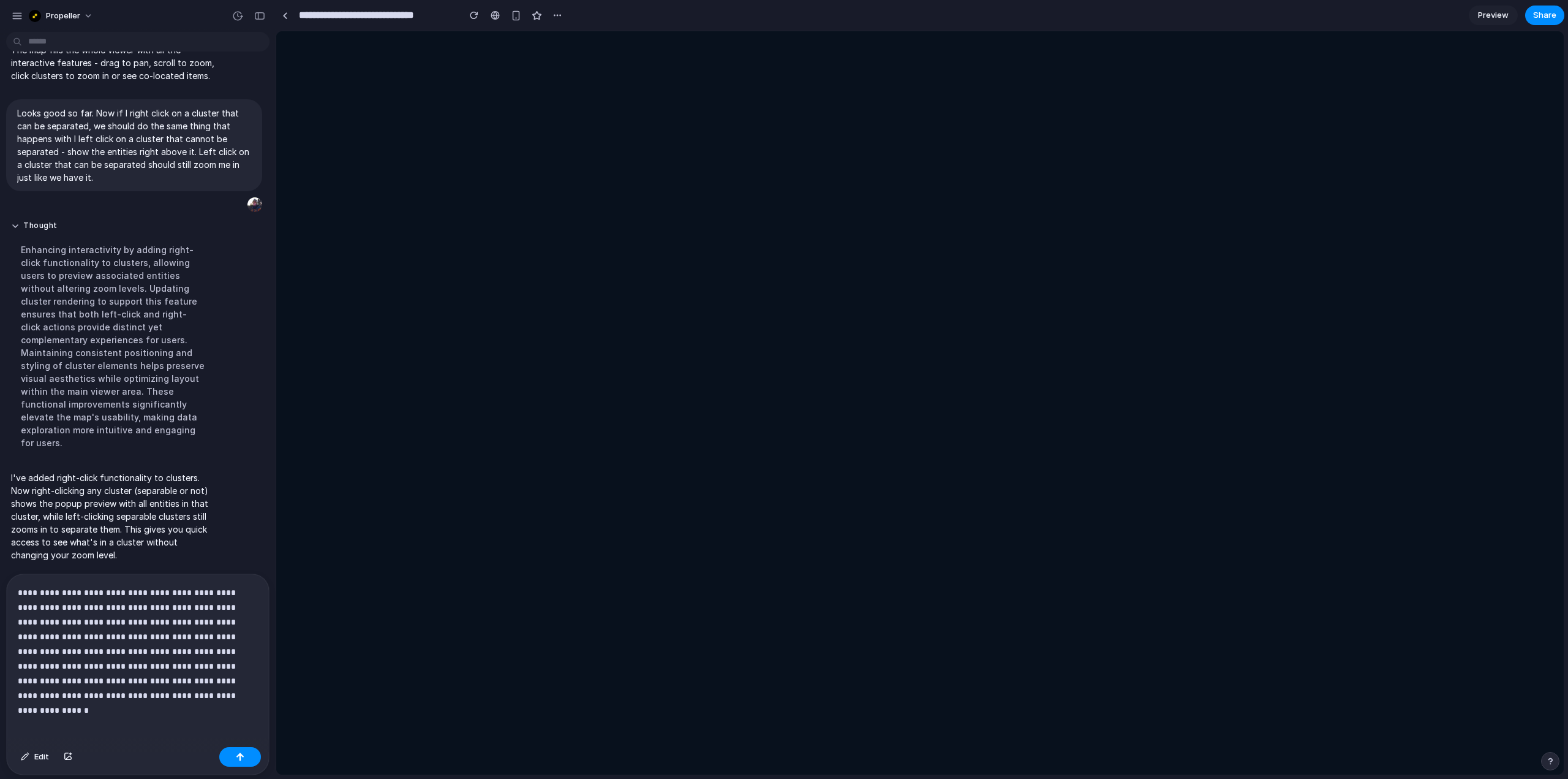
scroll to position [0, 0]
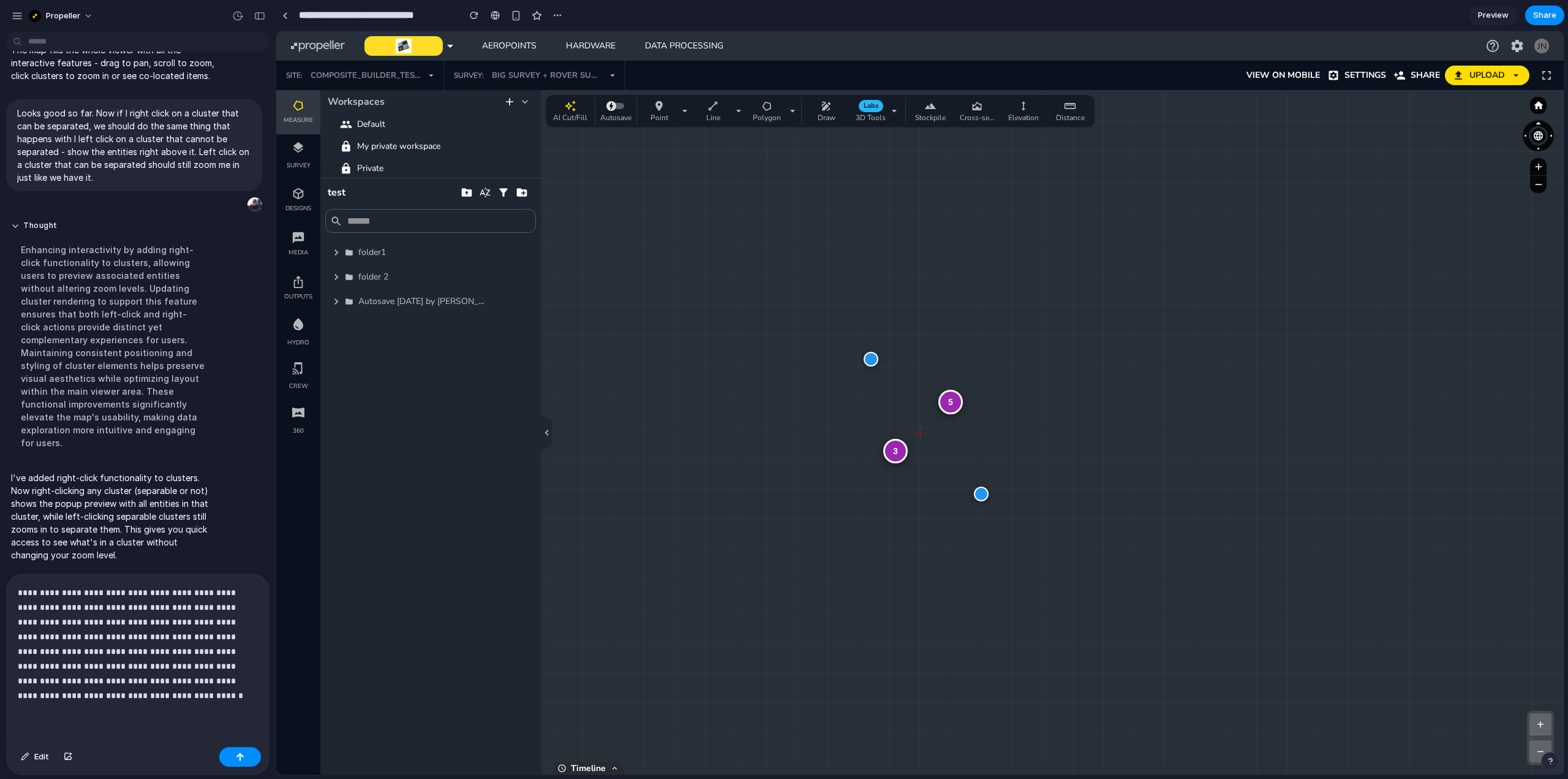
click at [833, 469] on div "5 3 + − Zoom: 1.0 x | Clusters: 4 | Size: 2102 x 1117" at bounding box center [920, 432] width 1288 height 685
click at [879, 463] on div "2" at bounding box center [881, 461] width 24 height 24
click at [232, 754] on button "button" at bounding box center [240, 756] width 42 height 20
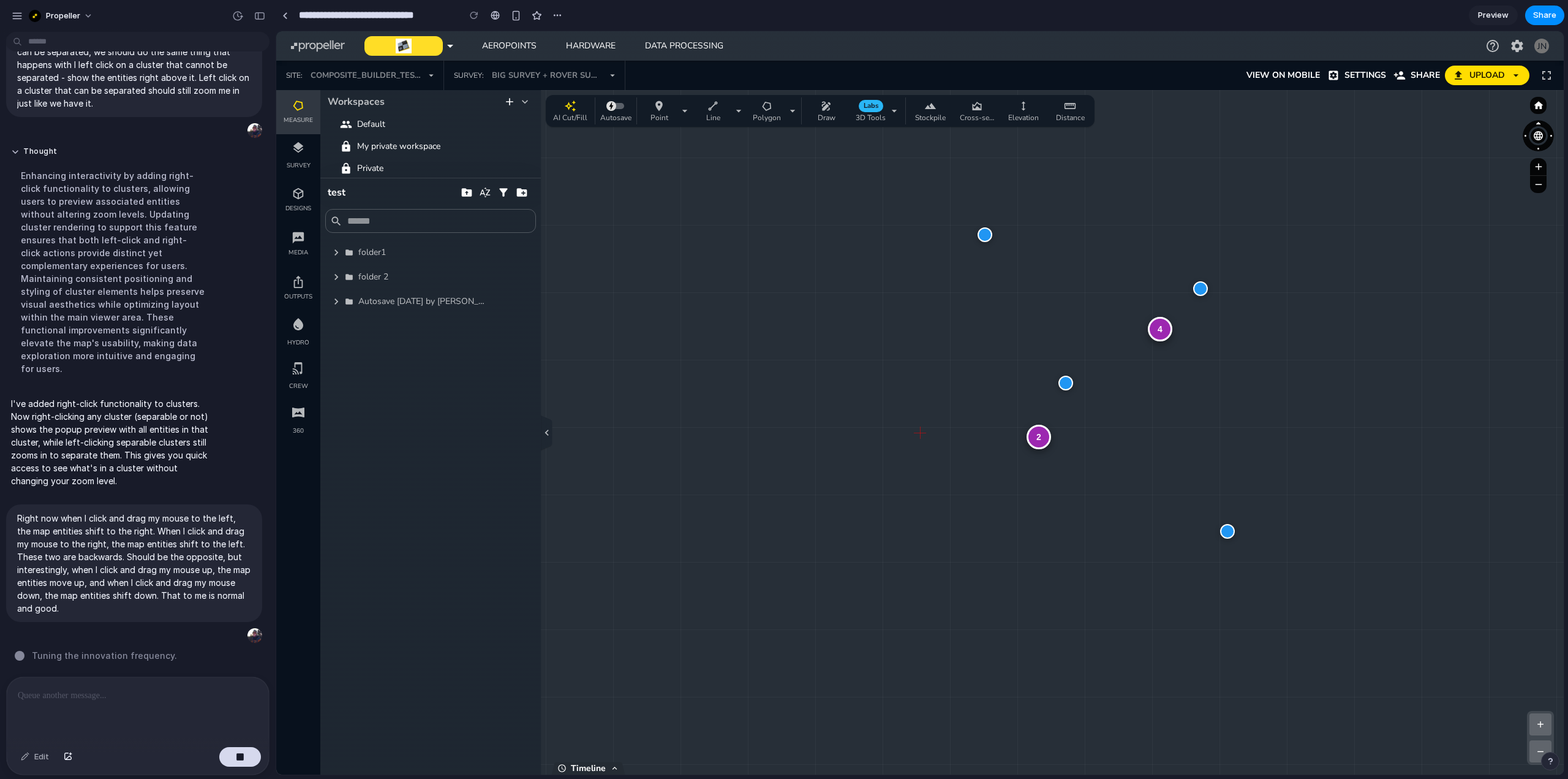
drag, startPoint x: 993, startPoint y: 395, endPoint x: 874, endPoint y: 399, distance: 119.1
click at [874, 399] on div "4 2 + − Zoom: 2.2 x | Clusters: 6 | Size: 2102 x 1117" at bounding box center [920, 432] width 1288 height 685
click at [1547, 14] on span "Share" at bounding box center [1544, 16] width 23 height 12
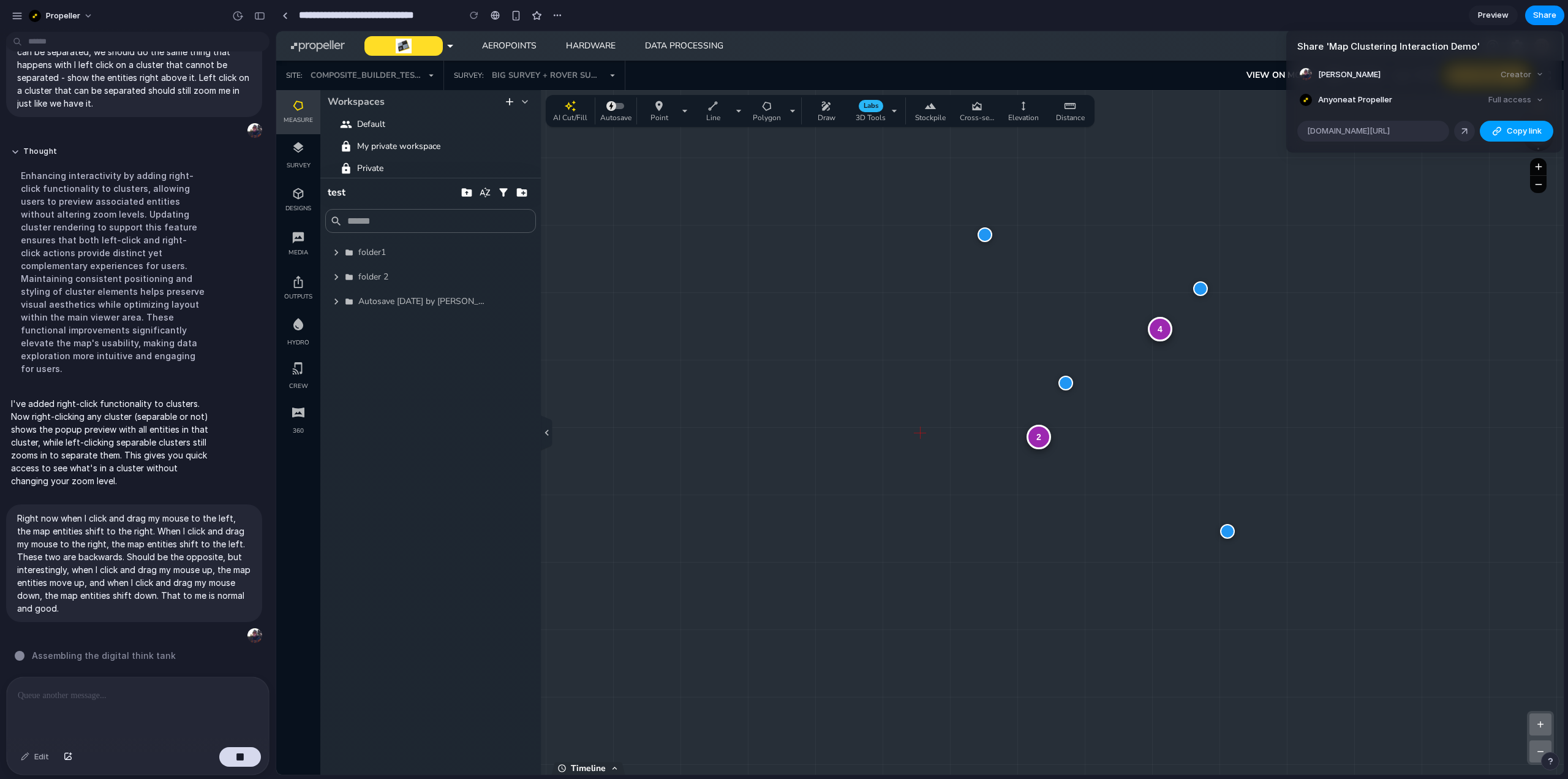
click at [1520, 129] on span "Copy link" at bounding box center [1524, 131] width 35 height 12
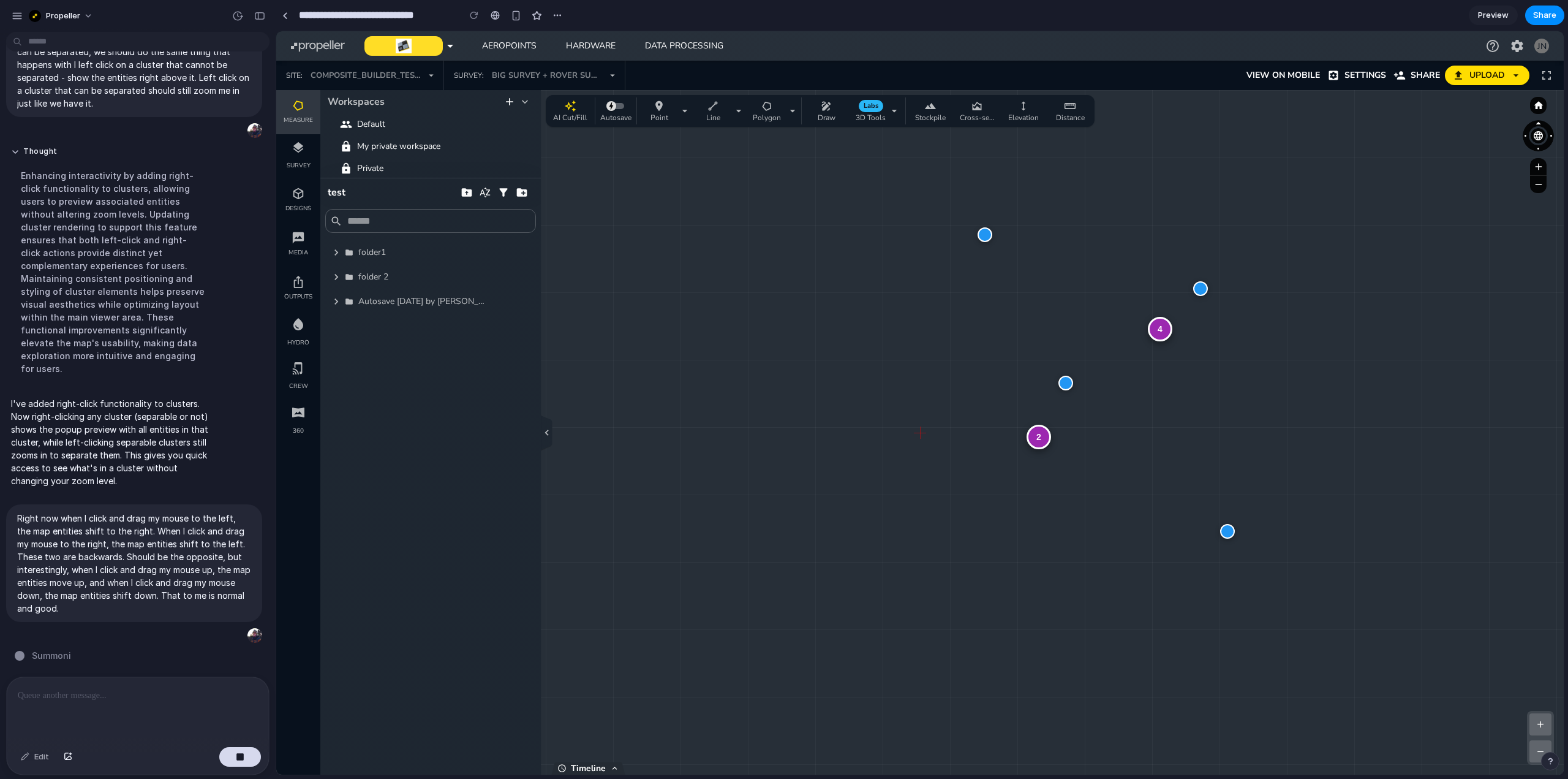
drag, startPoint x: 1374, startPoint y: 439, endPoint x: 1038, endPoint y: 439, distance: 336.0
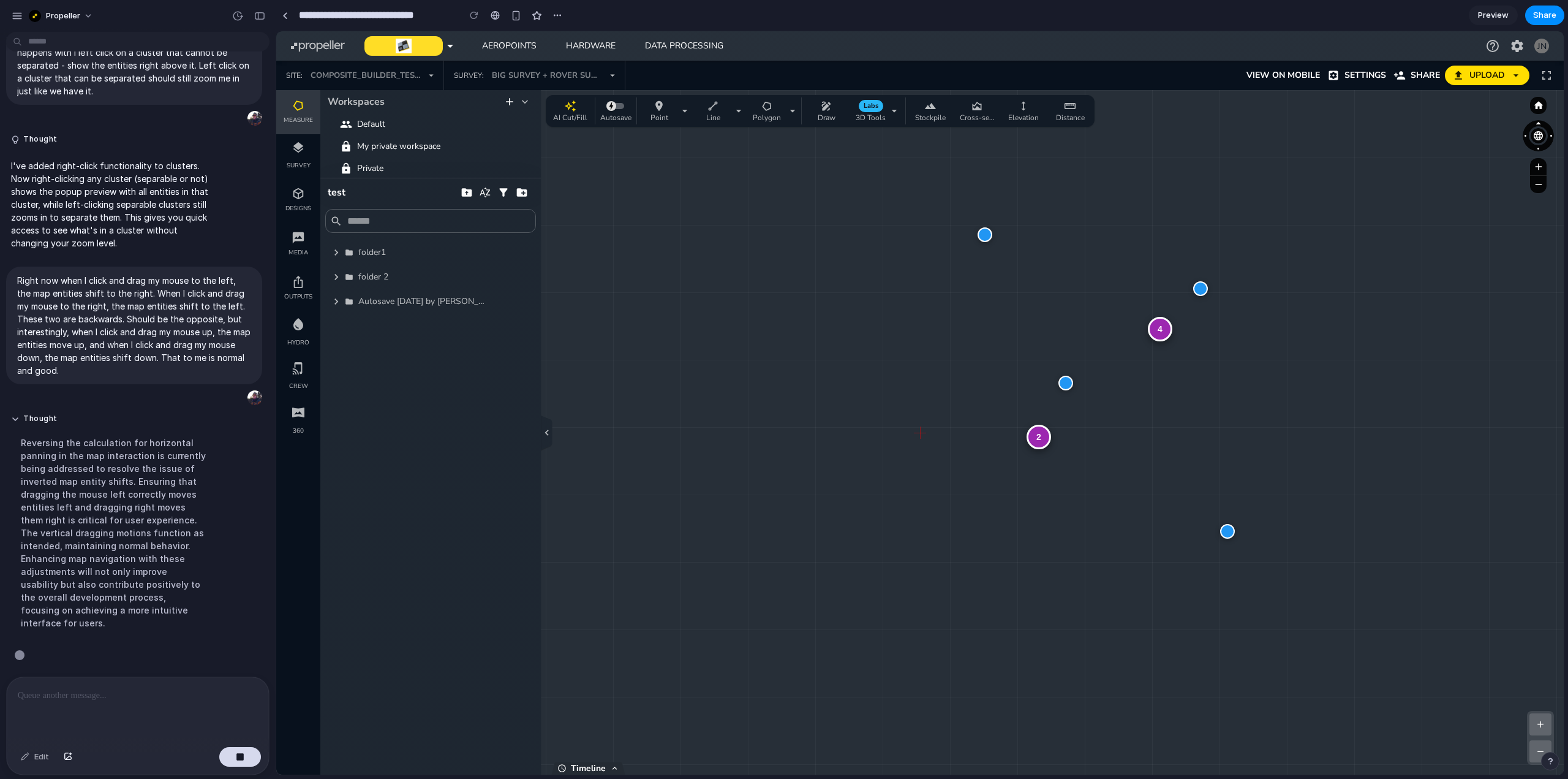
scroll to position [1752, 0]
drag, startPoint x: 981, startPoint y: 400, endPoint x: 1087, endPoint y: 409, distance: 106.4
click at [1087, 409] on div "4 2 + − Zoom: 2.2 x | Clusters: 6 | Size: 2102 x 1117" at bounding box center [920, 432] width 1288 height 685
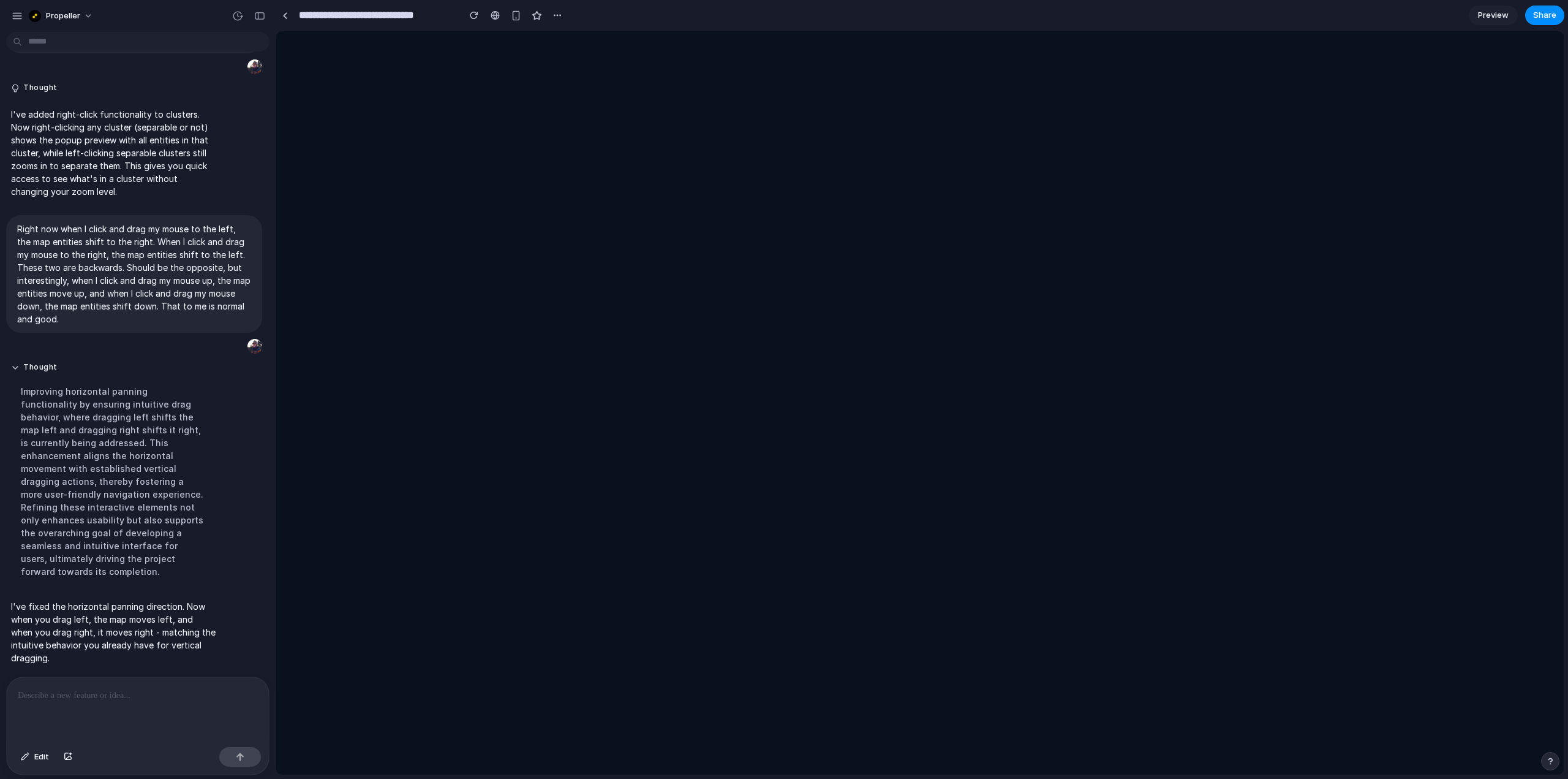
scroll to position [0, 0]
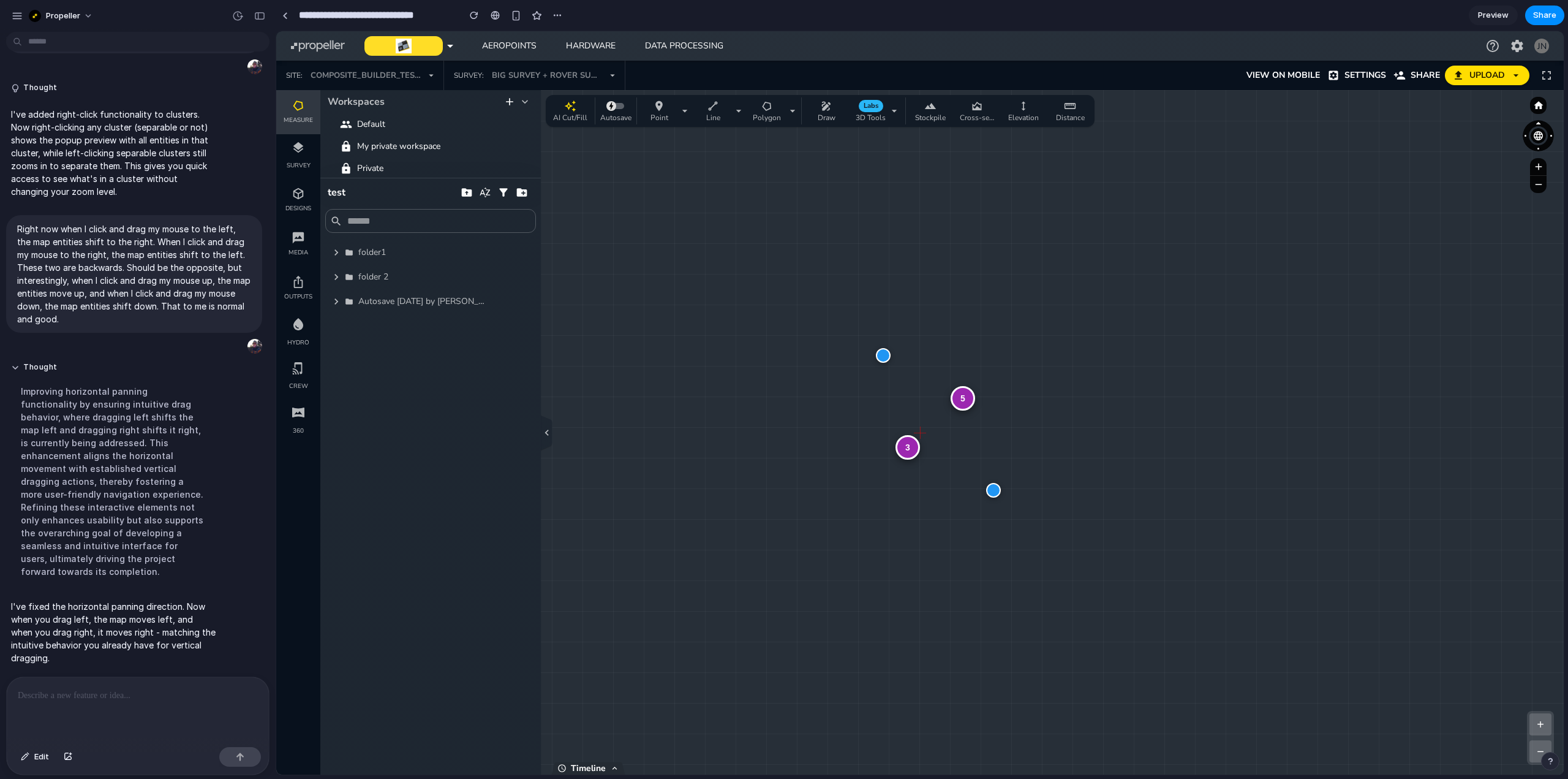
drag, startPoint x: 1021, startPoint y: 422, endPoint x: 1032, endPoint y: 418, distance: 11.7
click at [1032, 418] on div "5 3 + − Zoom: 1.0 x | Clusters: 4 | Size: 2102 x 1117" at bounding box center [920, 432] width 1288 height 685
drag, startPoint x: 1023, startPoint y: 437, endPoint x: 1101, endPoint y: 434, distance: 78.1
click at [1101, 434] on div "5 3 + − Zoom: 1.0 x | Clusters: 4 | Size: 2102 x 1117" at bounding box center [920, 432] width 1288 height 685
drag, startPoint x: 1084, startPoint y: 434, endPoint x: 1046, endPoint y: 434, distance: 38.0
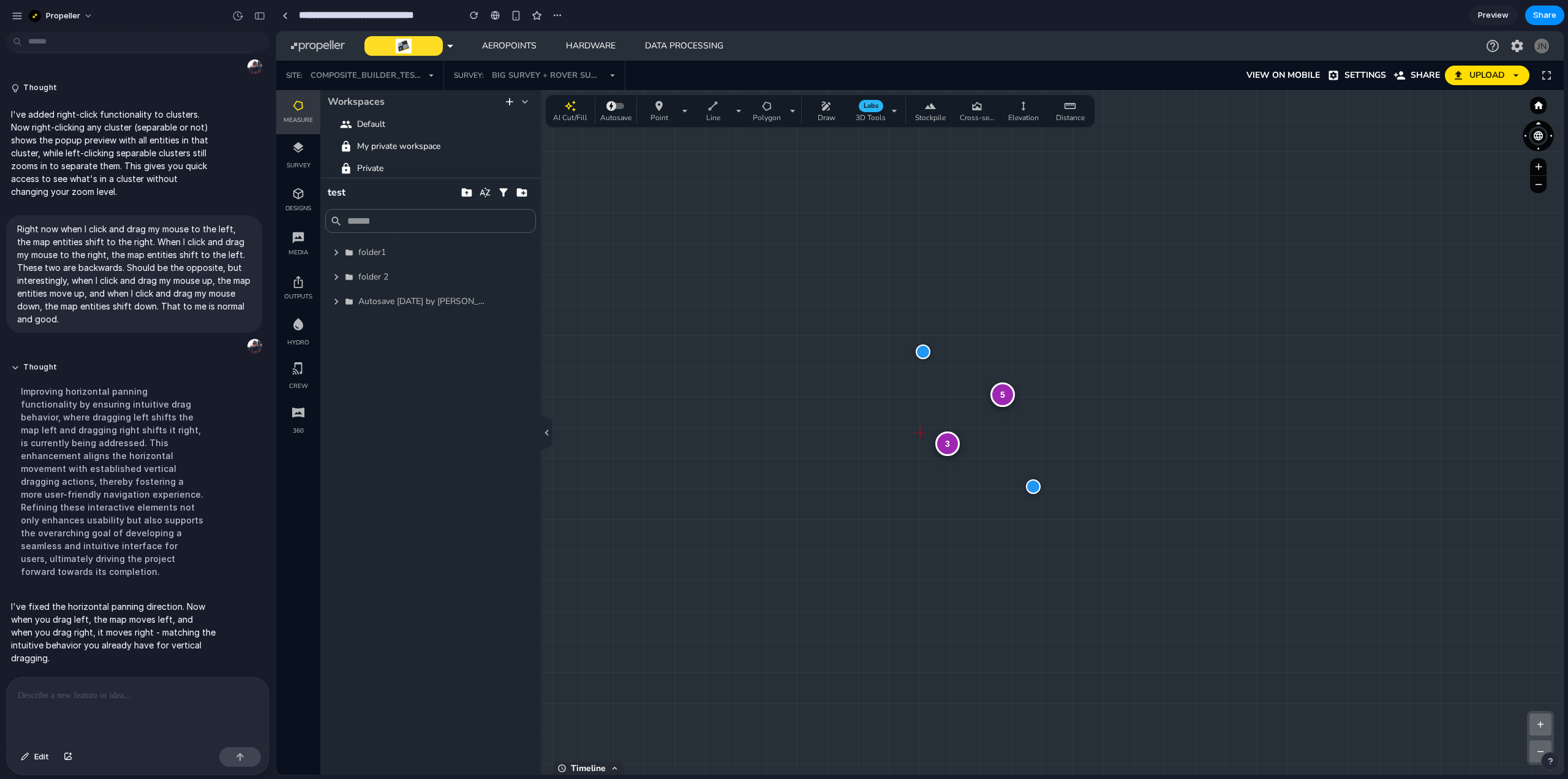
click at [1046, 434] on div "5 3 + − Zoom: 1.0 x | Clusters: 4 | Size: 2102 x 1117" at bounding box center [920, 432] width 1288 height 685
